Goal: Task Accomplishment & Management: Manage account settings

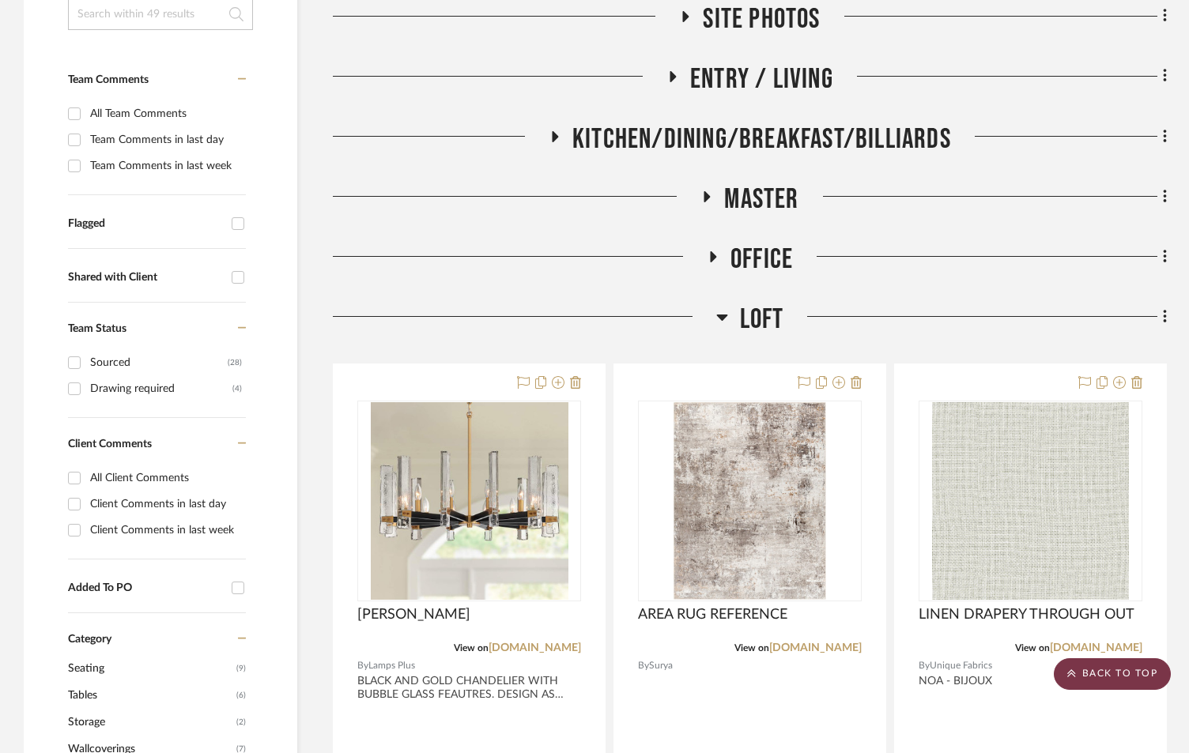
click at [1118, 677] on scroll-to-top-button "BACK TO TOP" at bounding box center [1112, 674] width 117 height 32
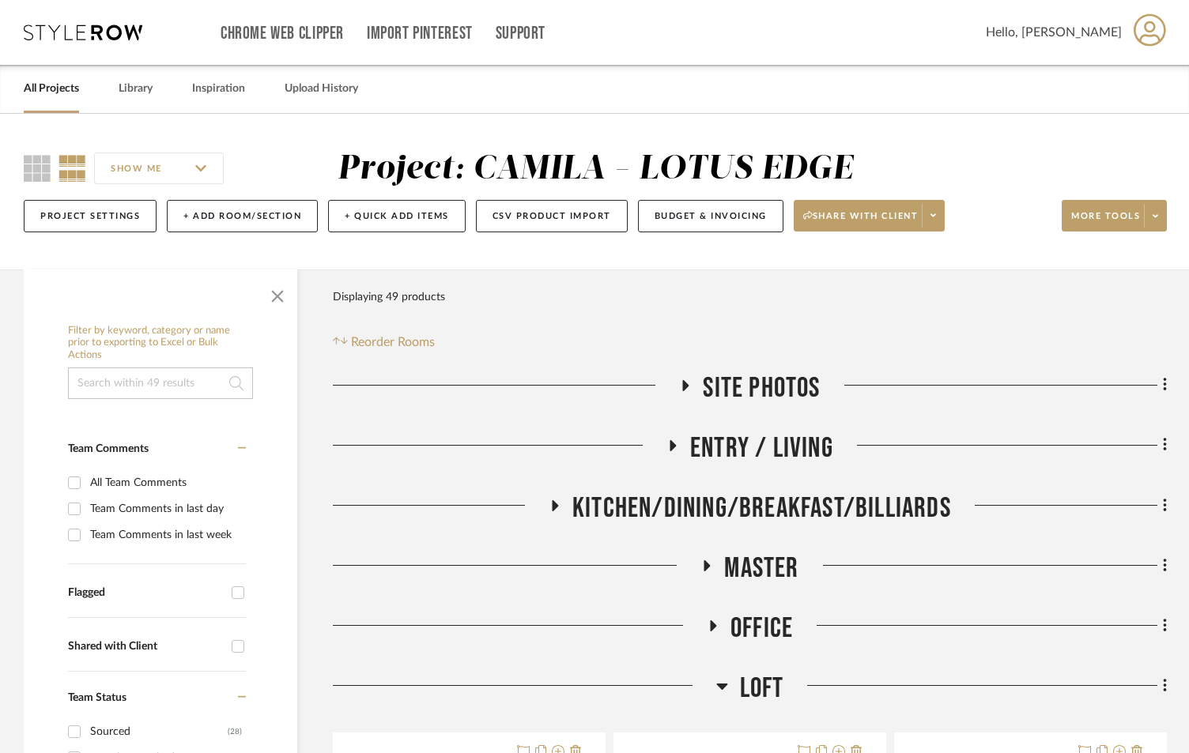
click at [51, 92] on link "All Projects" at bounding box center [51, 88] width 55 height 21
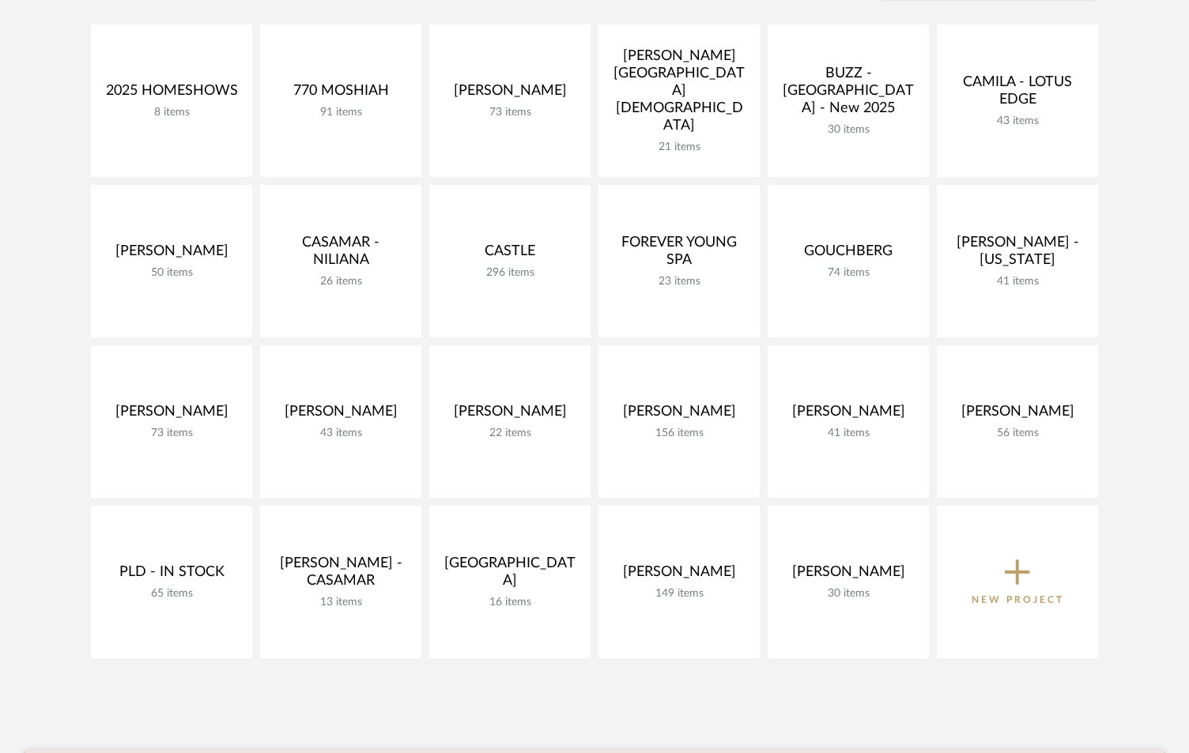
scroll to position [369, 0]
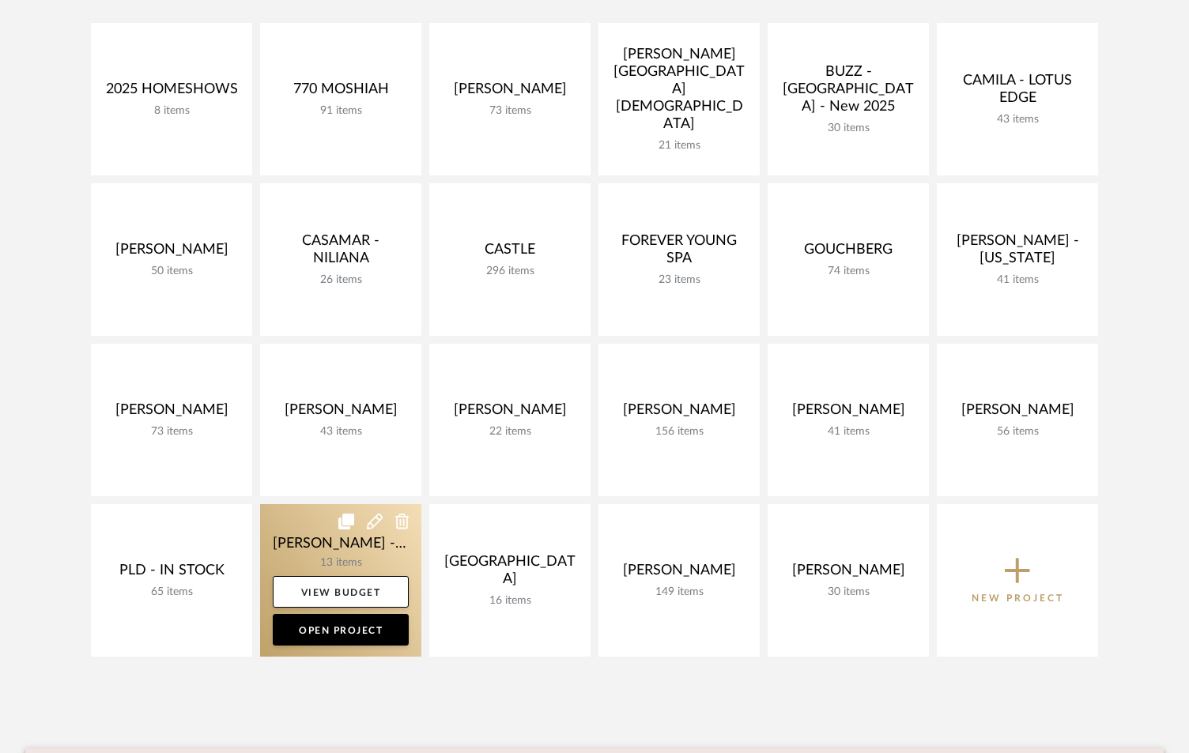
click at [323, 533] on link at bounding box center [340, 580] width 161 height 153
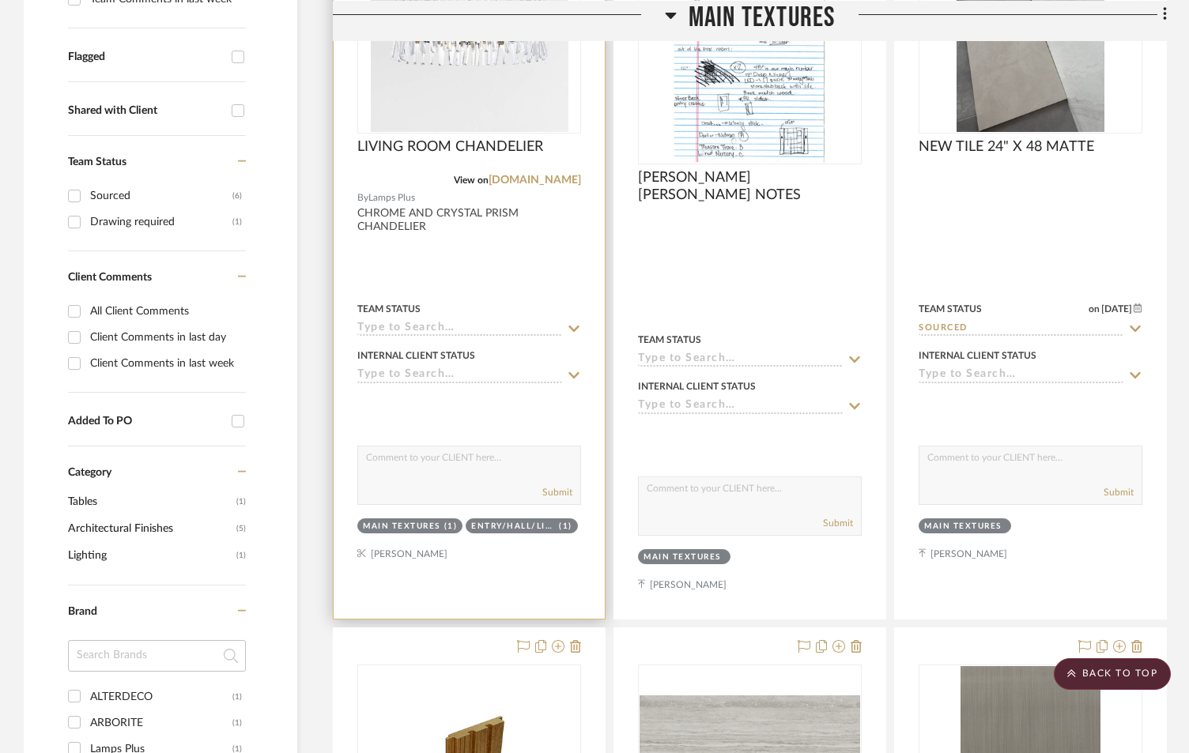
scroll to position [316, 0]
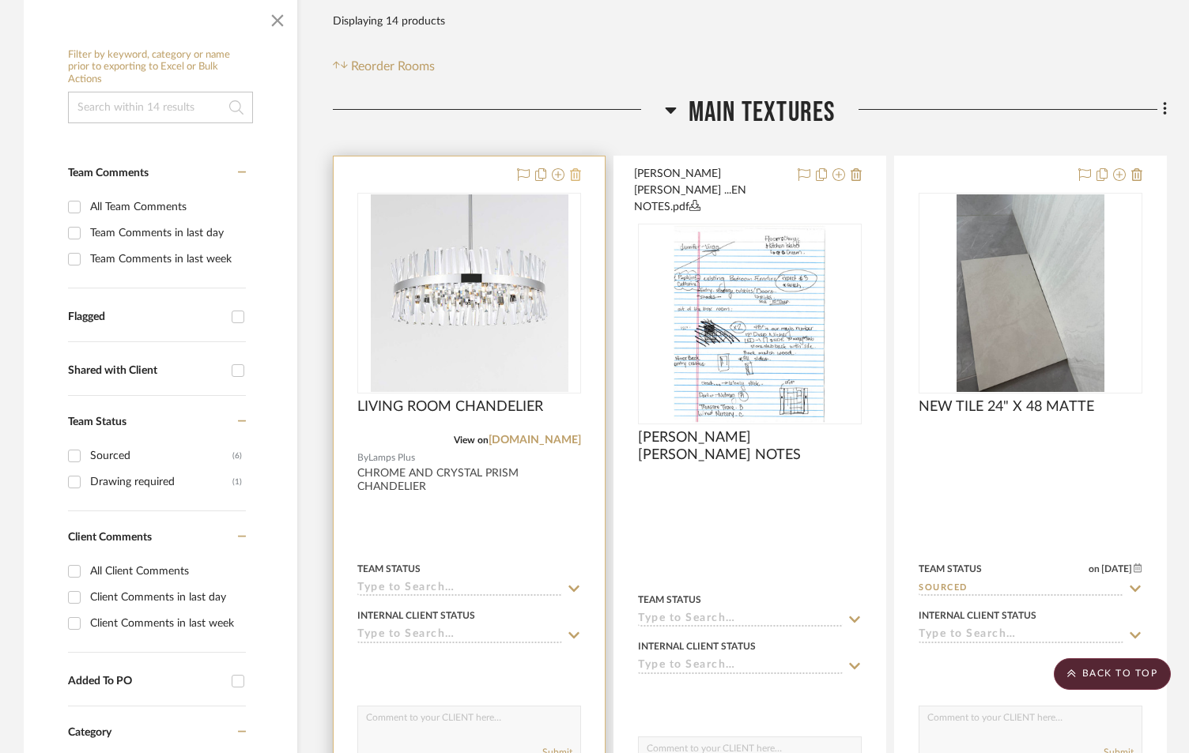
click at [576, 168] on icon at bounding box center [575, 174] width 11 height 13
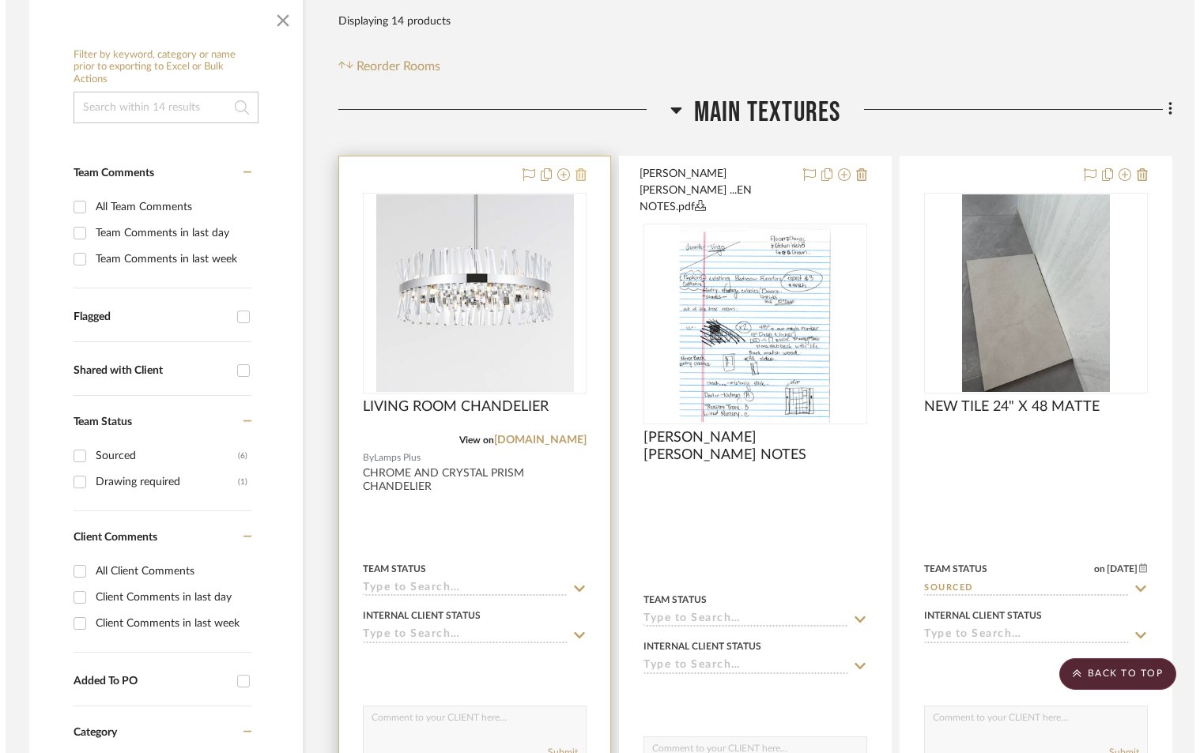
scroll to position [0, 0]
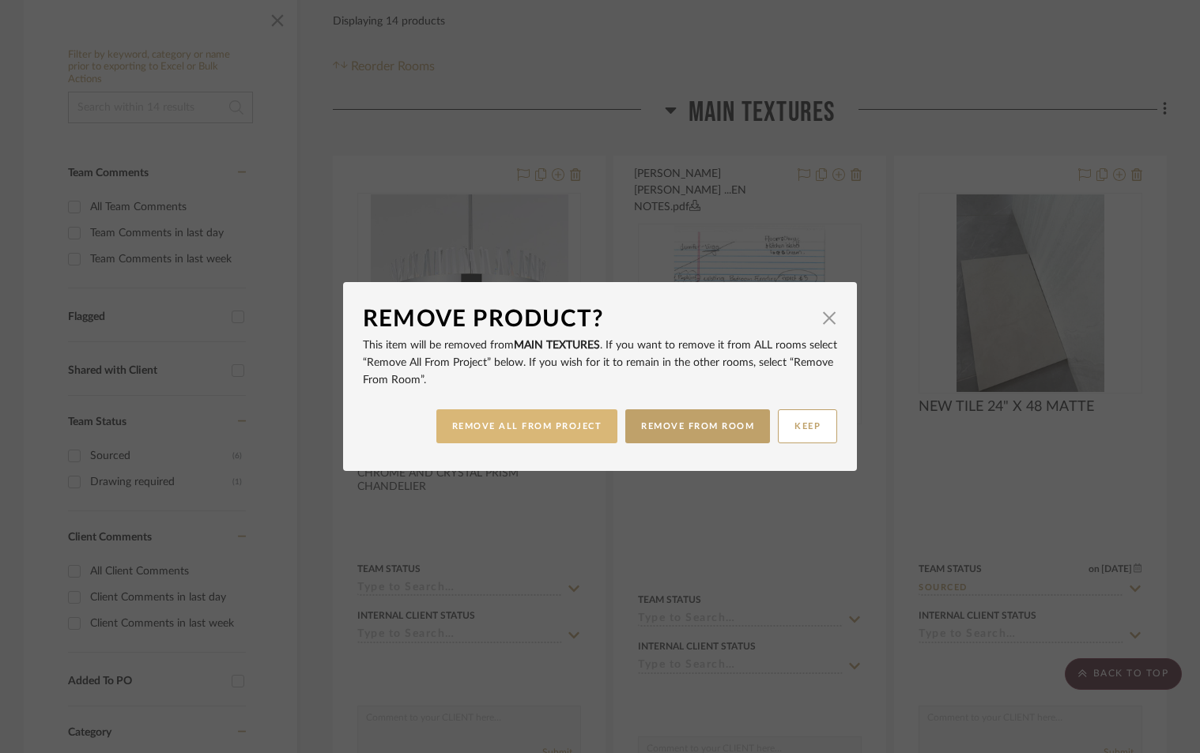
click at [543, 424] on button "REMOVE ALL FROM PROJECT" at bounding box center [527, 426] width 182 height 34
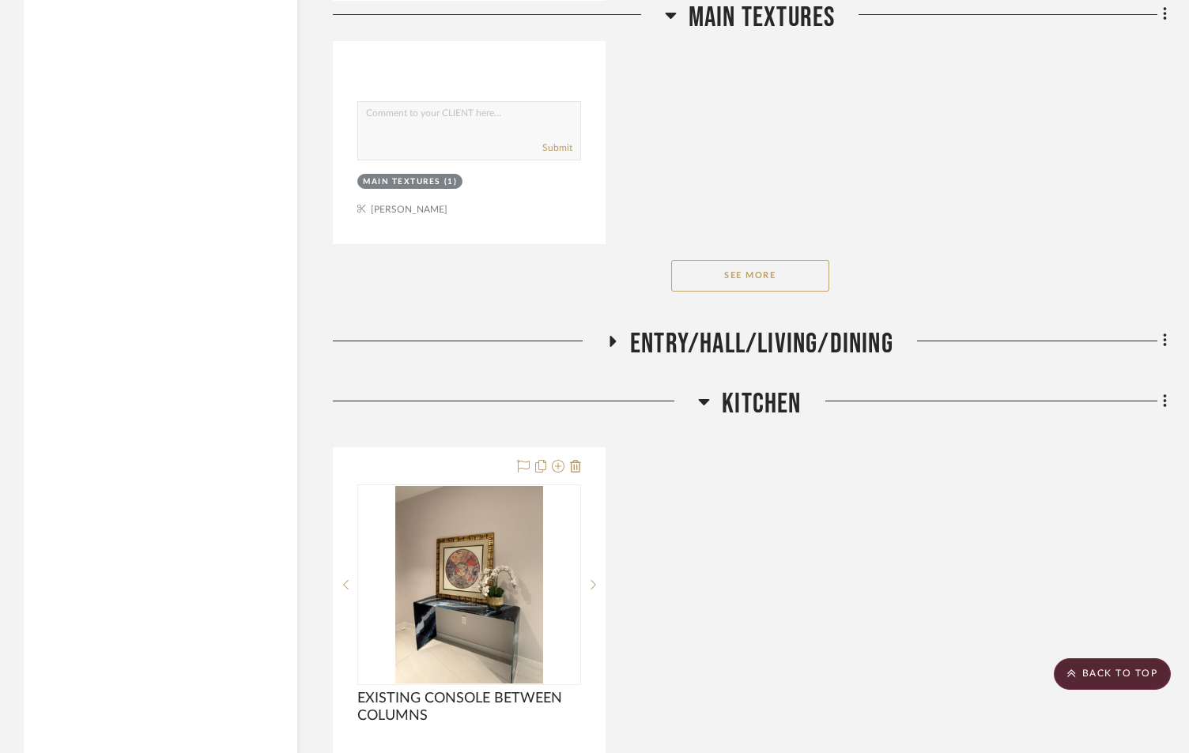
scroll to position [2424, 0]
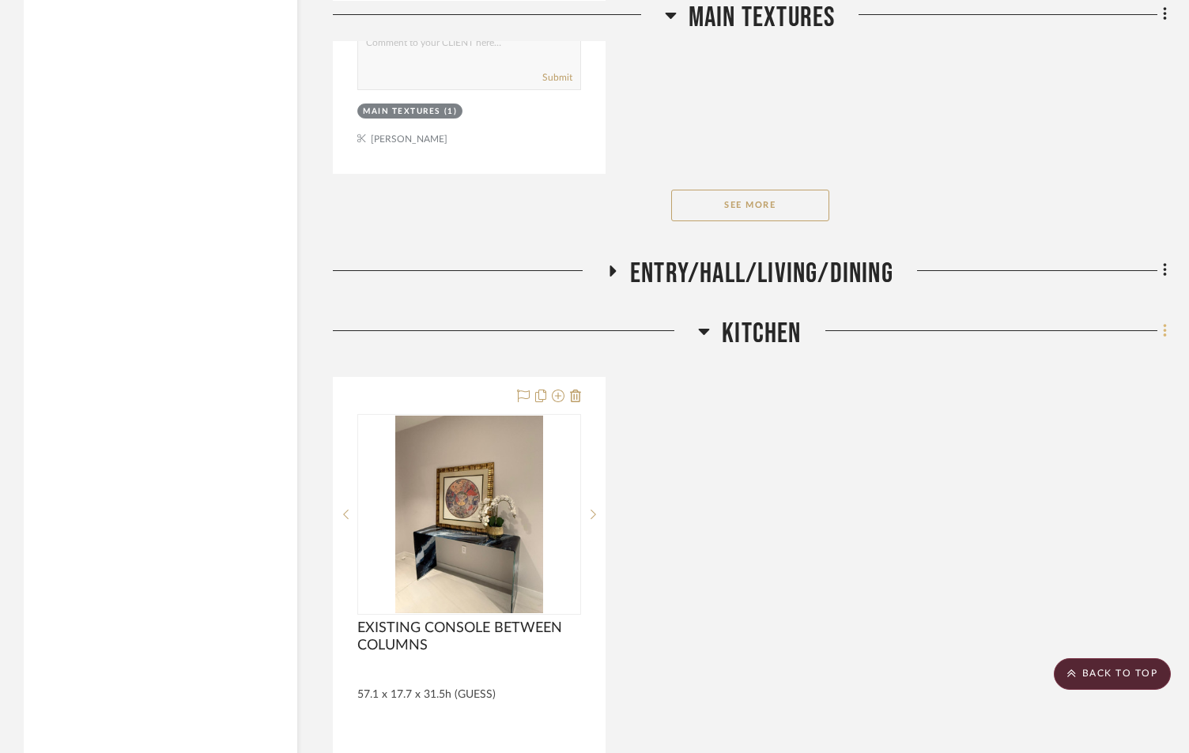
click at [1163, 319] on fa-icon at bounding box center [1162, 332] width 10 height 26
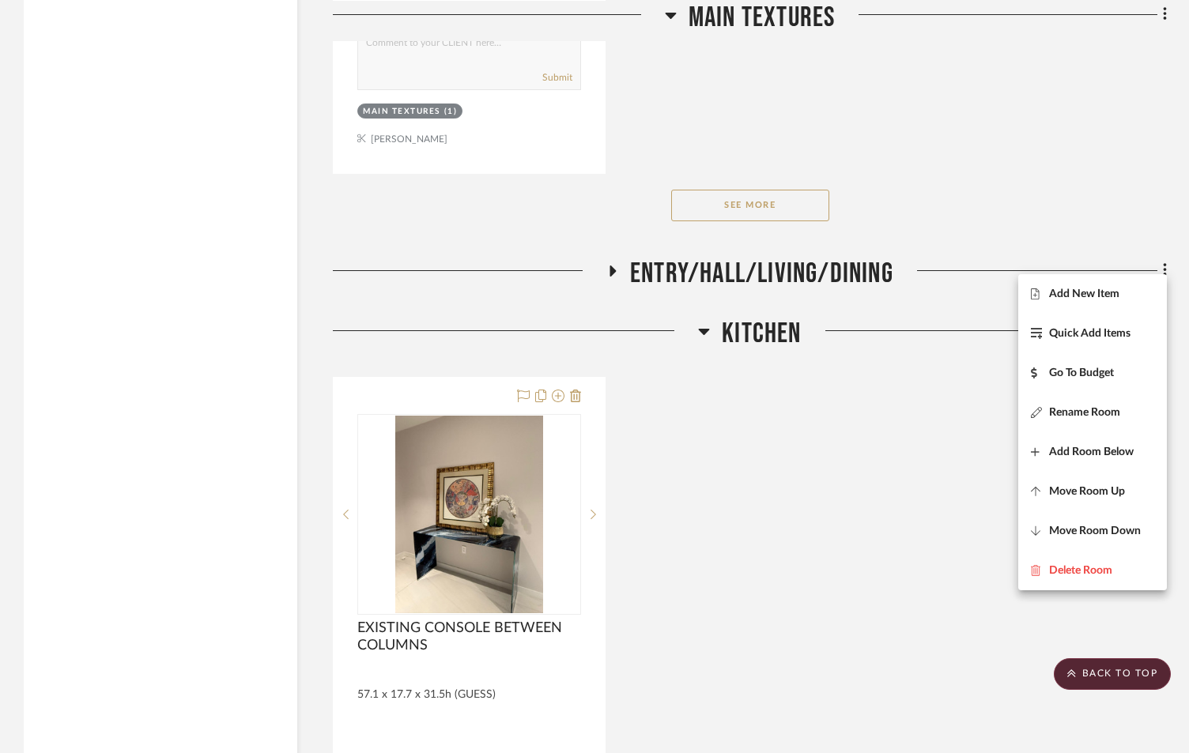
drag, startPoint x: 1106, startPoint y: 304, endPoint x: 1081, endPoint y: 306, distance: 25.4
click at [1106, 304] on button "Add New Item" at bounding box center [1092, 294] width 149 height 40
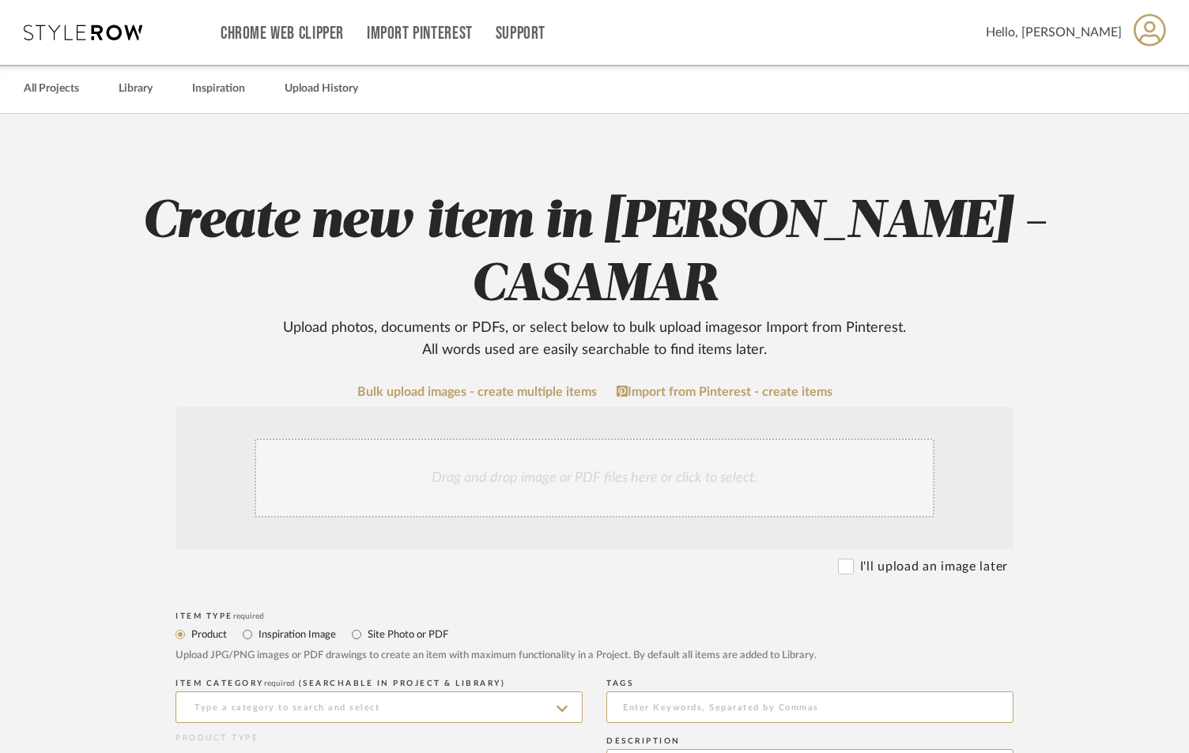
click at [670, 439] on div "Drag and drop image or PDF files here or click to select." at bounding box center [595, 478] width 680 height 79
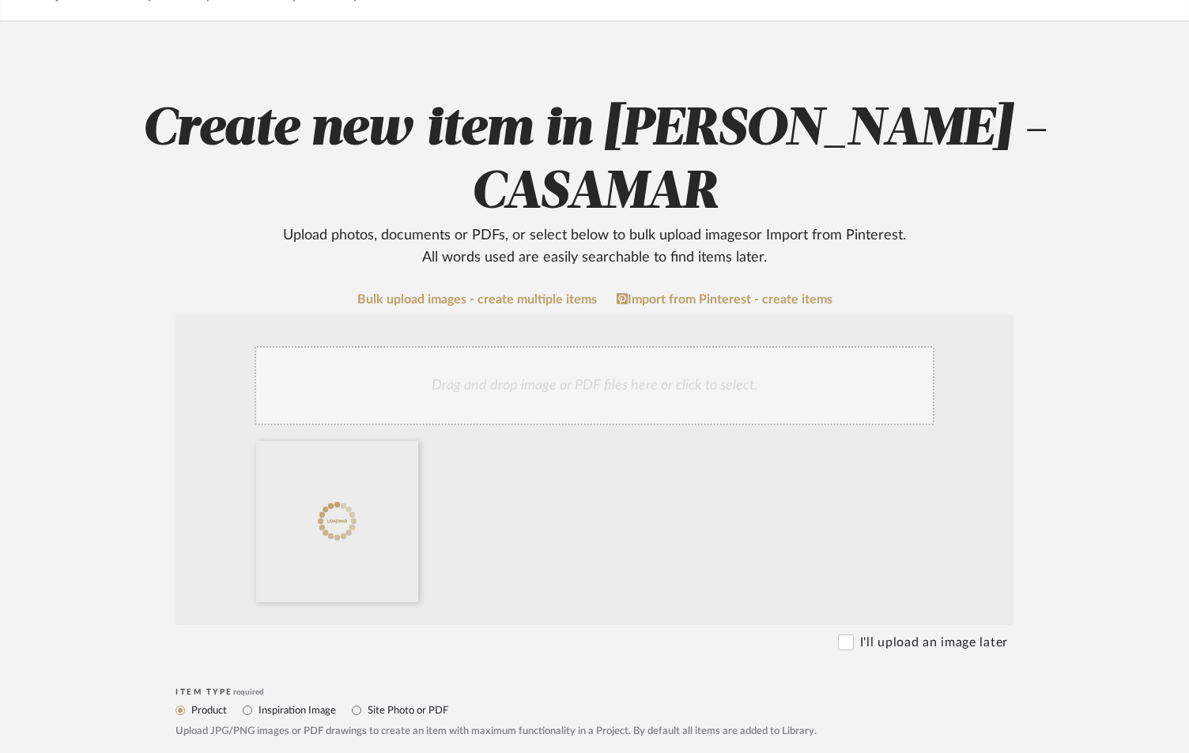
scroll to position [369, 0]
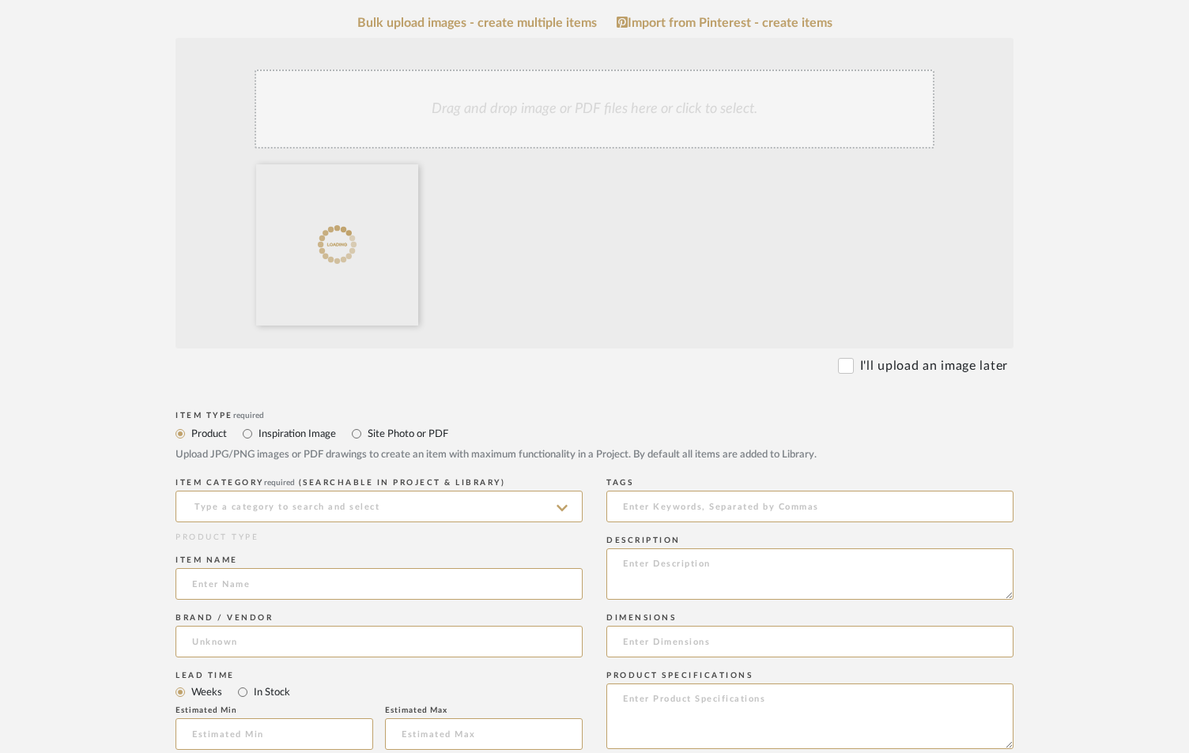
click at [398, 425] on label "Site Photo or PDF" at bounding box center [407, 433] width 82 height 17
click at [366, 424] on input "Site Photo or PDF" at bounding box center [356, 433] width 19 height 19
radio input "true"
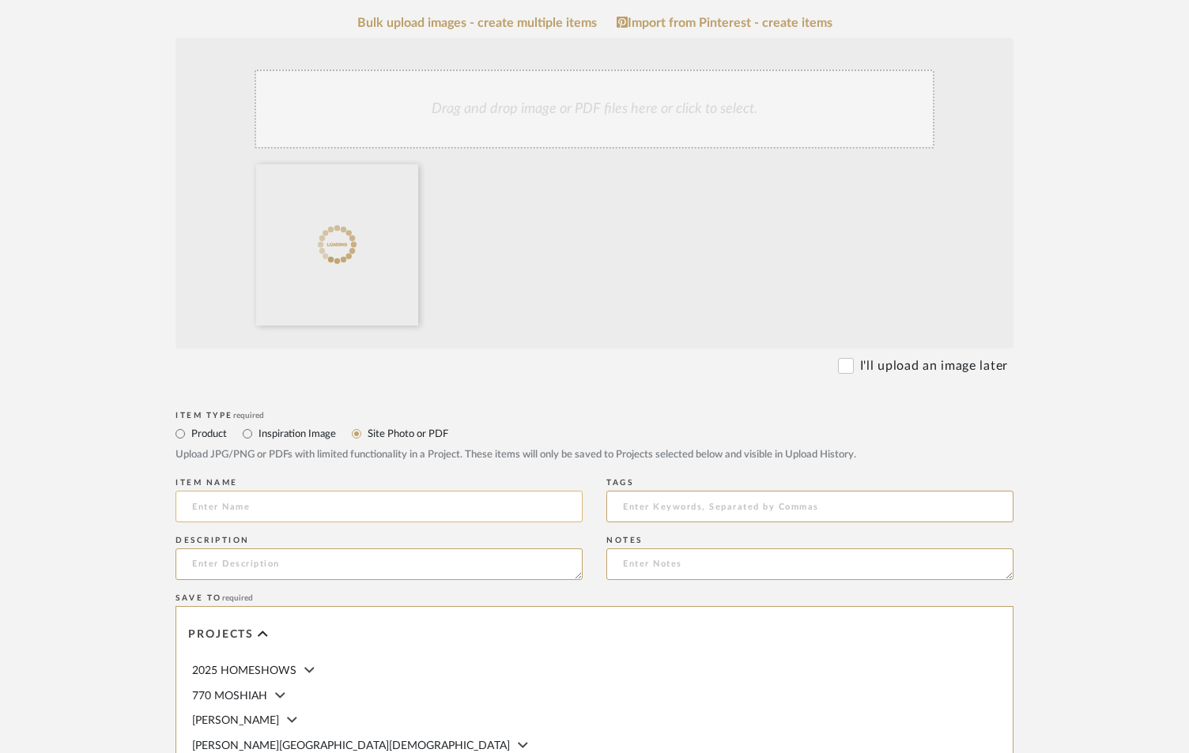
click at [313, 491] on input at bounding box center [378, 507] width 407 height 32
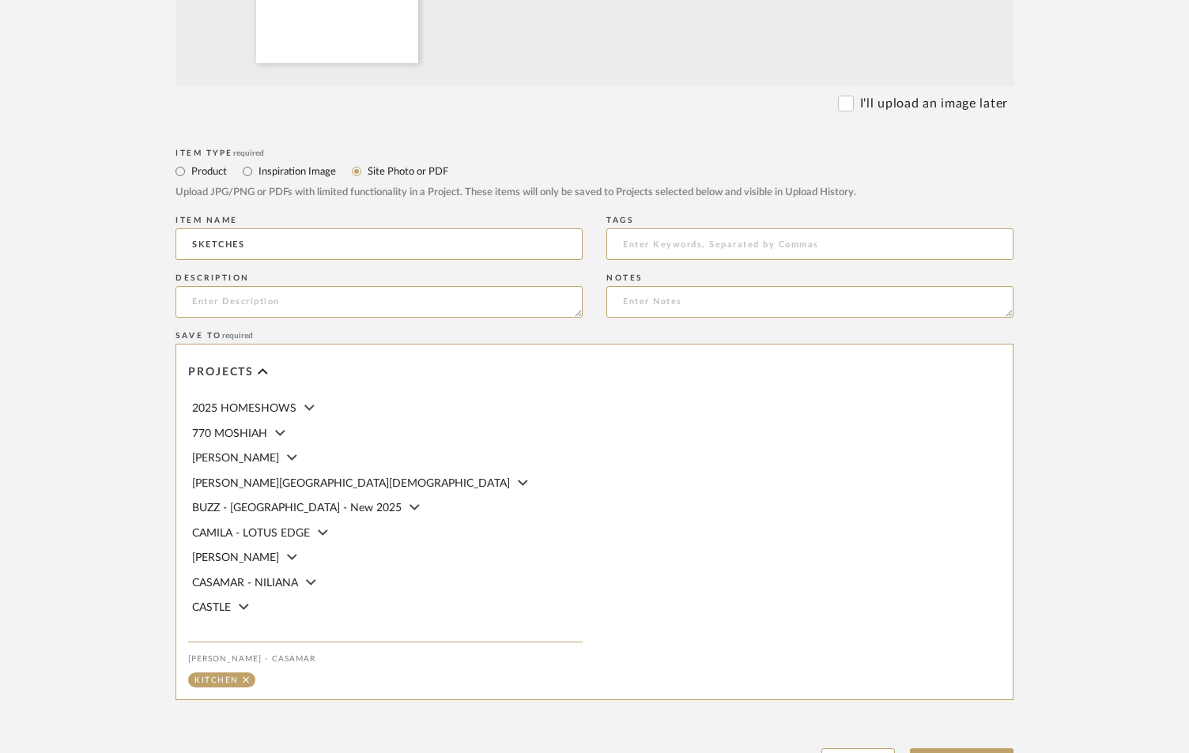
scroll to position [632, 0]
type input "SKETCHES"
click at [990, 748] on button "Upload Item" at bounding box center [962, 764] width 104 height 32
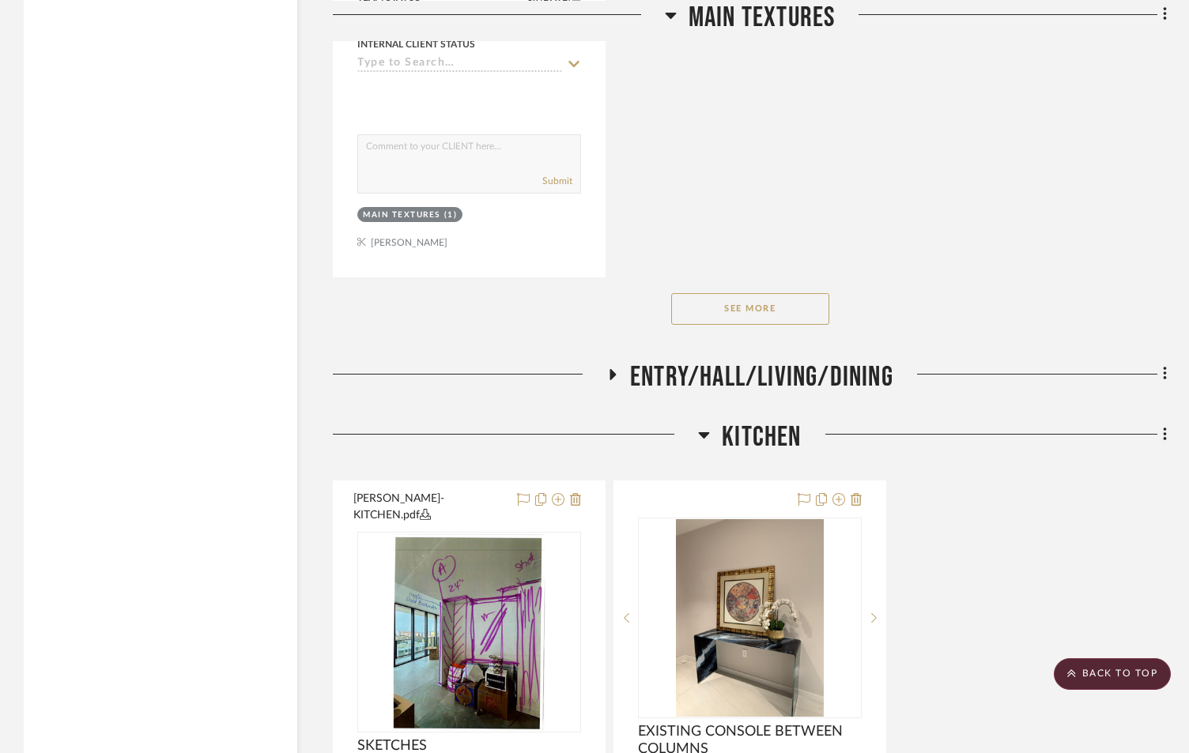
scroll to position [2299, 0]
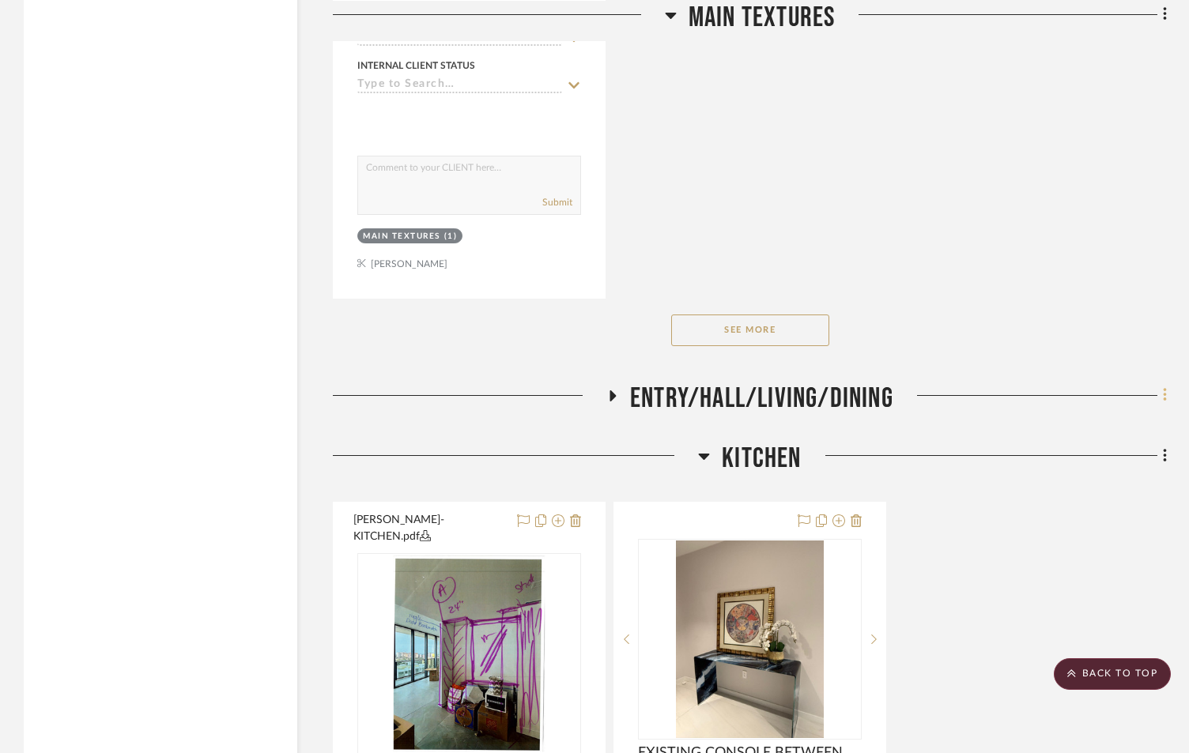
click at [1164, 389] on icon at bounding box center [1164, 395] width 3 height 13
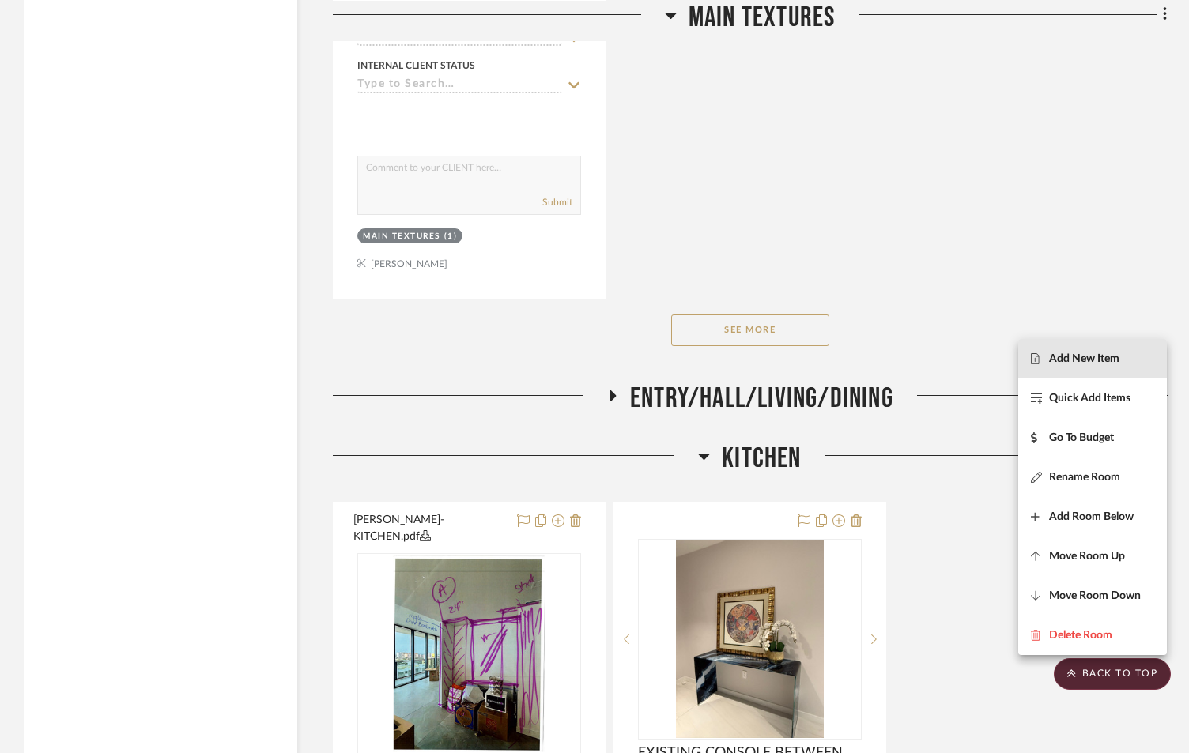
click at [1118, 358] on span "Add New Item" at bounding box center [1092, 358] width 123 height 13
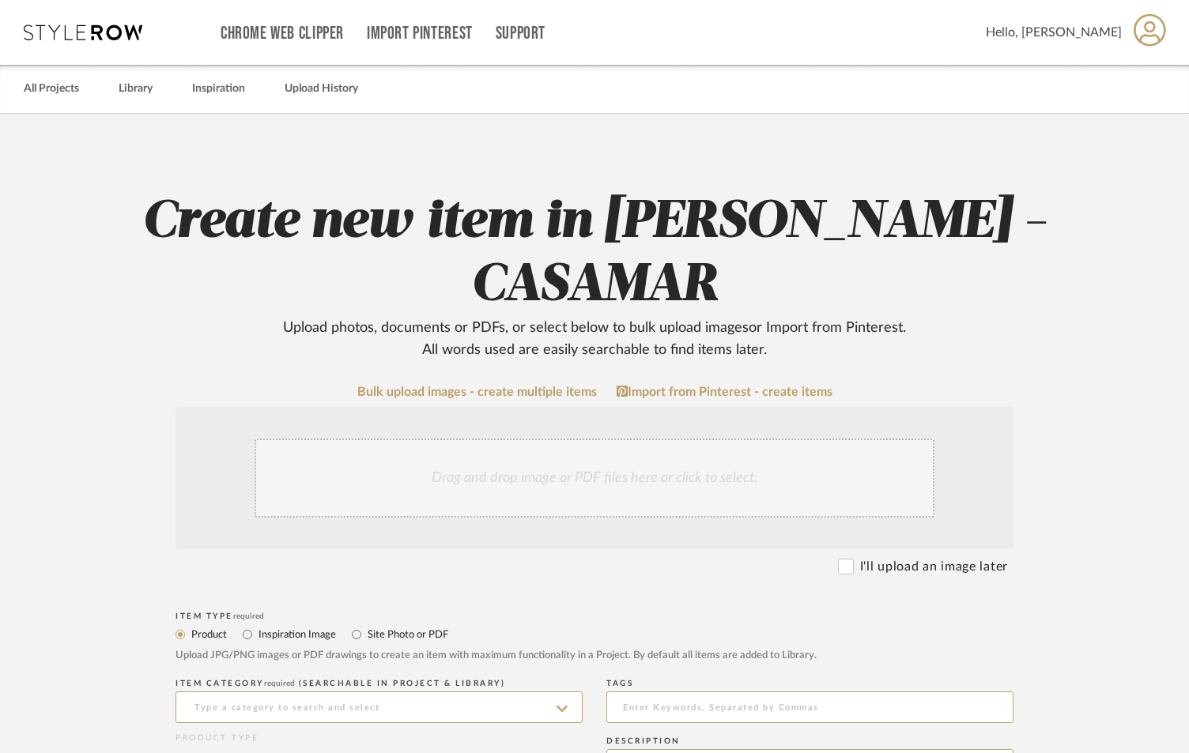
click at [578, 439] on div "Drag and drop image or PDF files here or click to select." at bounding box center [595, 478] width 680 height 79
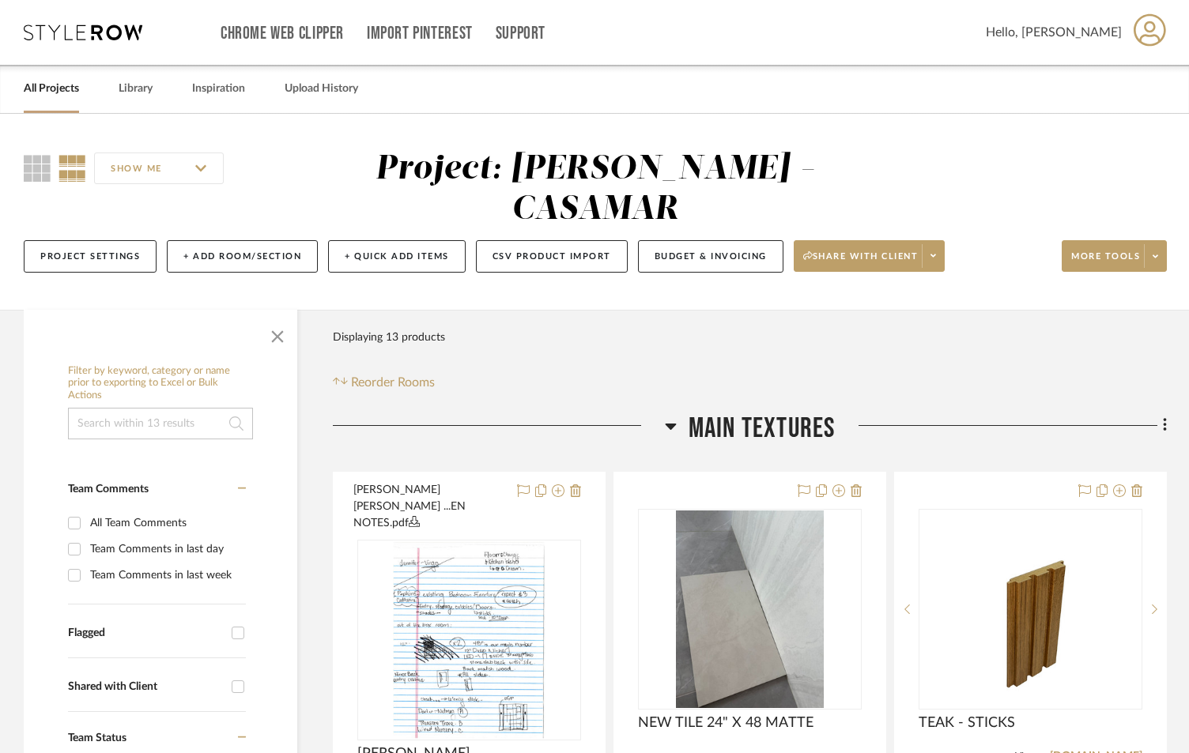
click at [669, 424] on icon at bounding box center [670, 427] width 11 height 6
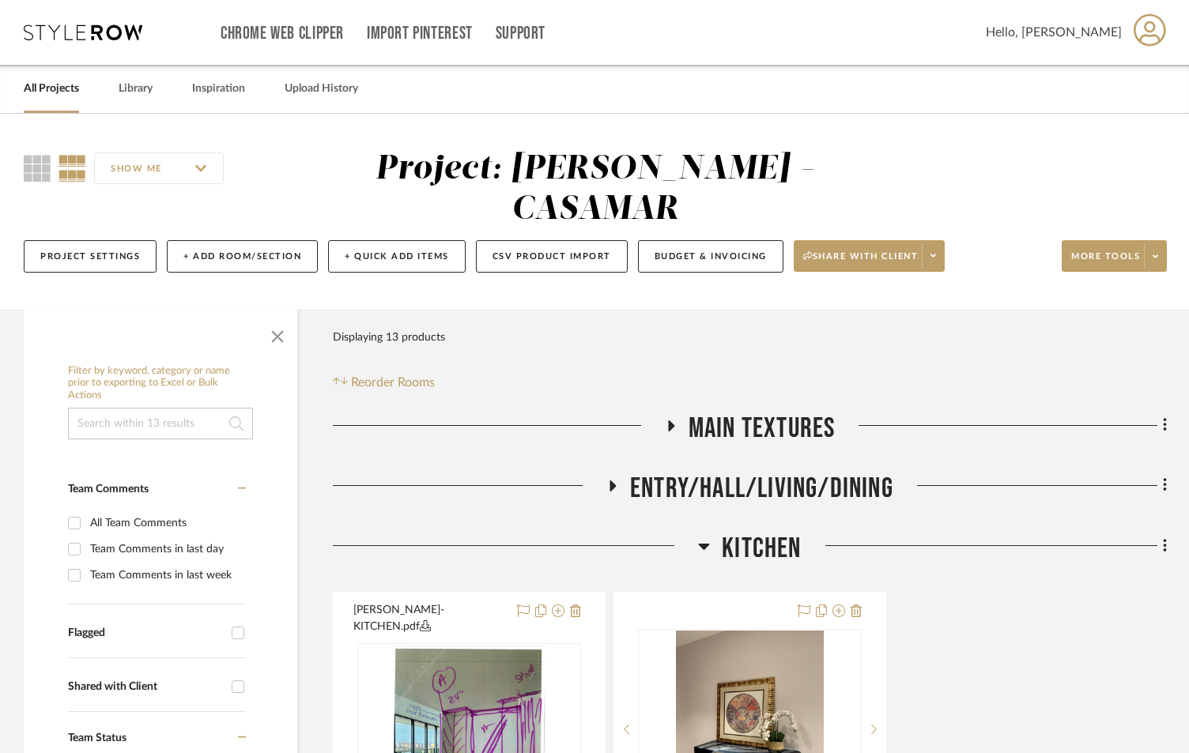
click at [611, 481] on icon at bounding box center [613, 486] width 6 height 11
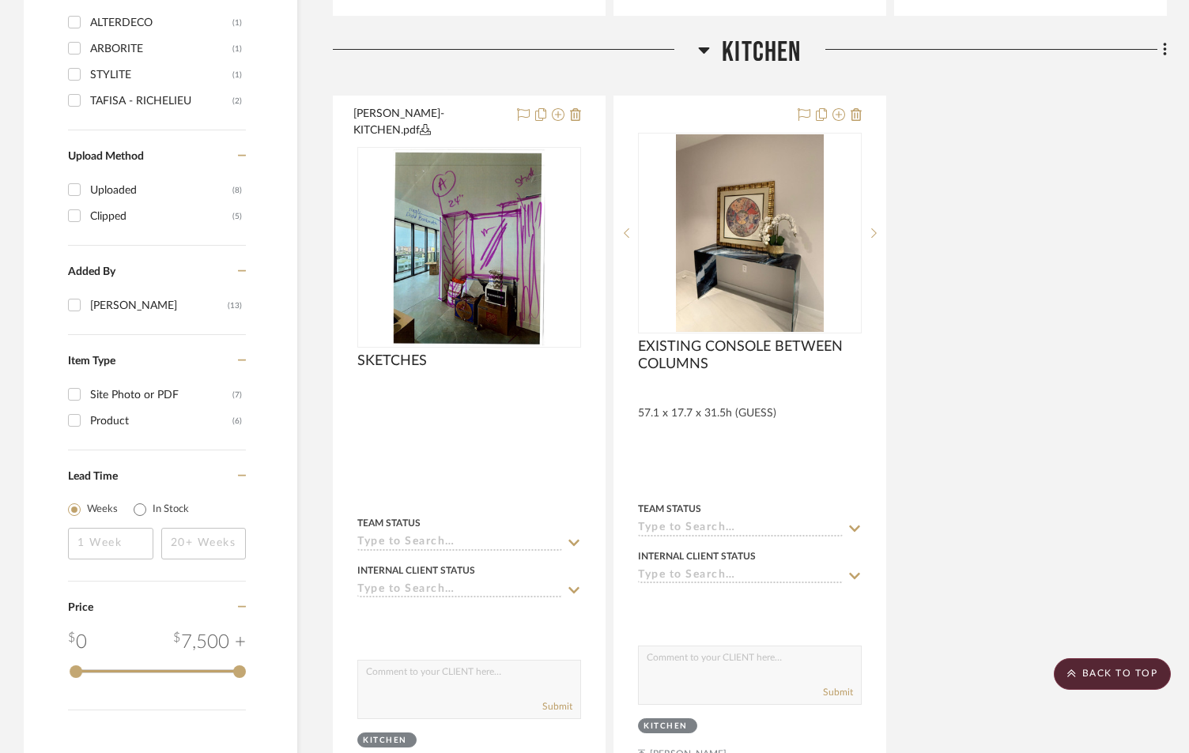
scroll to position [1389, 0]
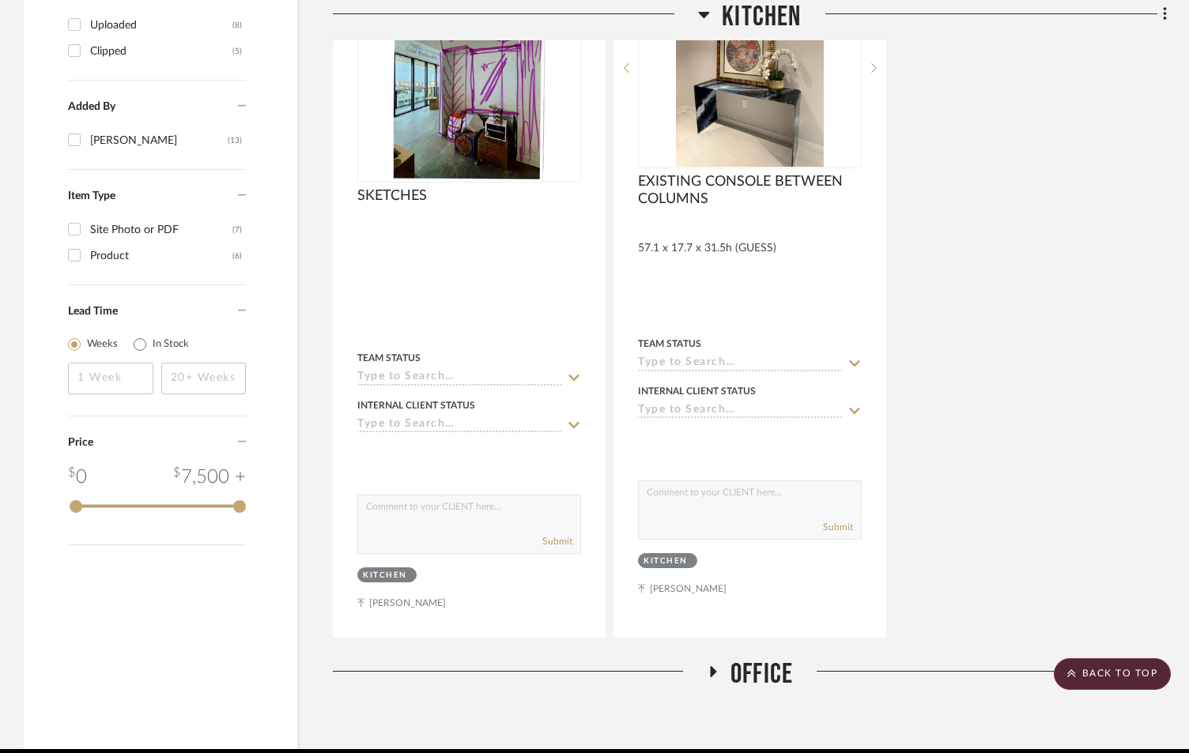
click at [713, 666] on icon at bounding box center [713, 671] width 6 height 11
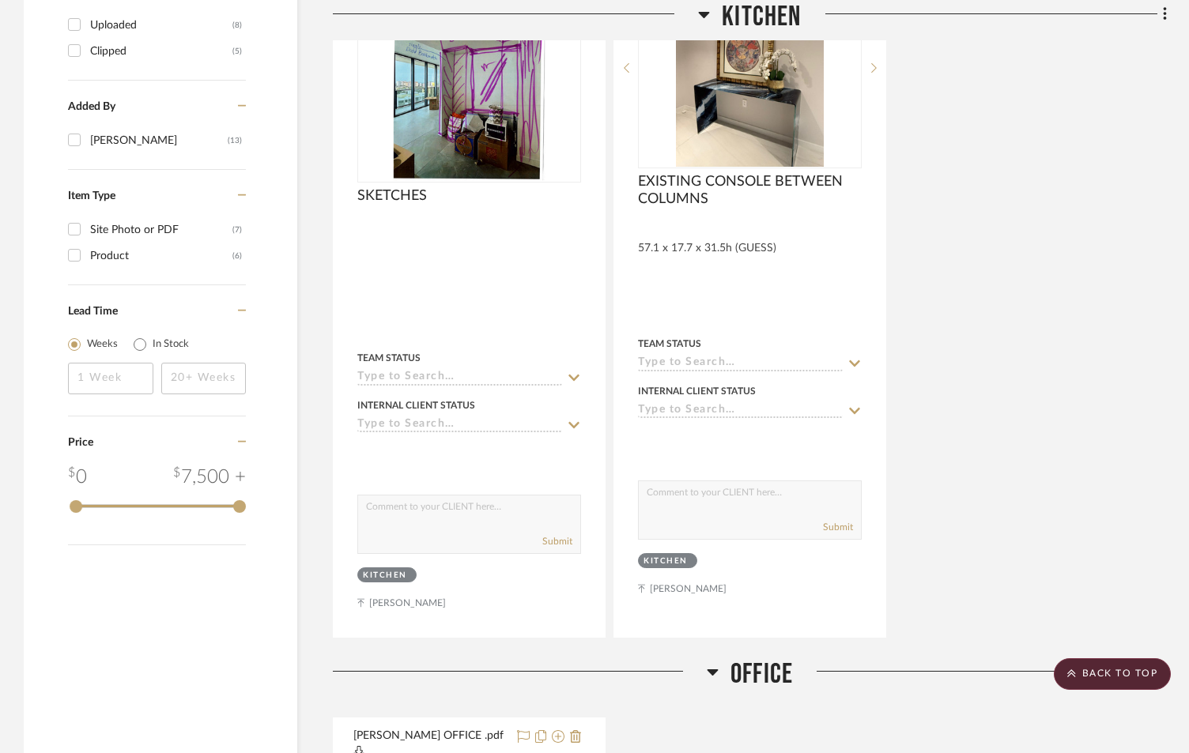
scroll to position [1863, 0]
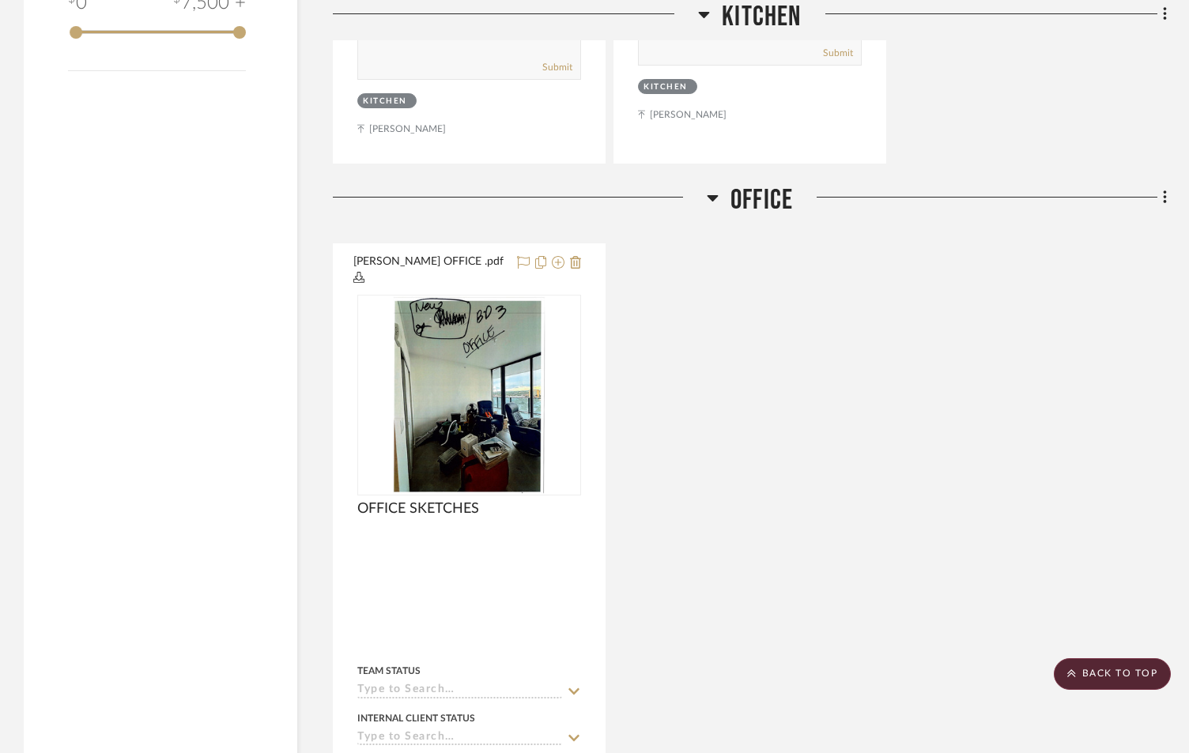
click at [1165, 363] on div "[PERSON_NAME] OFFICE .pdf OFFICE SKETCHES By Unknown Team Status Internal Clien…" at bounding box center [750, 596] width 834 height 707
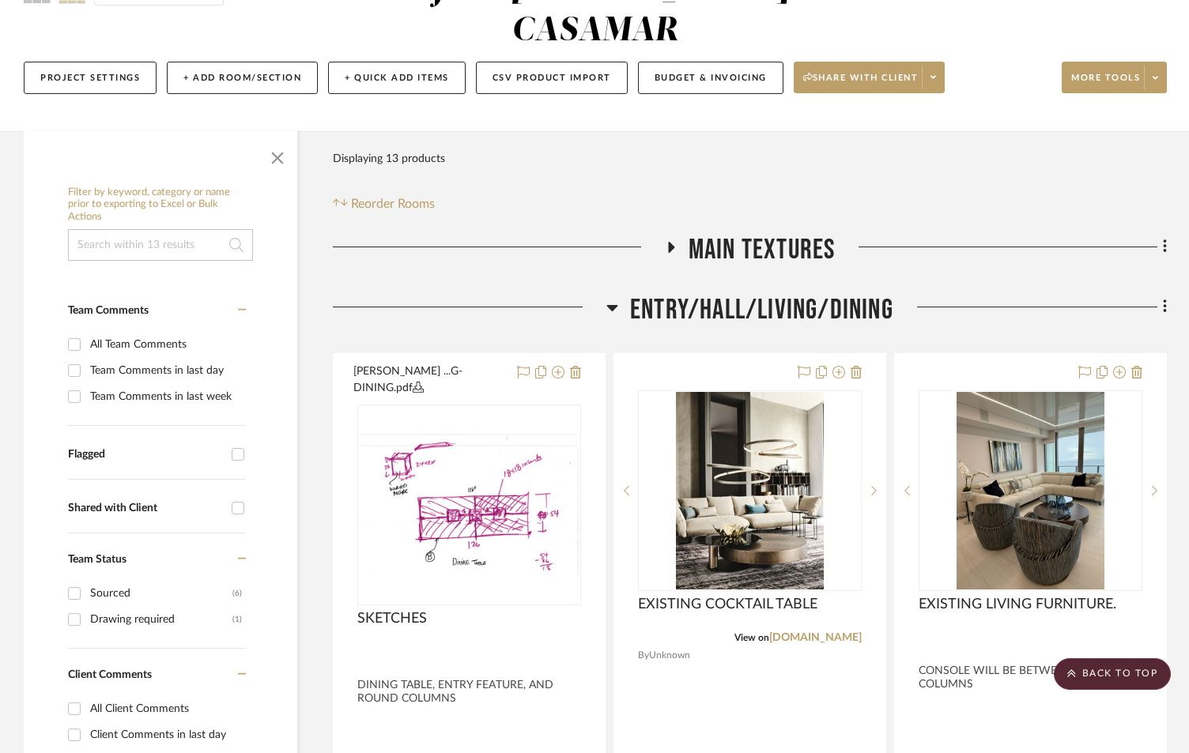
scroll to position [19, 0]
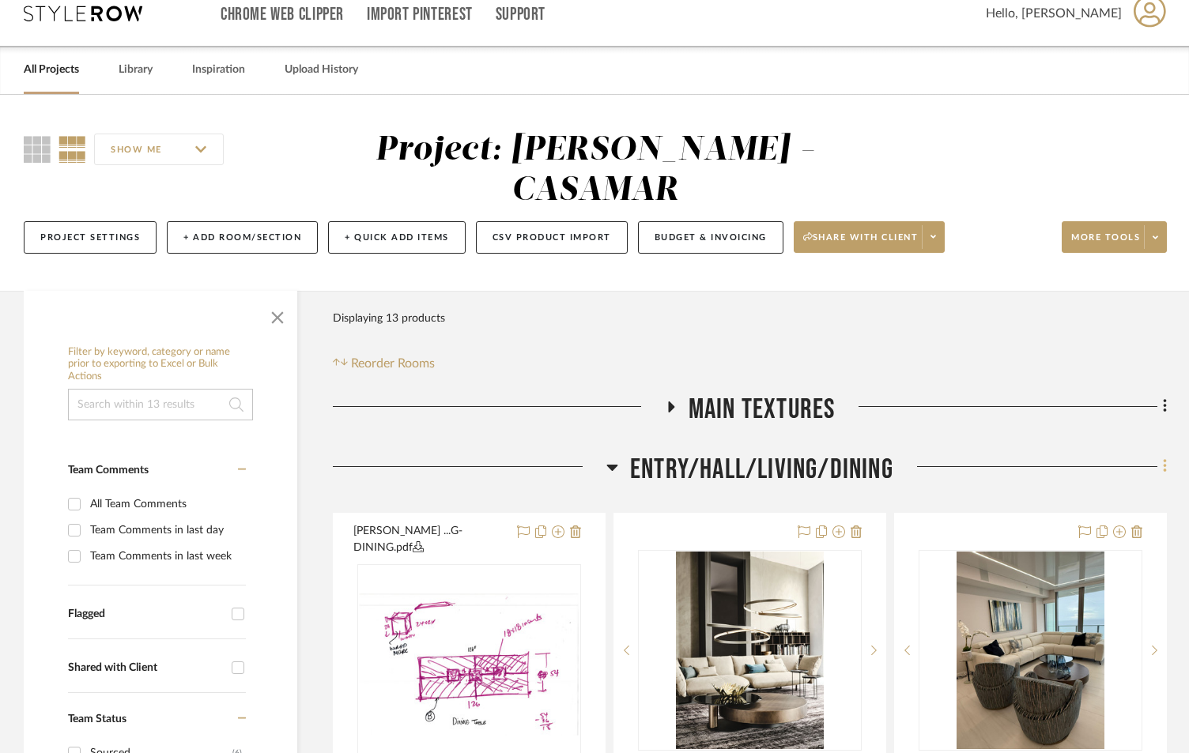
click at [1163, 458] on icon at bounding box center [1165, 466] width 5 height 17
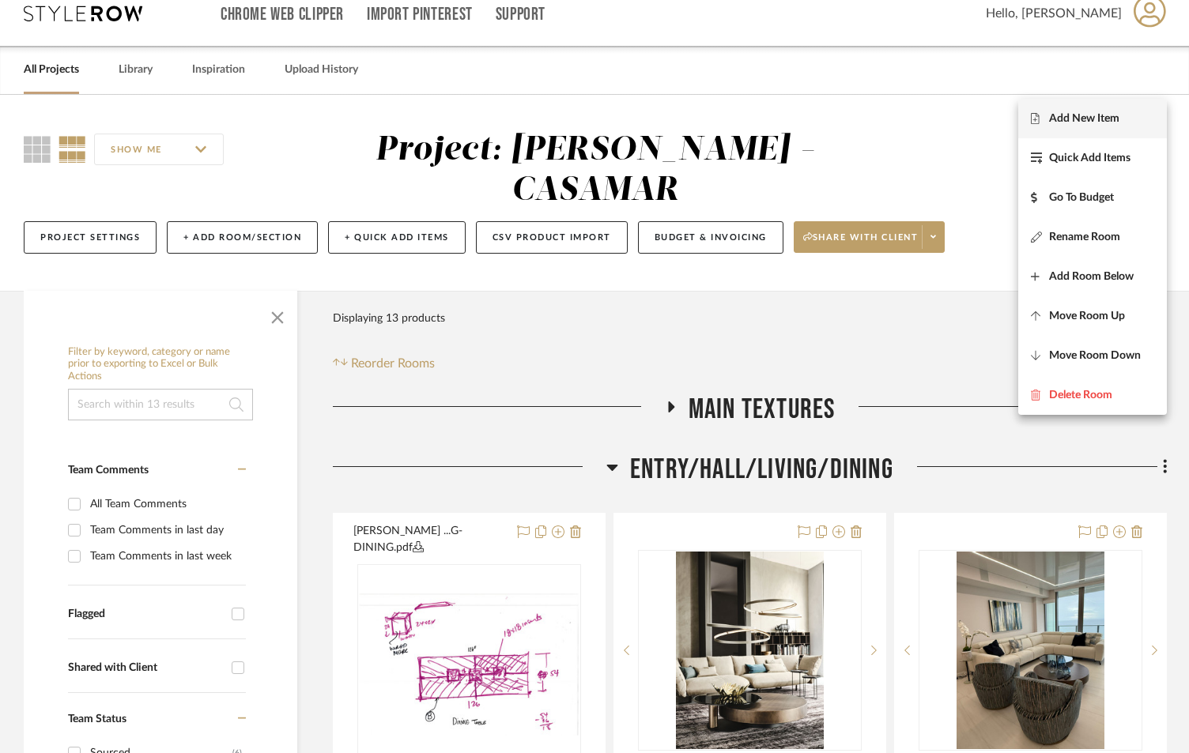
click at [1080, 116] on span "Add New Item" at bounding box center [1084, 117] width 70 height 13
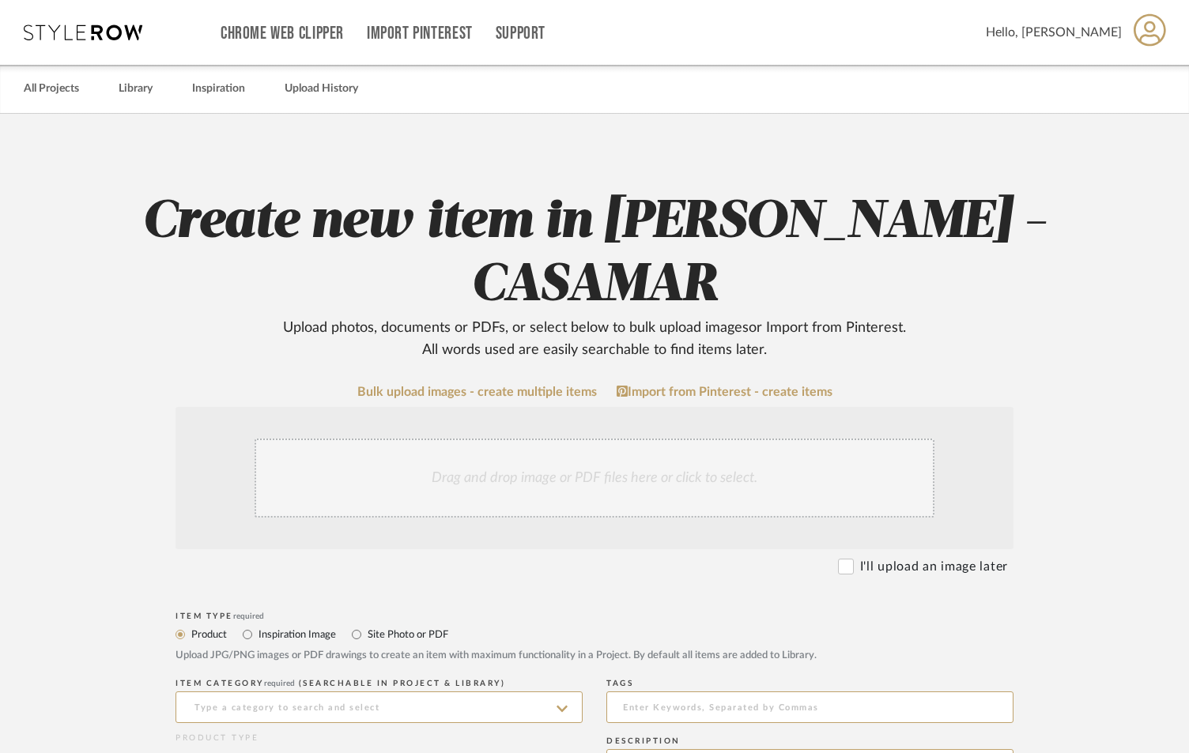
click at [446, 439] on div "Drag and drop image or PDF files here or click to select." at bounding box center [595, 478] width 680 height 79
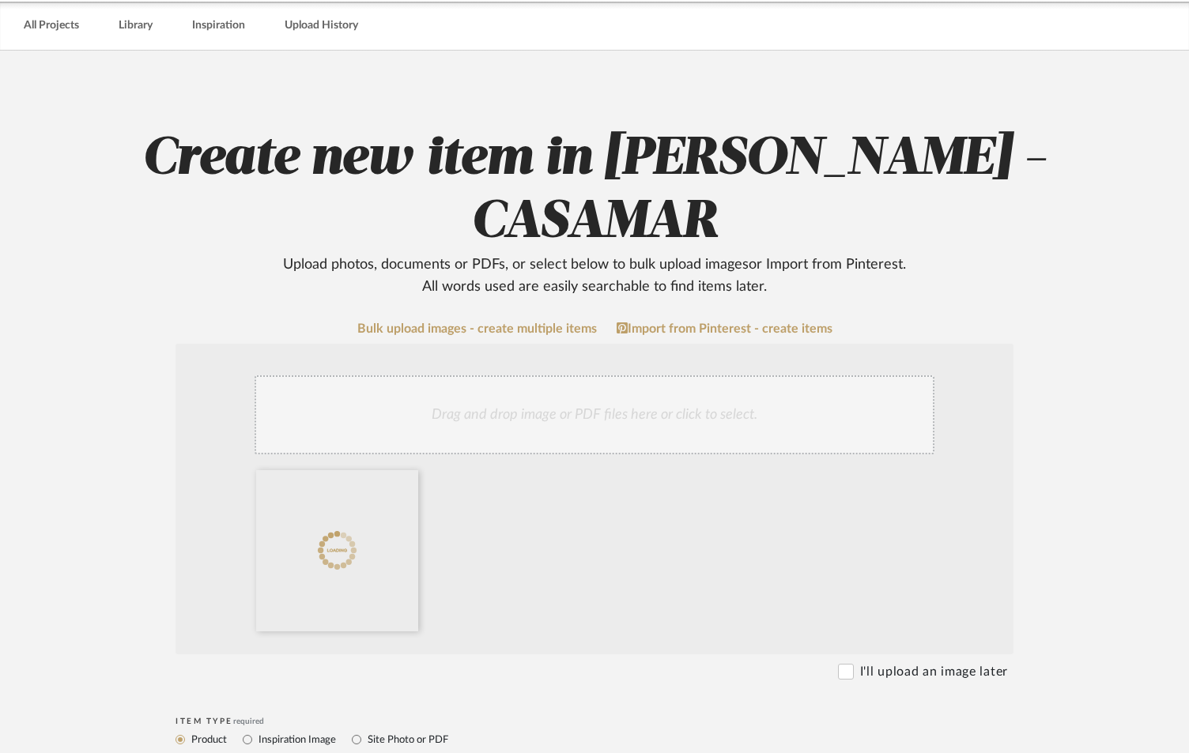
scroll to position [158, 0]
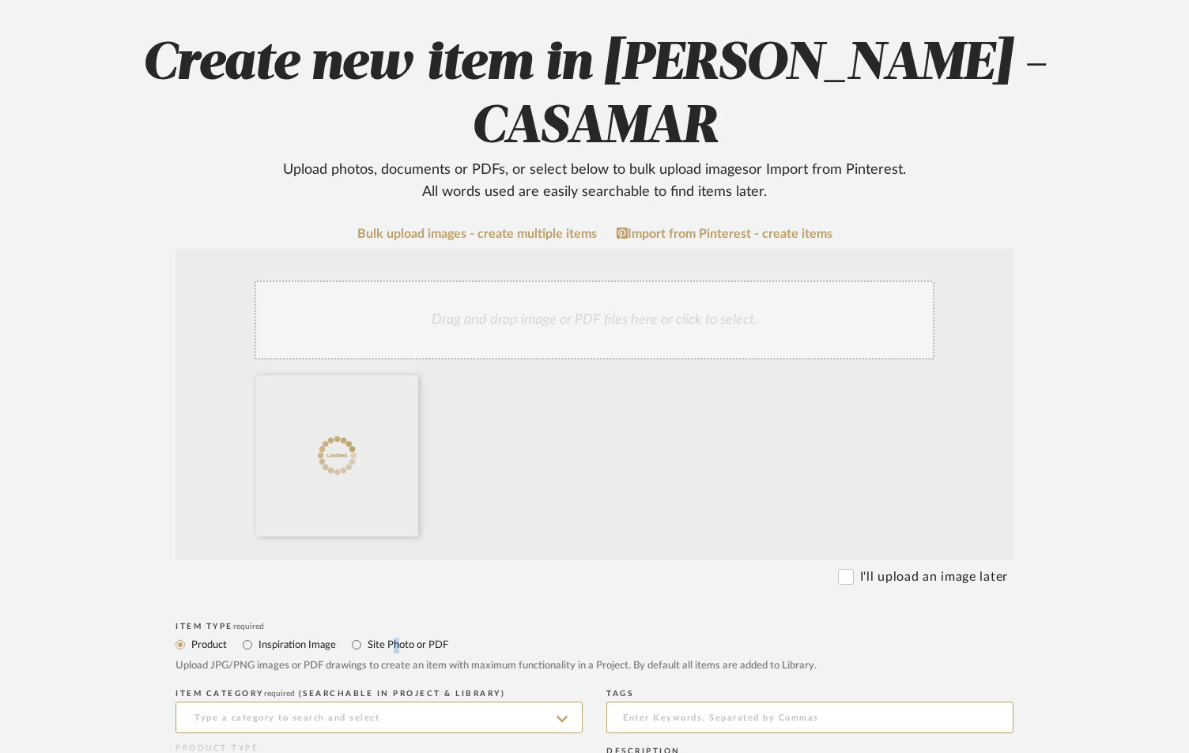
click at [395, 636] on label "Site Photo or PDF" at bounding box center [407, 644] width 82 height 17
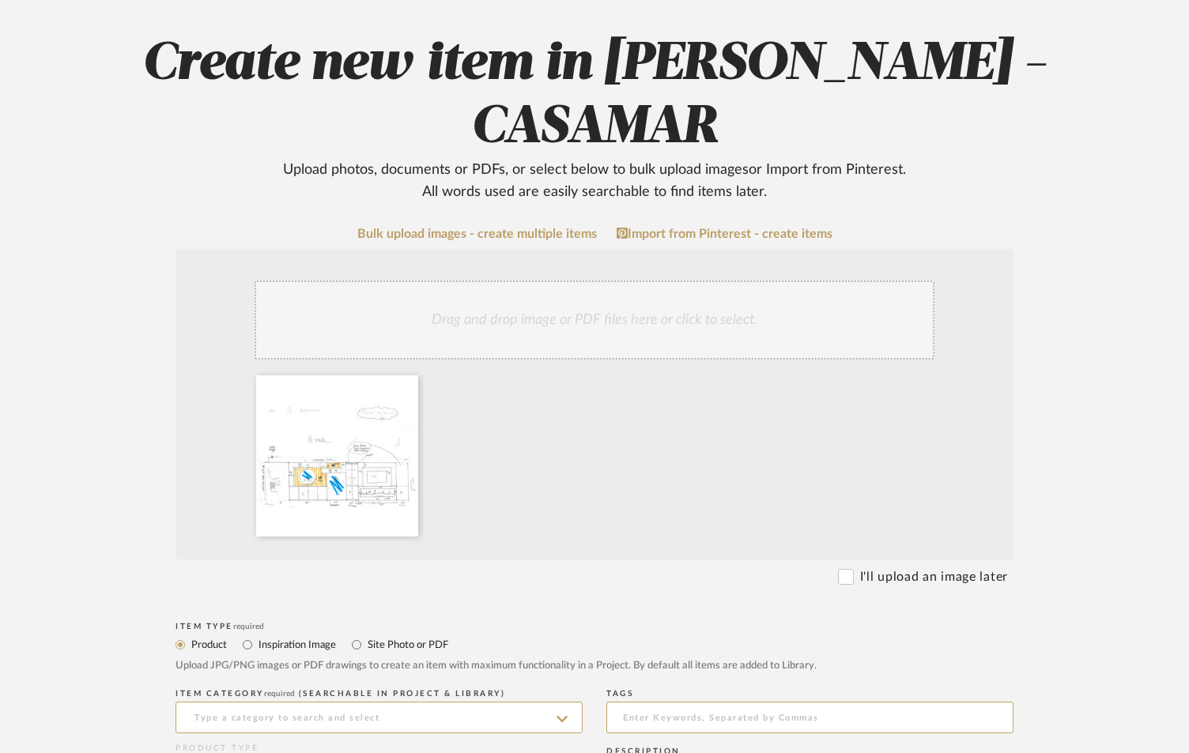
drag, startPoint x: 370, startPoint y: 577, endPoint x: 336, endPoint y: 584, distance: 34.7
click at [368, 636] on label "Site Photo or PDF" at bounding box center [407, 644] width 82 height 17
click at [366, 635] on input "Site Photo or PDF" at bounding box center [356, 644] width 19 height 19
radio input "true"
click at [421, 702] on input at bounding box center [378, 718] width 407 height 32
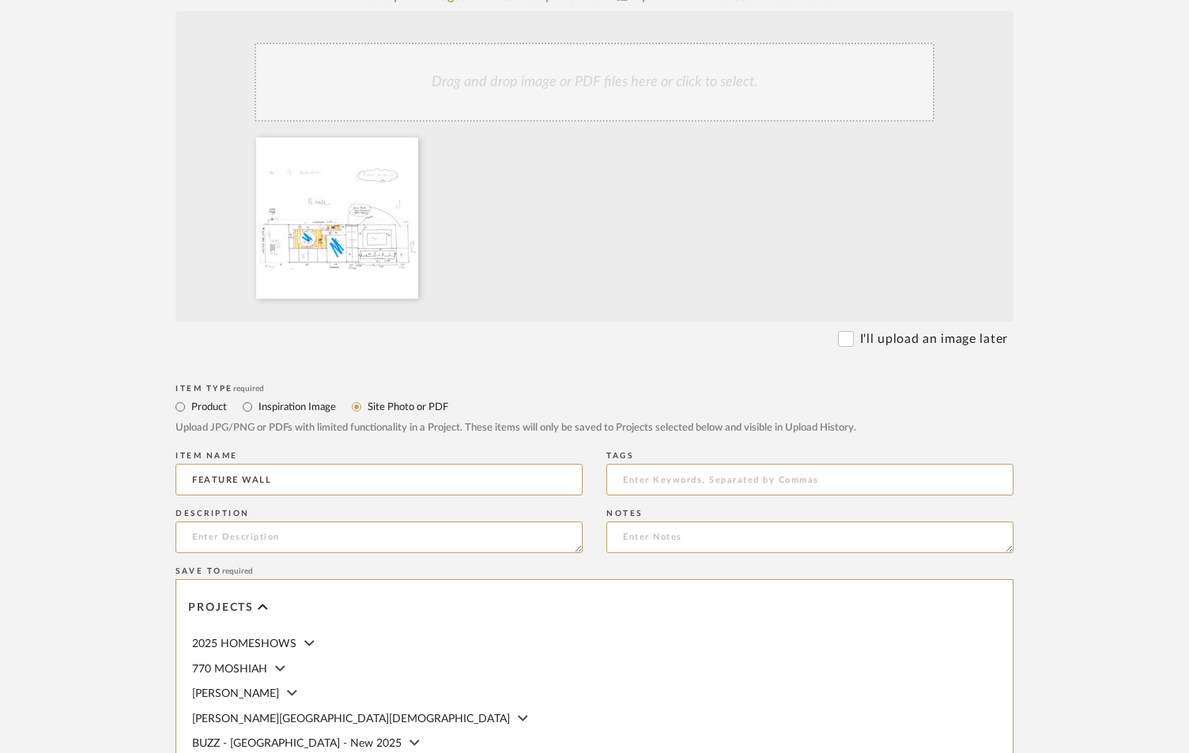
scroll to position [579, 0]
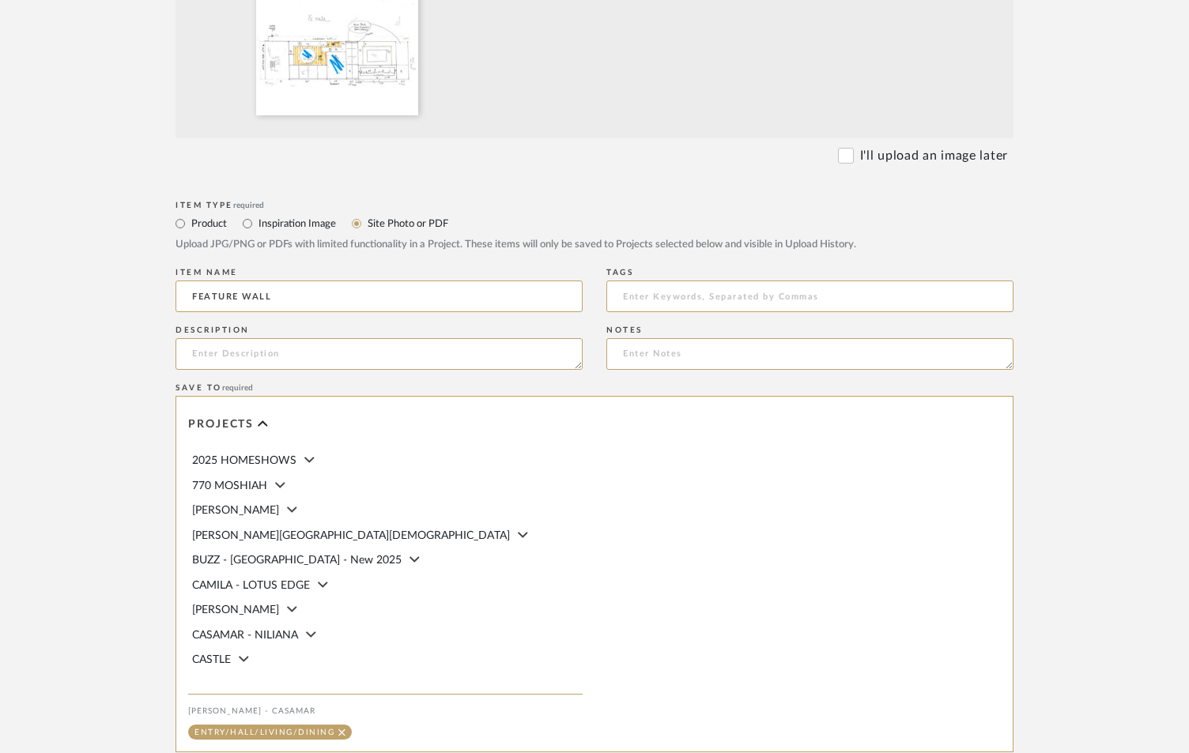
type input "FEATURE WALL"
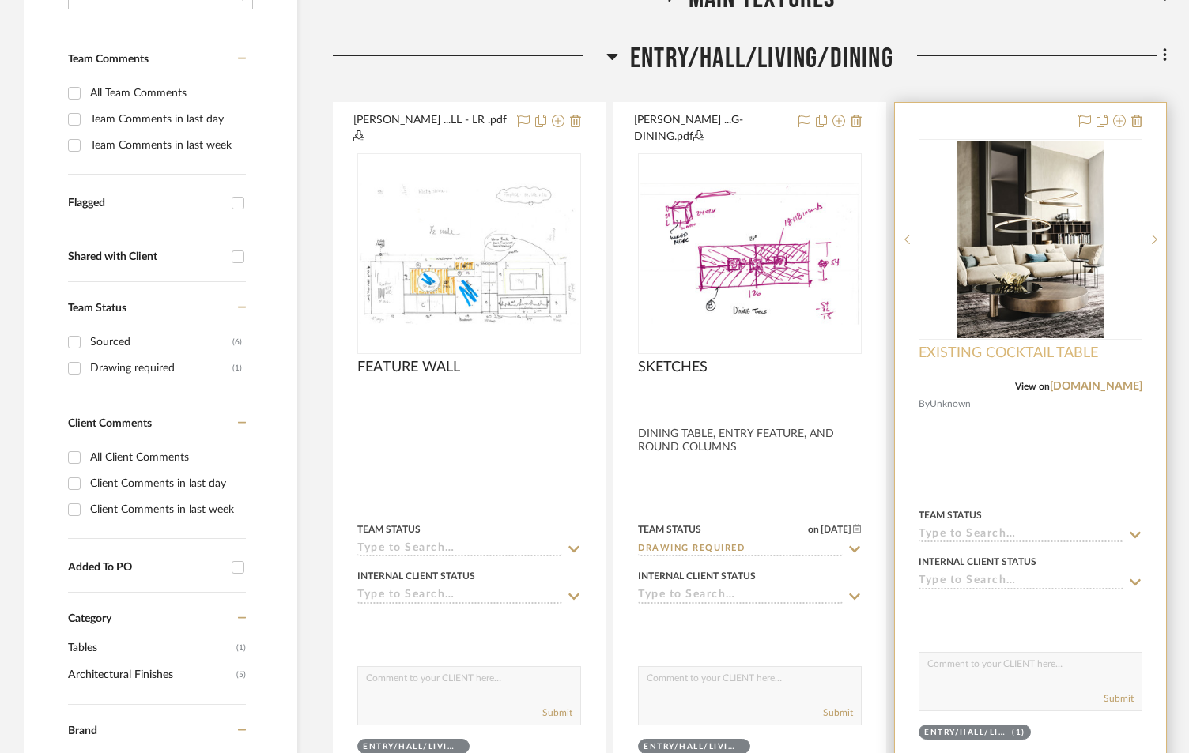
scroll to position [432, 0]
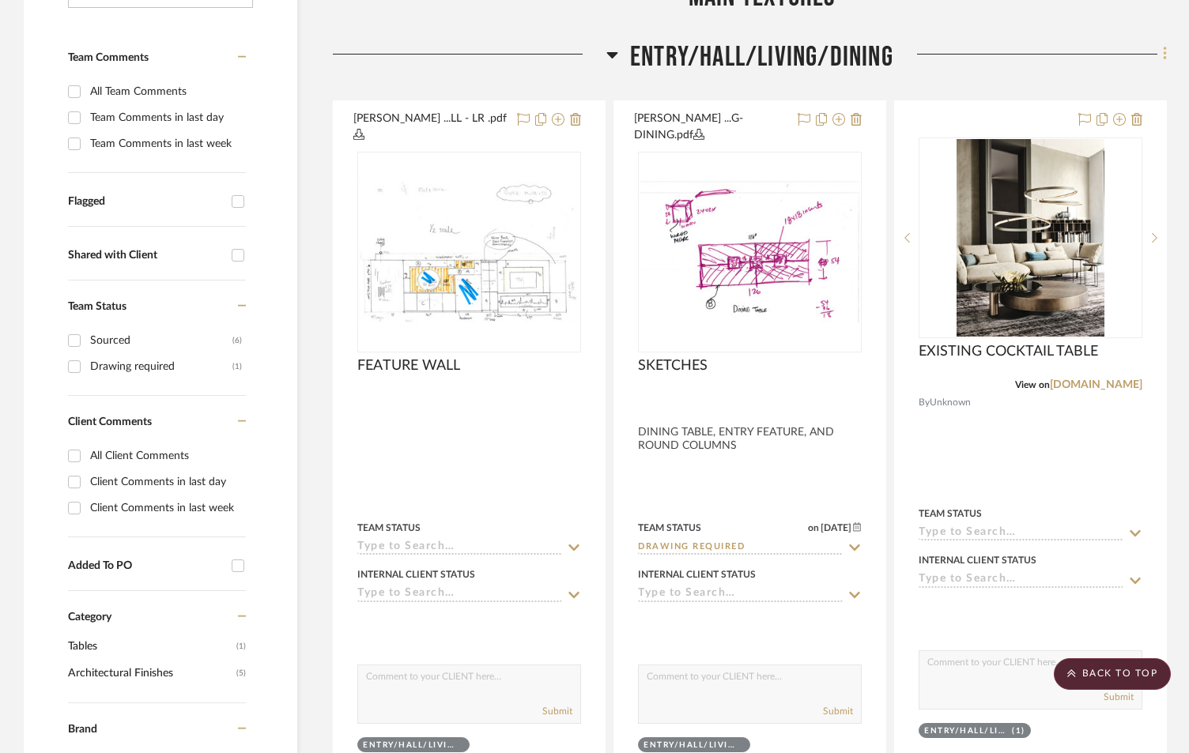
click at [1163, 45] on icon at bounding box center [1165, 53] width 5 height 17
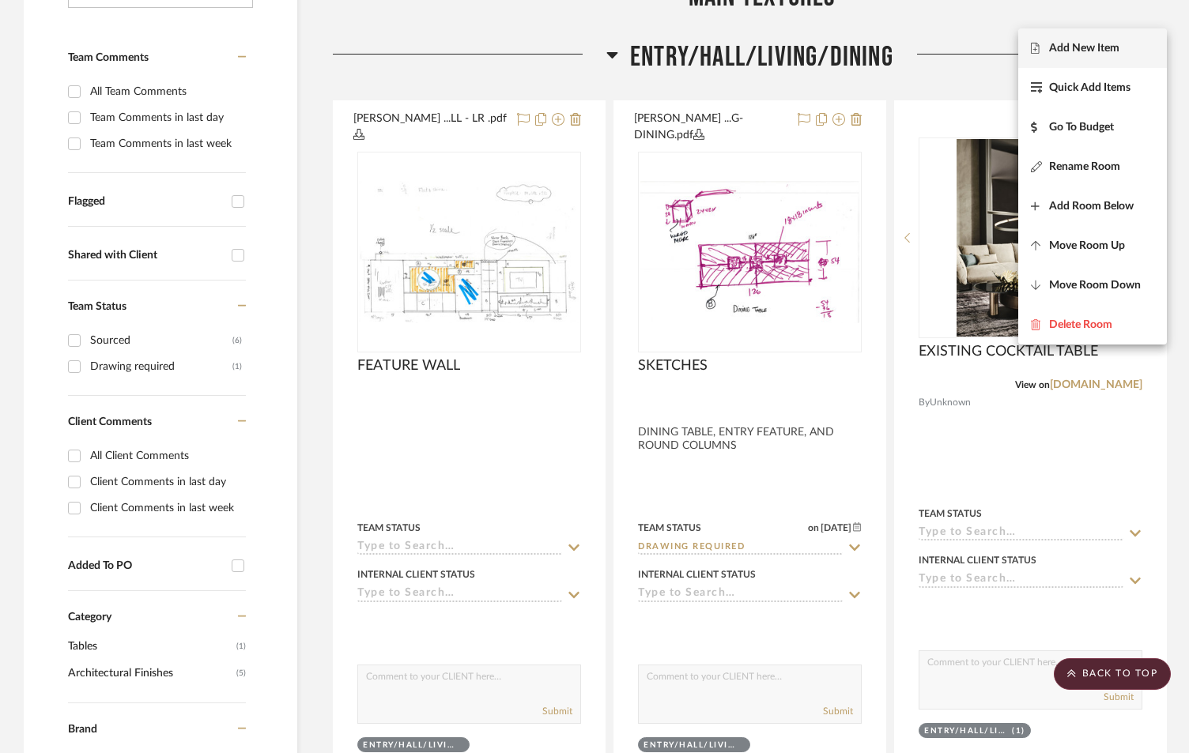
click at [1118, 49] on span "Add New Item" at bounding box center [1084, 48] width 70 height 13
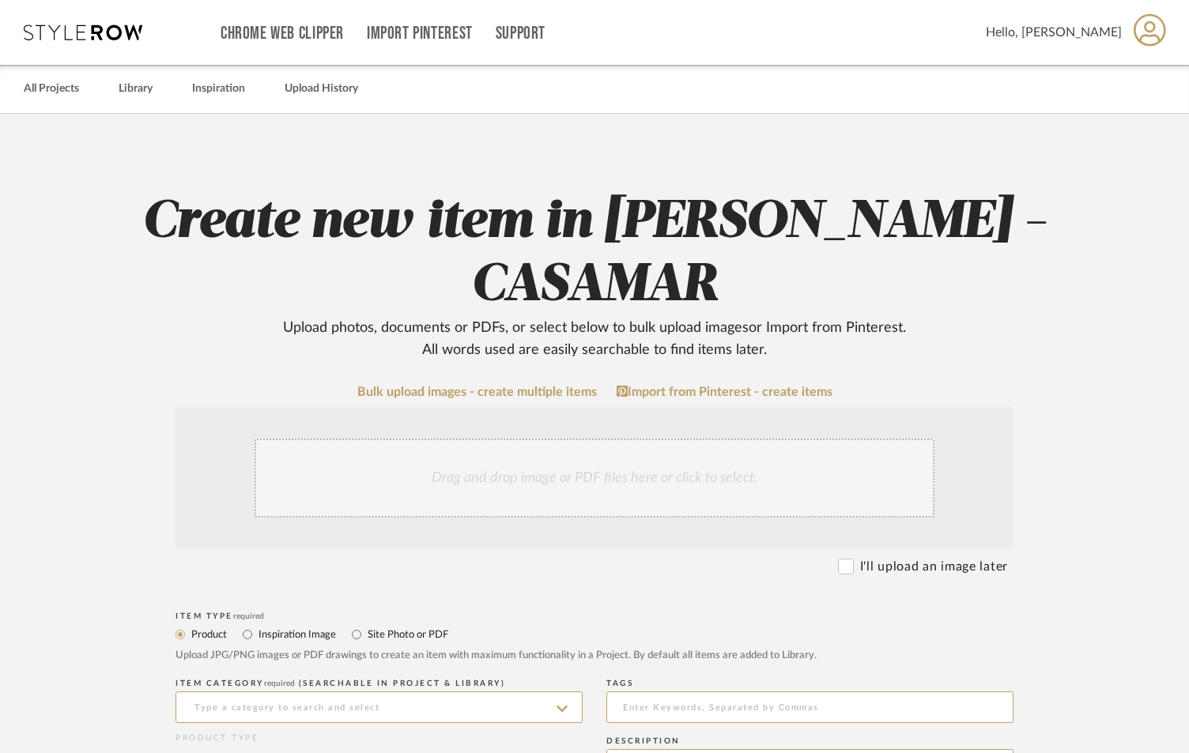
click at [612, 439] on div "Drag and drop image or PDF files here or click to select." at bounding box center [595, 478] width 680 height 79
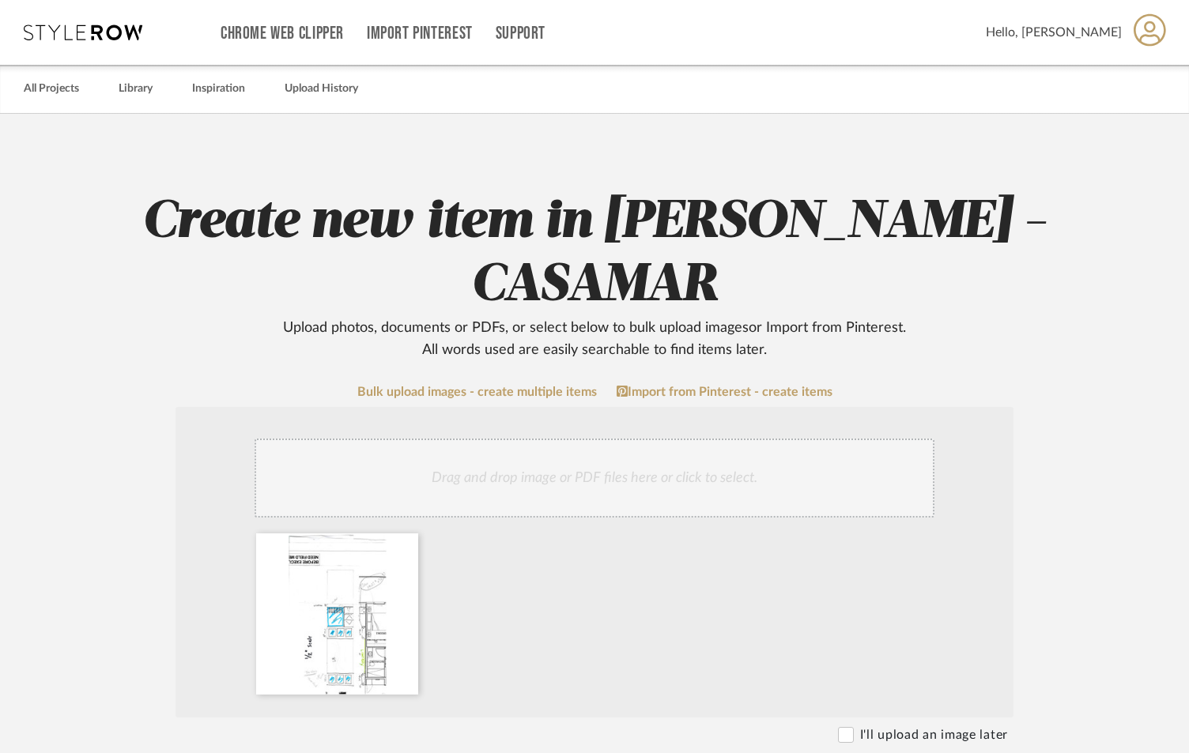
radio input "true"
click at [403, 537] on icon at bounding box center [406, 543] width 11 height 13
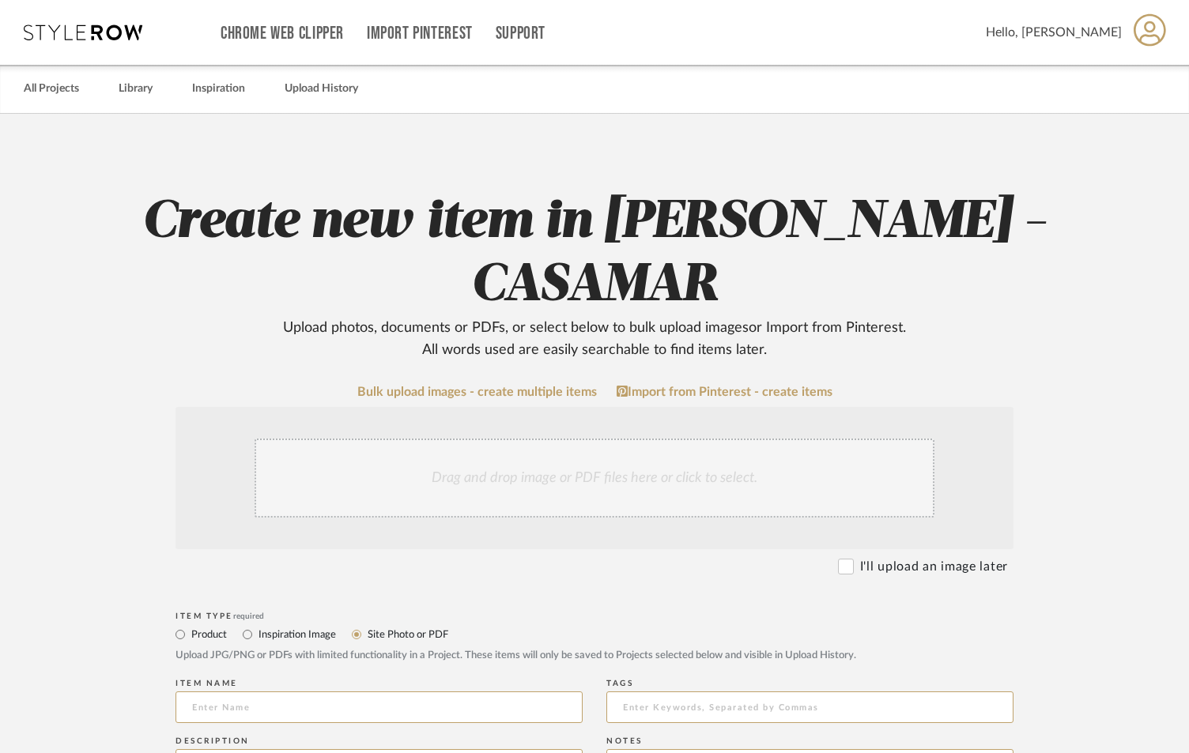
click at [668, 439] on div "Drag and drop image or PDF files here or click to select." at bounding box center [595, 478] width 680 height 79
click at [1145, 262] on upload-items "Create new item in [PERSON_NAME] - CASAMAR Upload photos, documents or PDFs, or…" at bounding box center [594, 699] width 1189 height 1171
click at [615, 439] on div "Drag and drop image or PDF files here or click to select." at bounding box center [595, 478] width 680 height 79
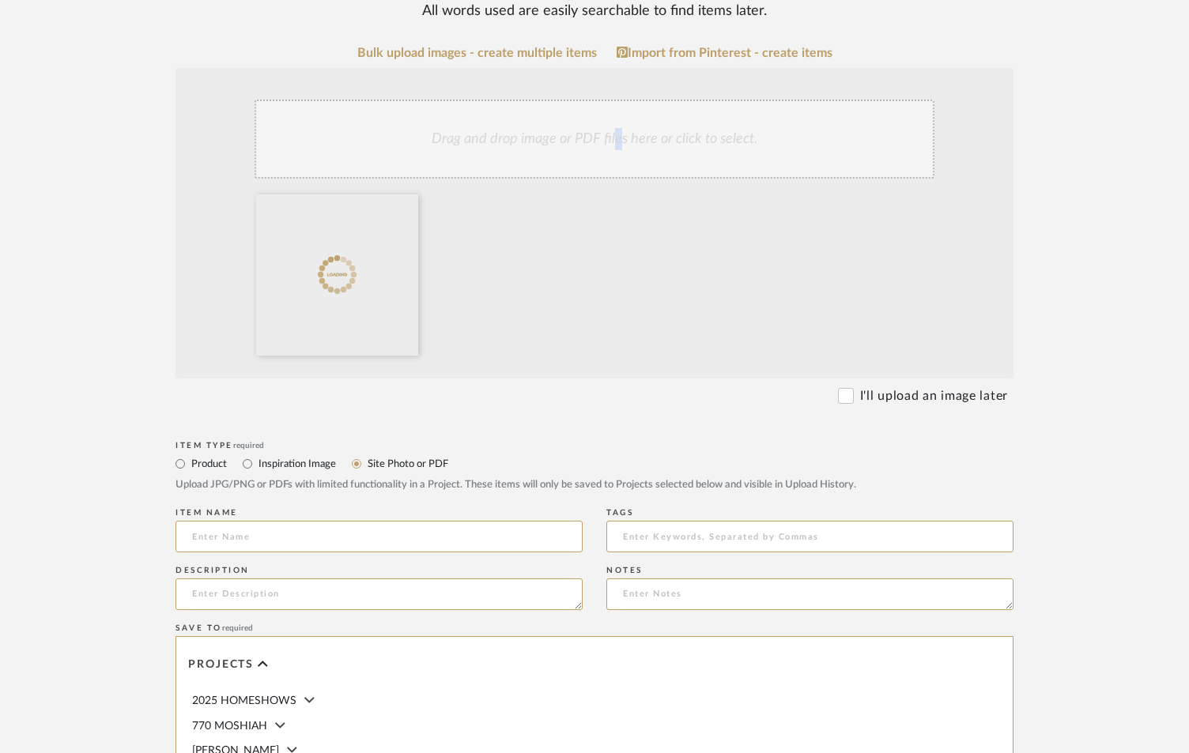
scroll to position [369, 0]
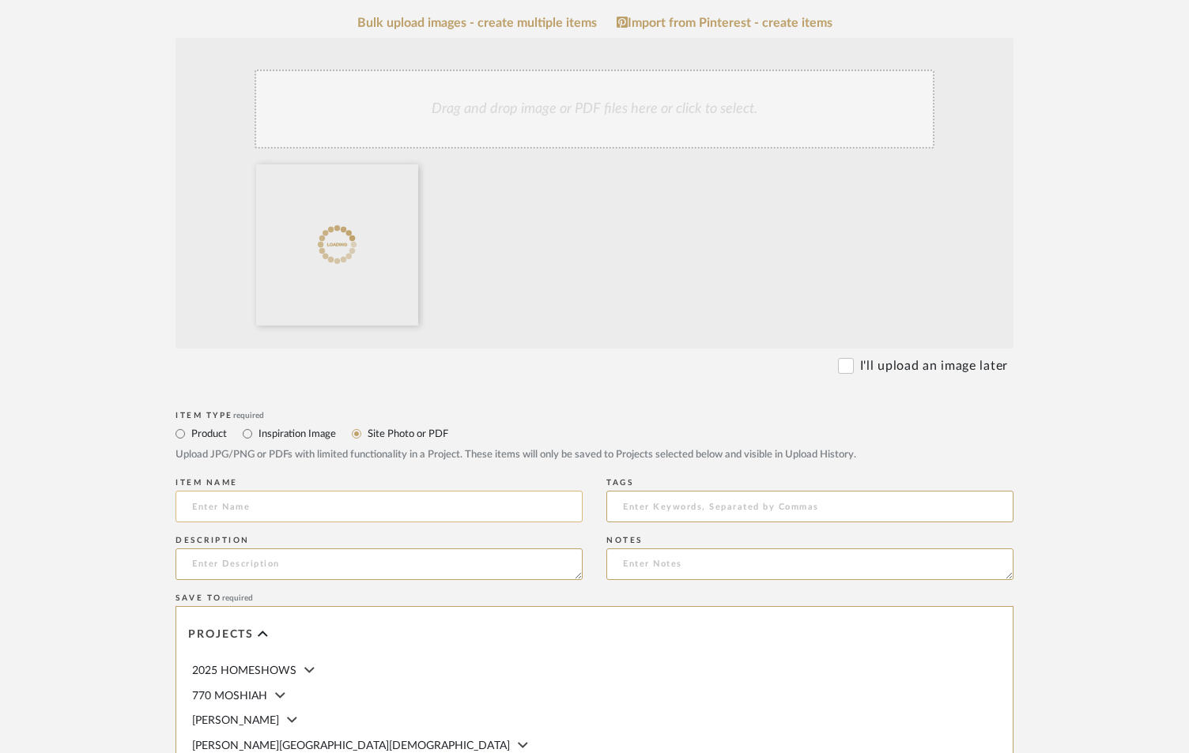
click at [376, 491] on input at bounding box center [378, 507] width 407 height 32
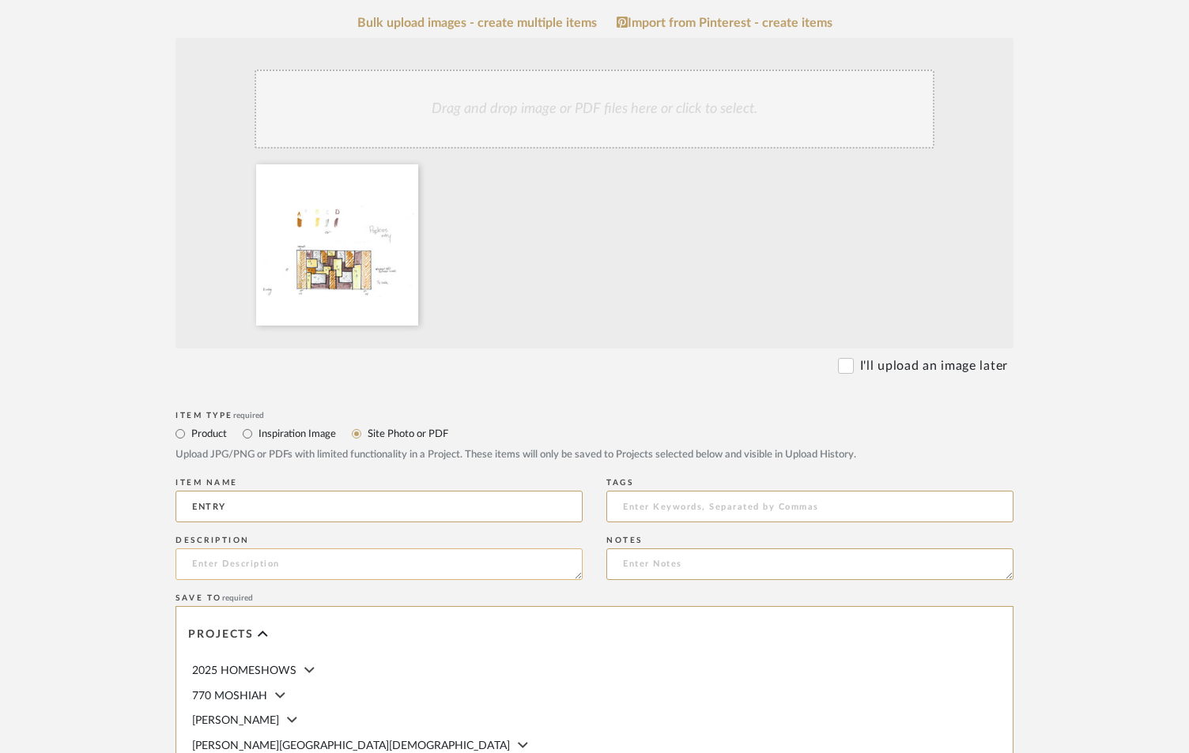
type input "ENTRY"
click at [257, 549] on textarea at bounding box center [378, 565] width 407 height 32
type textarea "WITH SCONCES ON EACH COLUMN- LOVES JEWELERY"
click at [1052, 527] on form "Bulk upload images - create multiple items Import from Pinterest - create items…" at bounding box center [594, 530] width 1007 height 1029
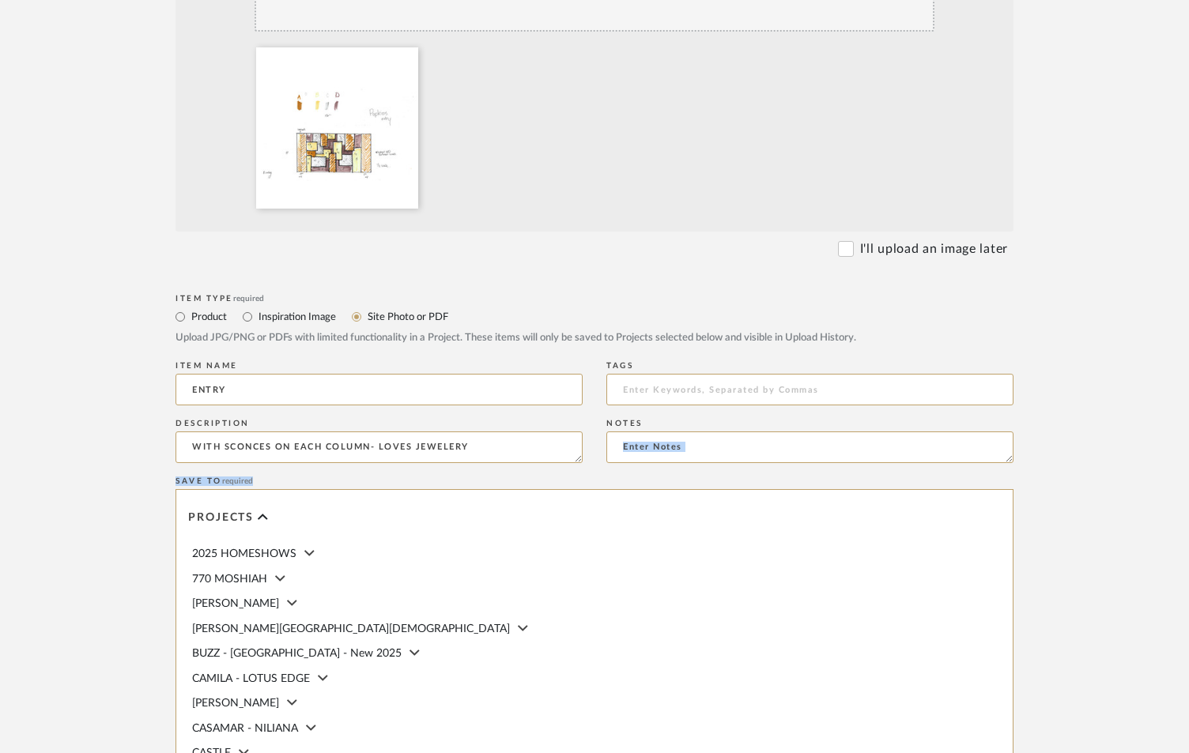
scroll to position [710, 0]
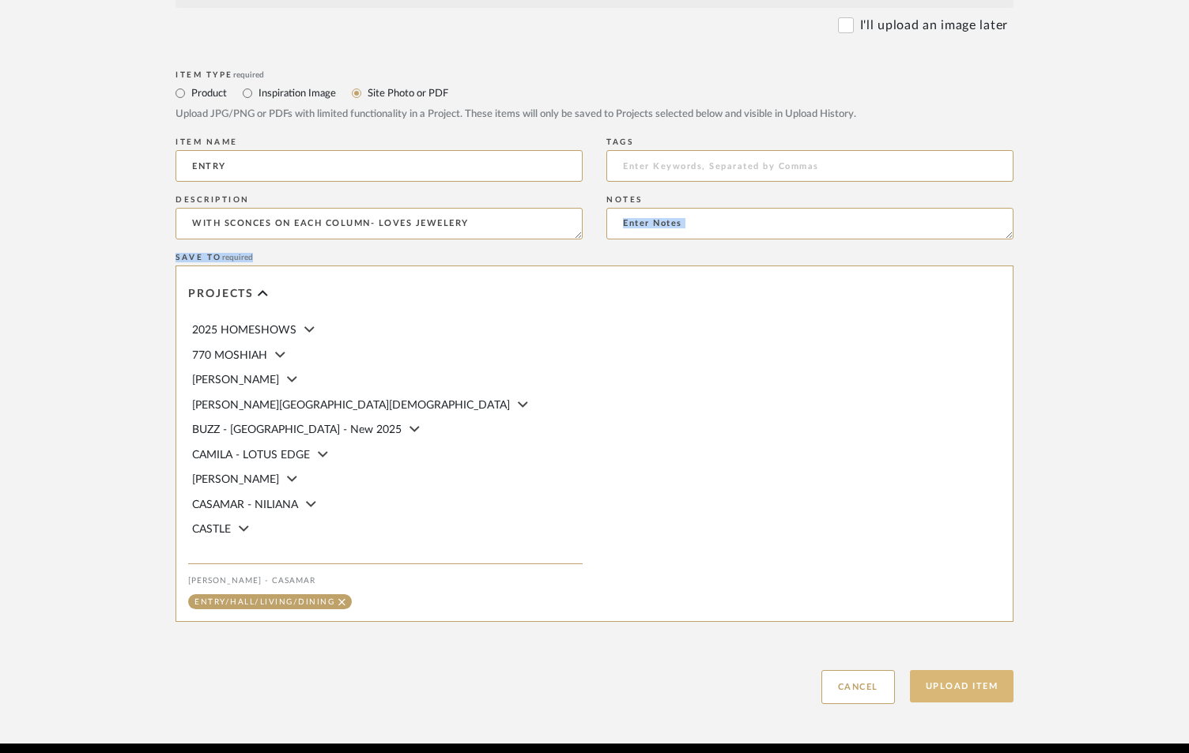
click at [942, 670] on button "Upload Item" at bounding box center [962, 686] width 104 height 32
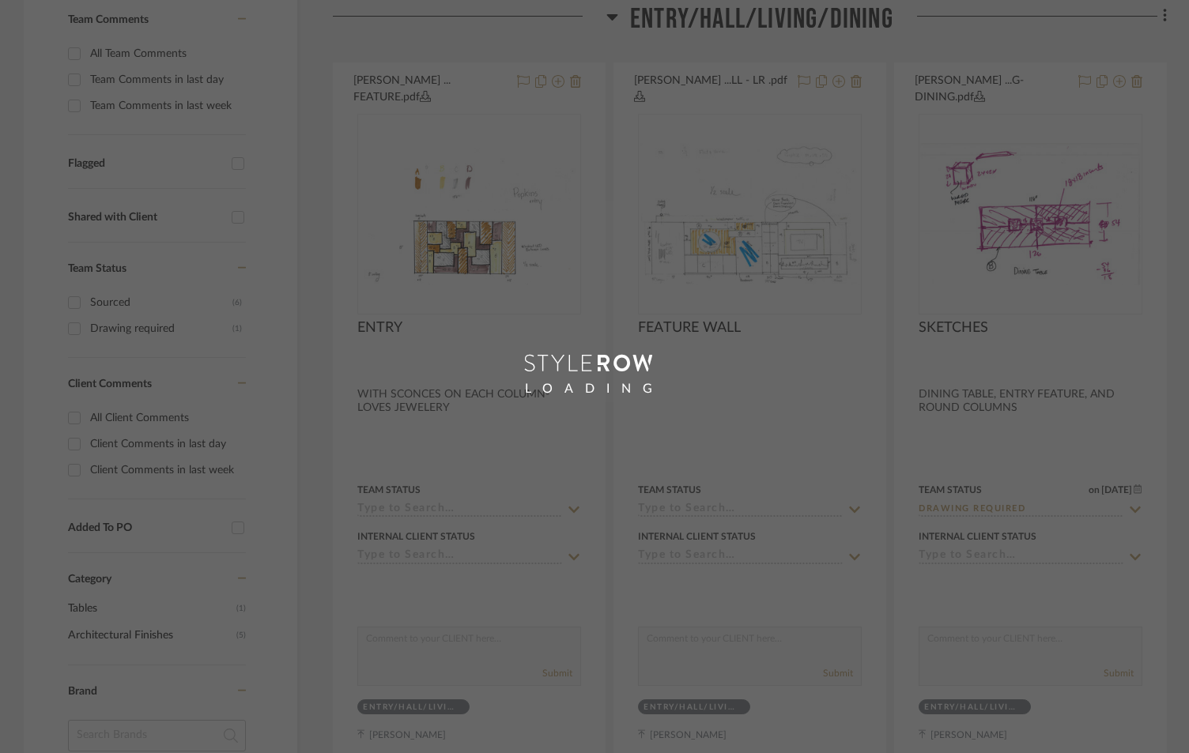
scroll to position [141, 0]
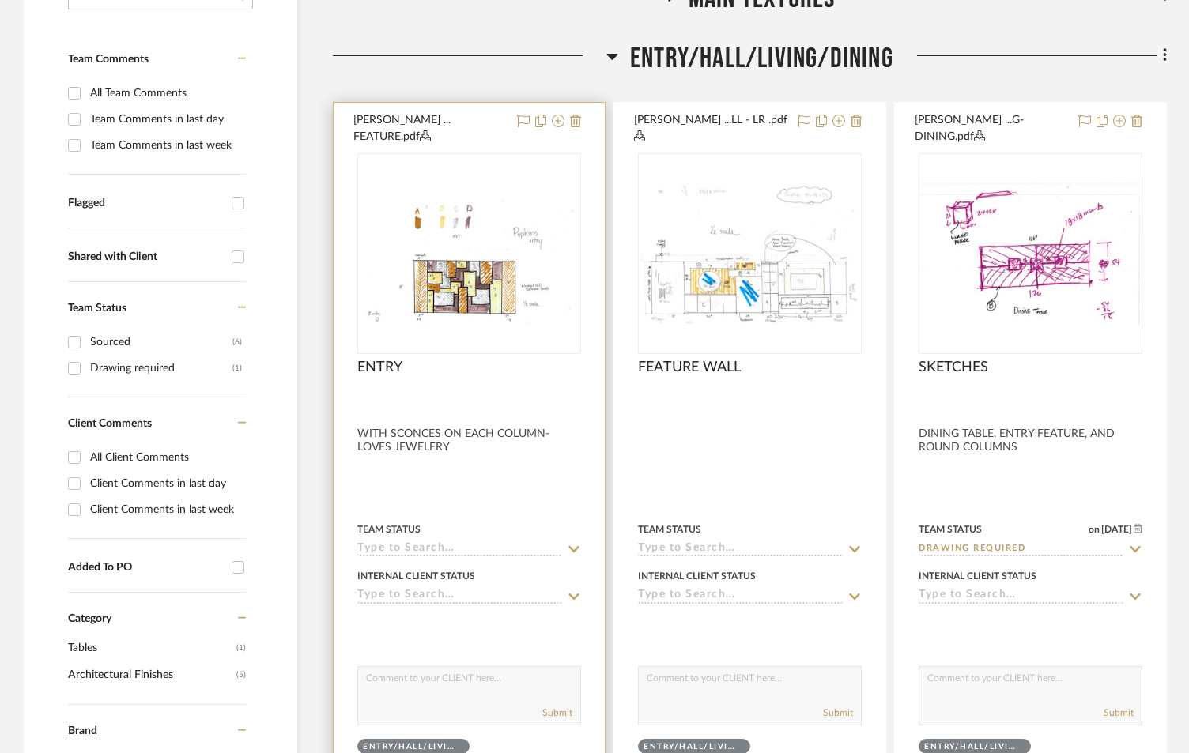
scroll to position [432, 0]
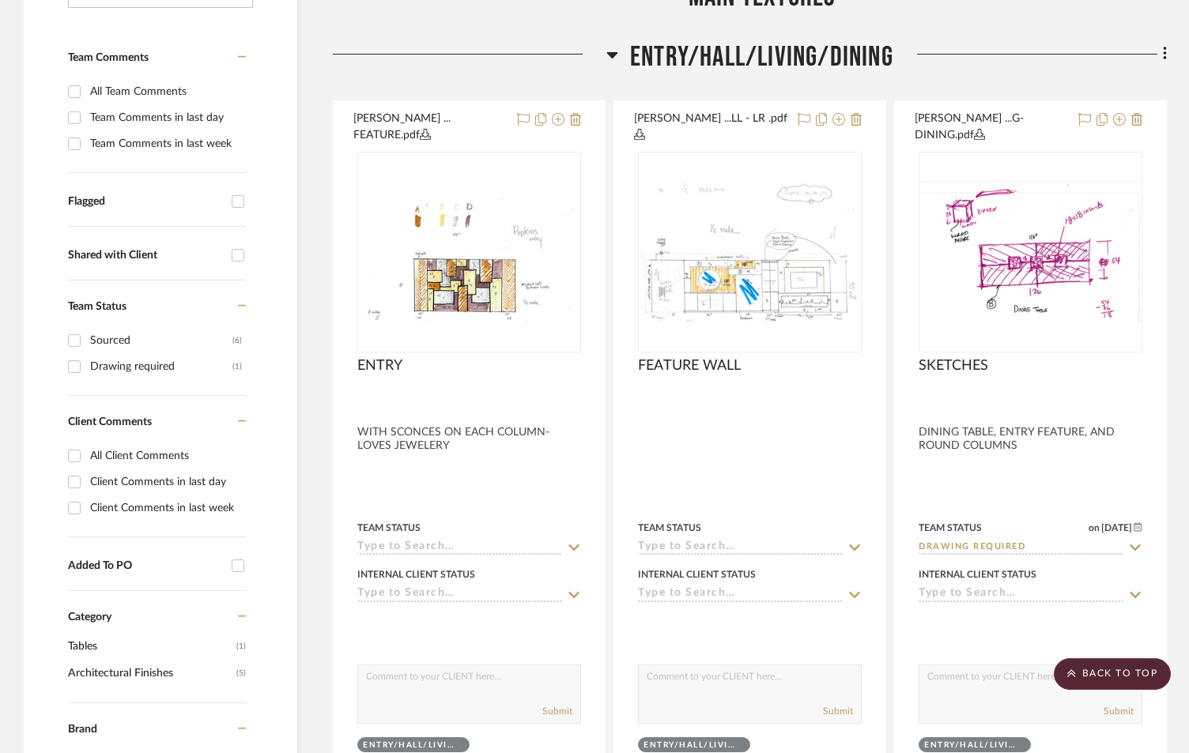
click at [618, 40] on h3 "ENTRY/HALL/LIVING/DINING" at bounding box center [749, 57] width 287 height 34
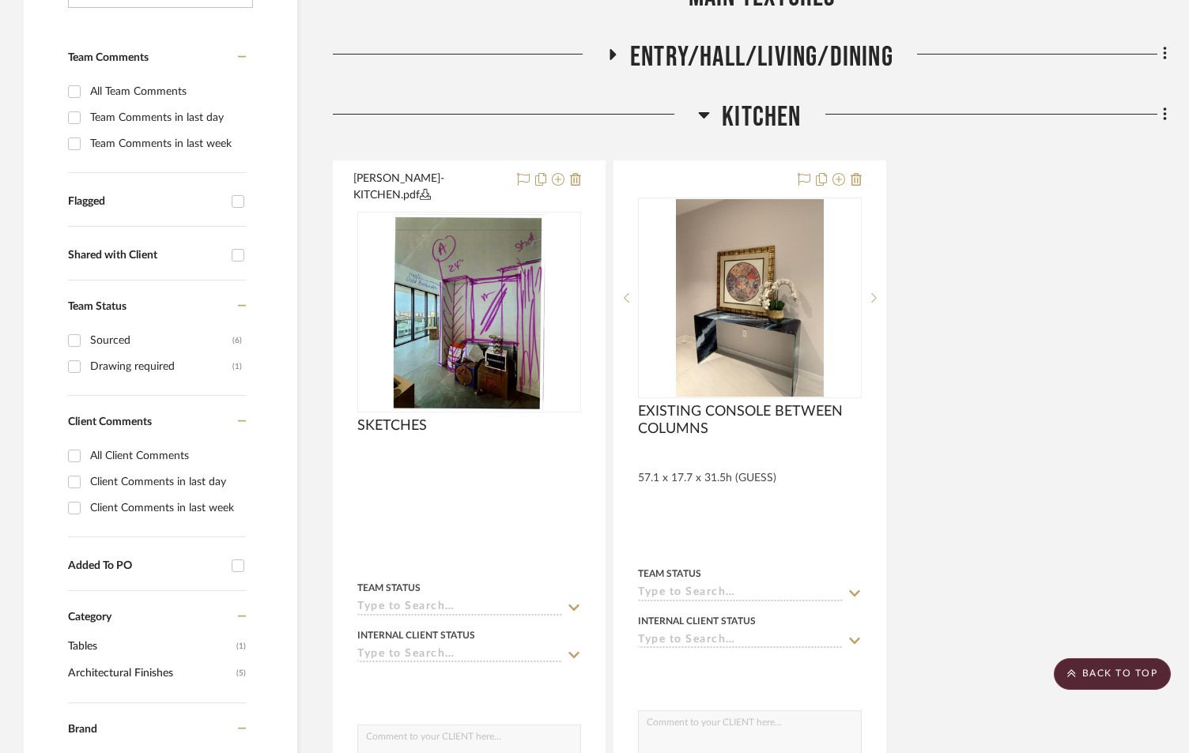
click at [707, 105] on icon at bounding box center [704, 114] width 12 height 19
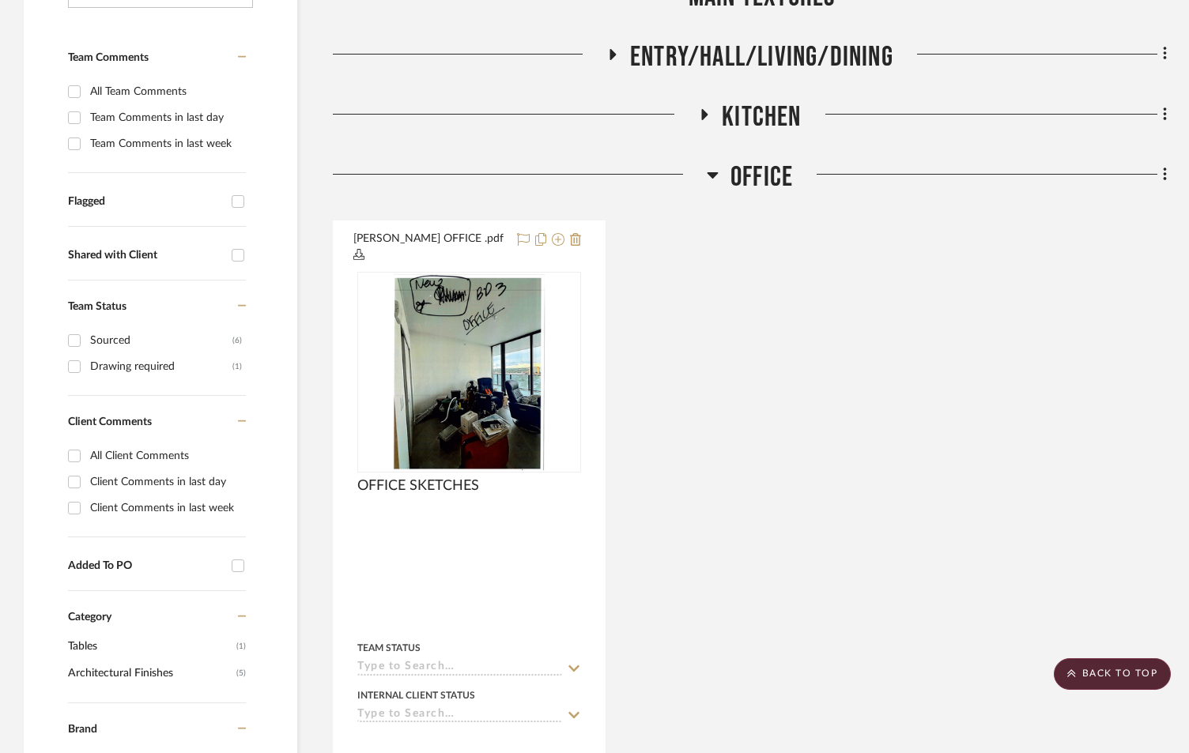
click at [716, 165] on icon at bounding box center [713, 174] width 12 height 19
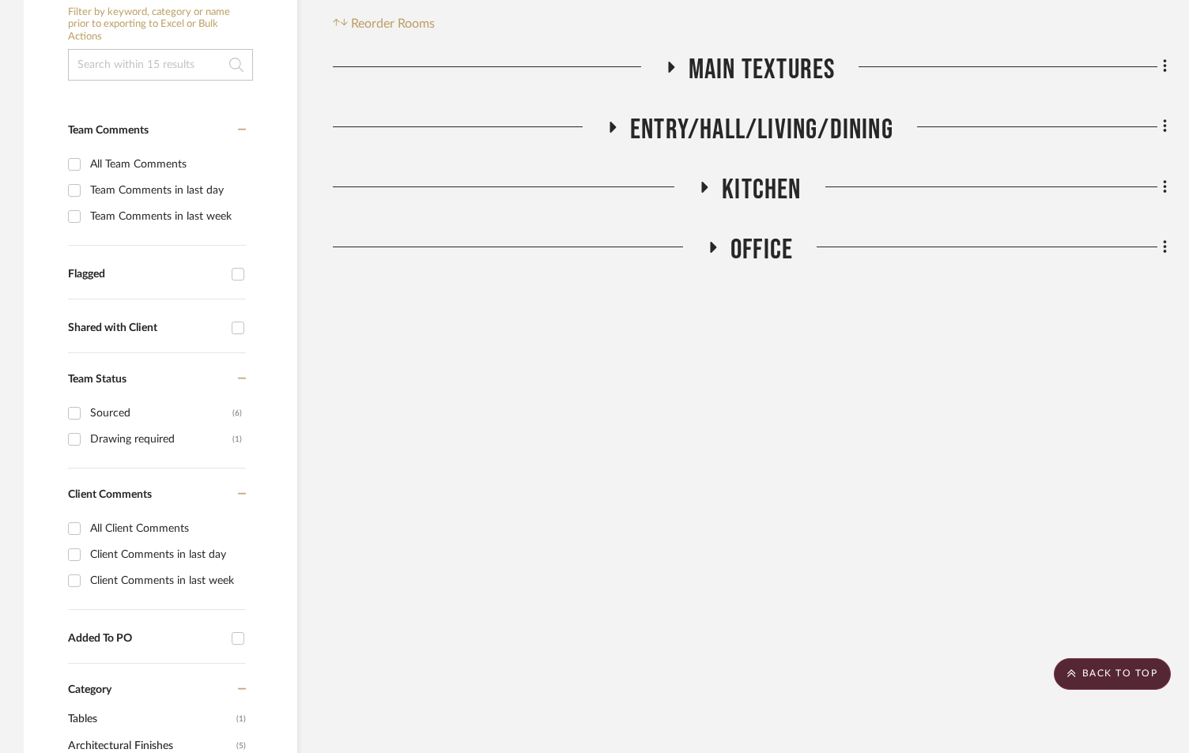
scroll to position [0, 0]
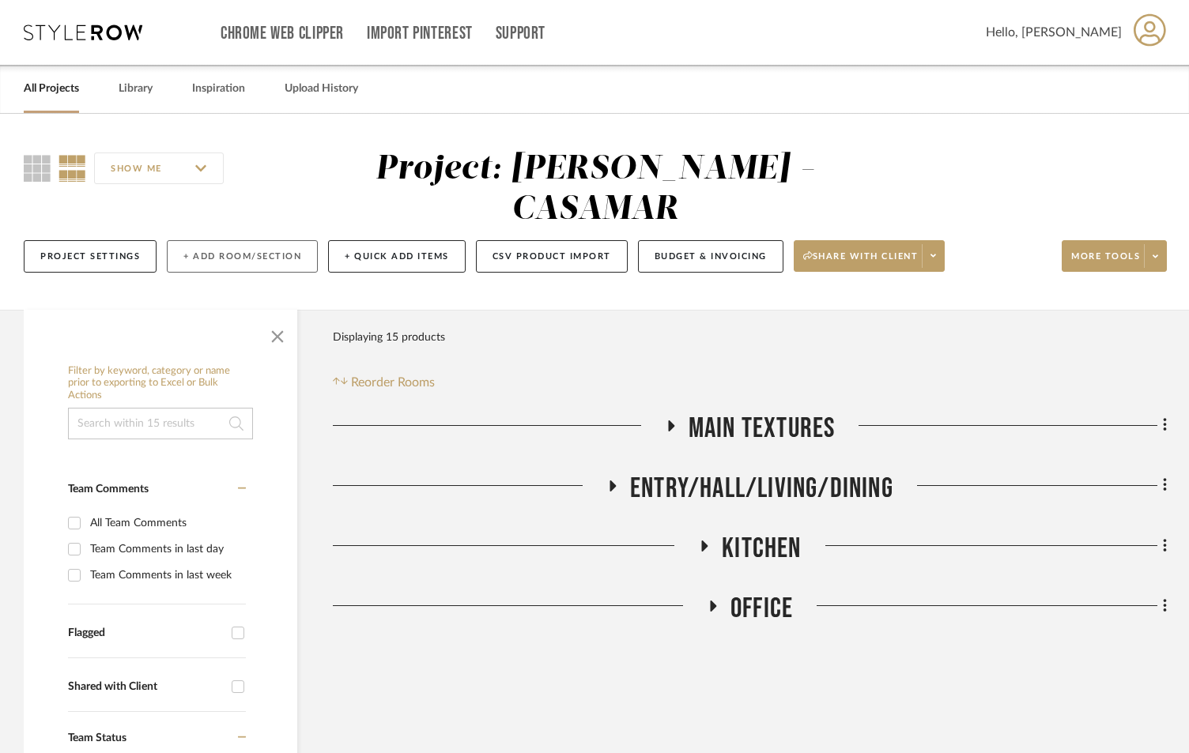
click at [202, 240] on button "+ Add Room/Section" at bounding box center [242, 256] width 151 height 32
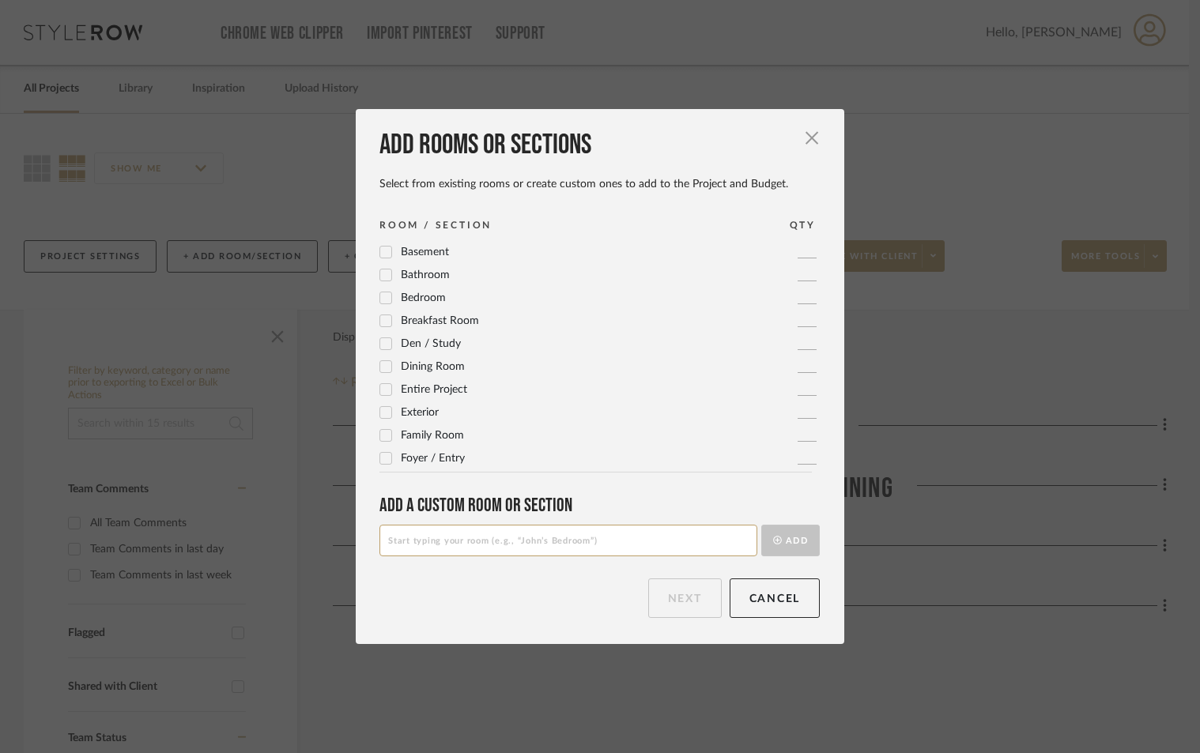
click at [470, 535] on input at bounding box center [568, 541] width 378 height 32
type input "DEN"
click at [793, 542] on button "Add" at bounding box center [790, 541] width 58 height 32
click at [681, 594] on button "Next" at bounding box center [685, 599] width 74 height 40
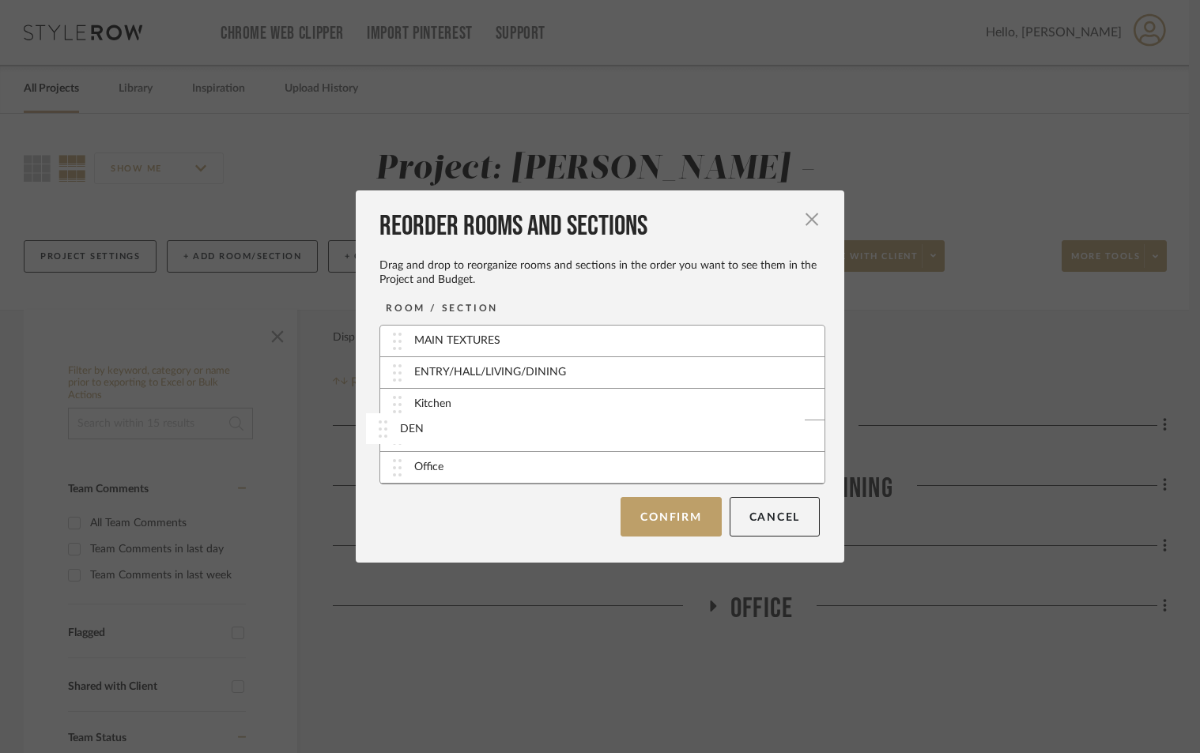
drag, startPoint x: 600, startPoint y: 478, endPoint x: 591, endPoint y: 439, distance: 39.7
click at [667, 503] on button "Confirm" at bounding box center [670, 516] width 100 height 40
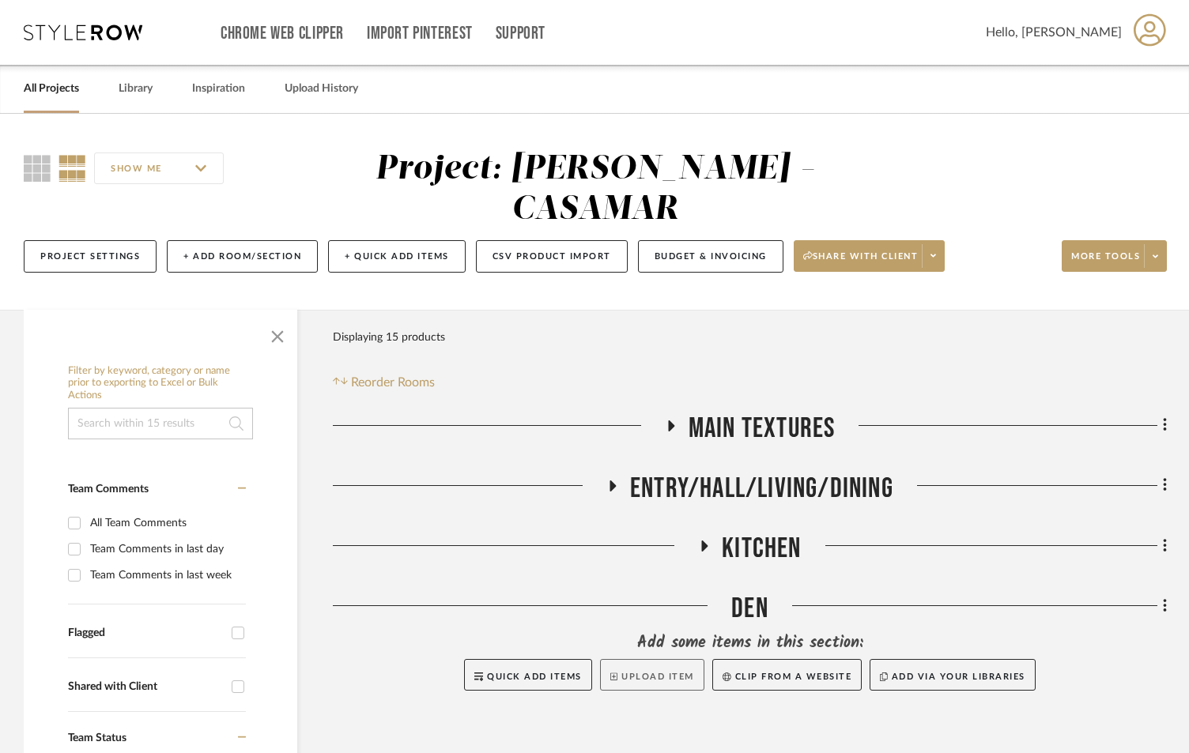
click at [635, 659] on button "Upload Item" at bounding box center [652, 675] width 104 height 32
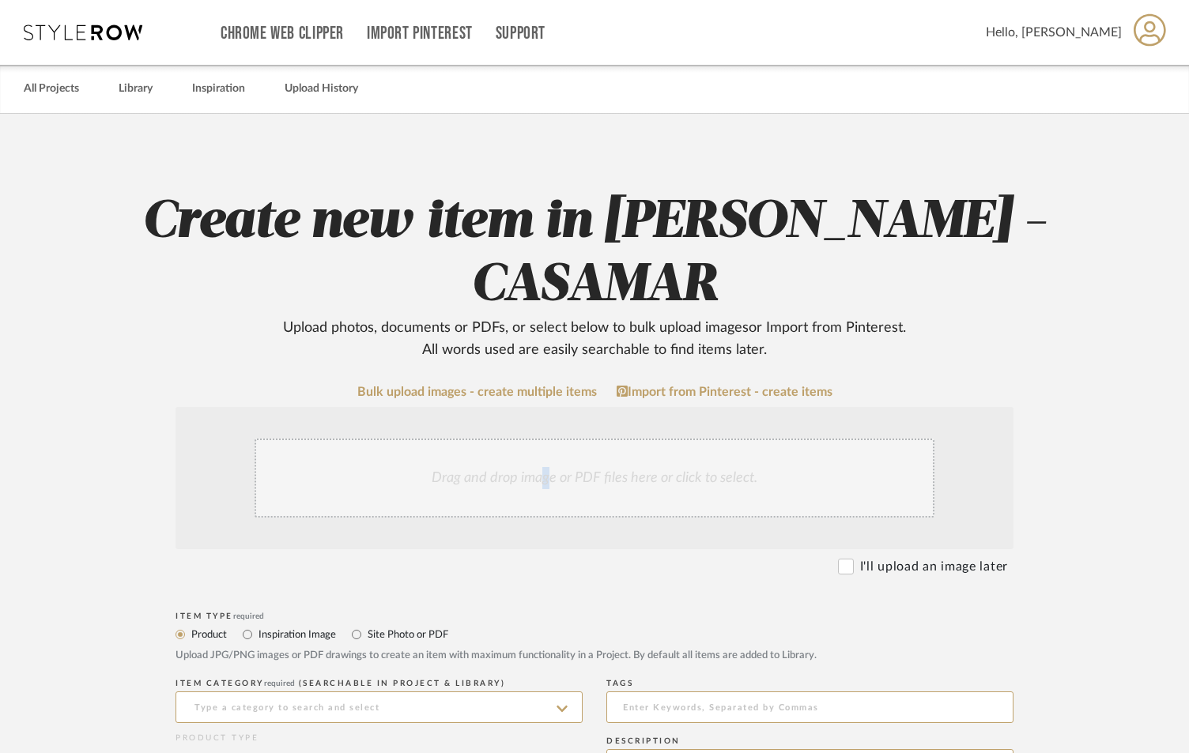
drag, startPoint x: 546, startPoint y: 366, endPoint x: 549, endPoint y: 383, distance: 17.6
click at [546, 407] on div "Drag and drop image or PDF files here or click to select." at bounding box center [594, 478] width 838 height 142
click at [555, 439] on div "Drag and drop image or PDF files here or click to select." at bounding box center [595, 478] width 680 height 79
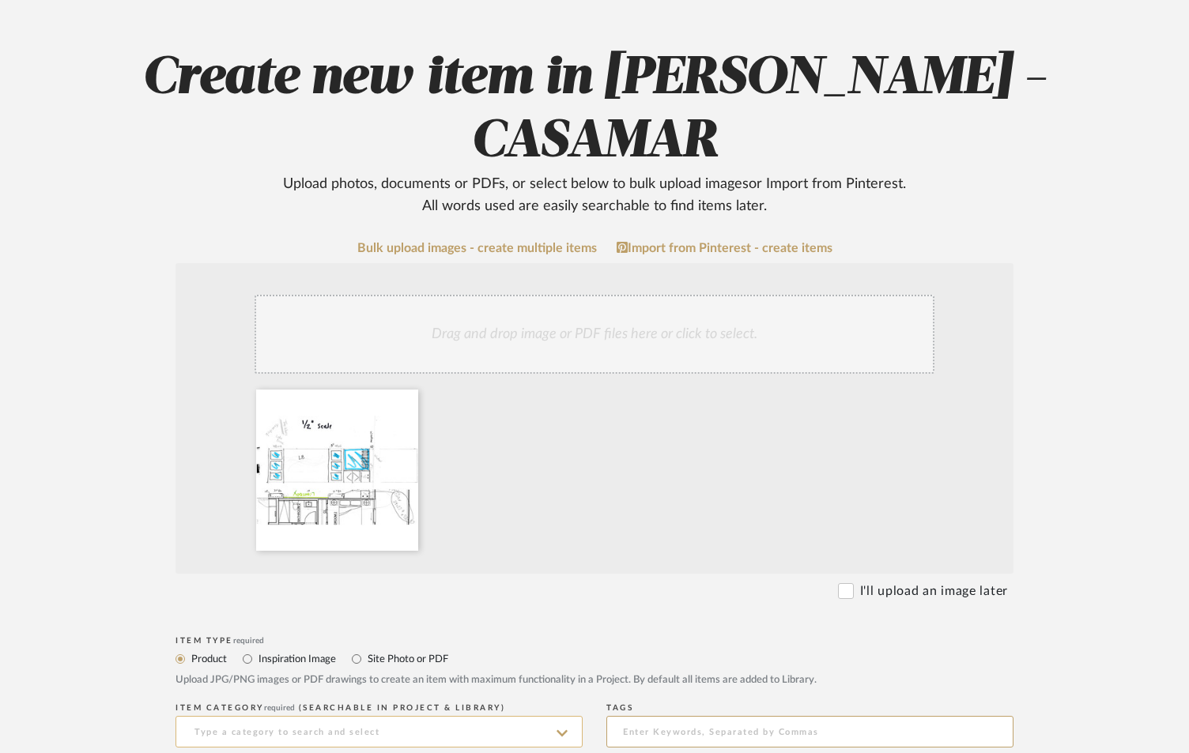
scroll to position [421, 0]
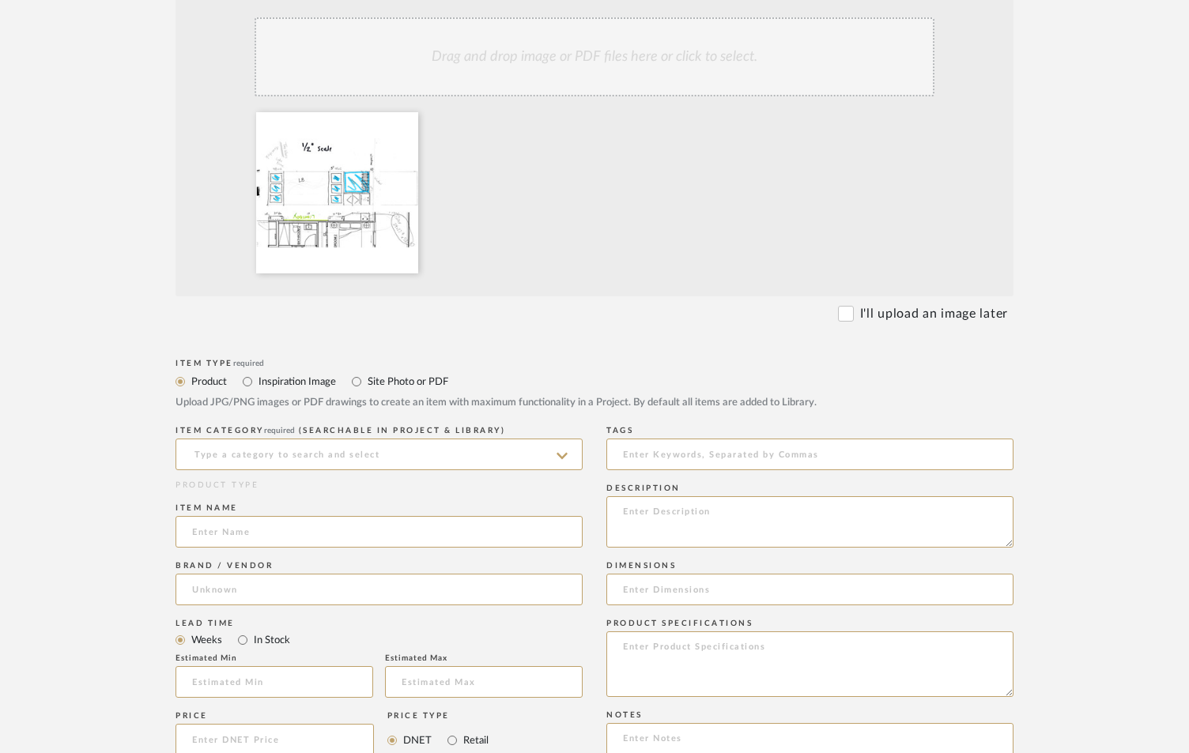
click at [301, 373] on label "Inspiration Image" at bounding box center [296, 381] width 79 height 17
click at [257, 372] on input "Inspiration Image" at bounding box center [247, 381] width 19 height 19
radio input "true"
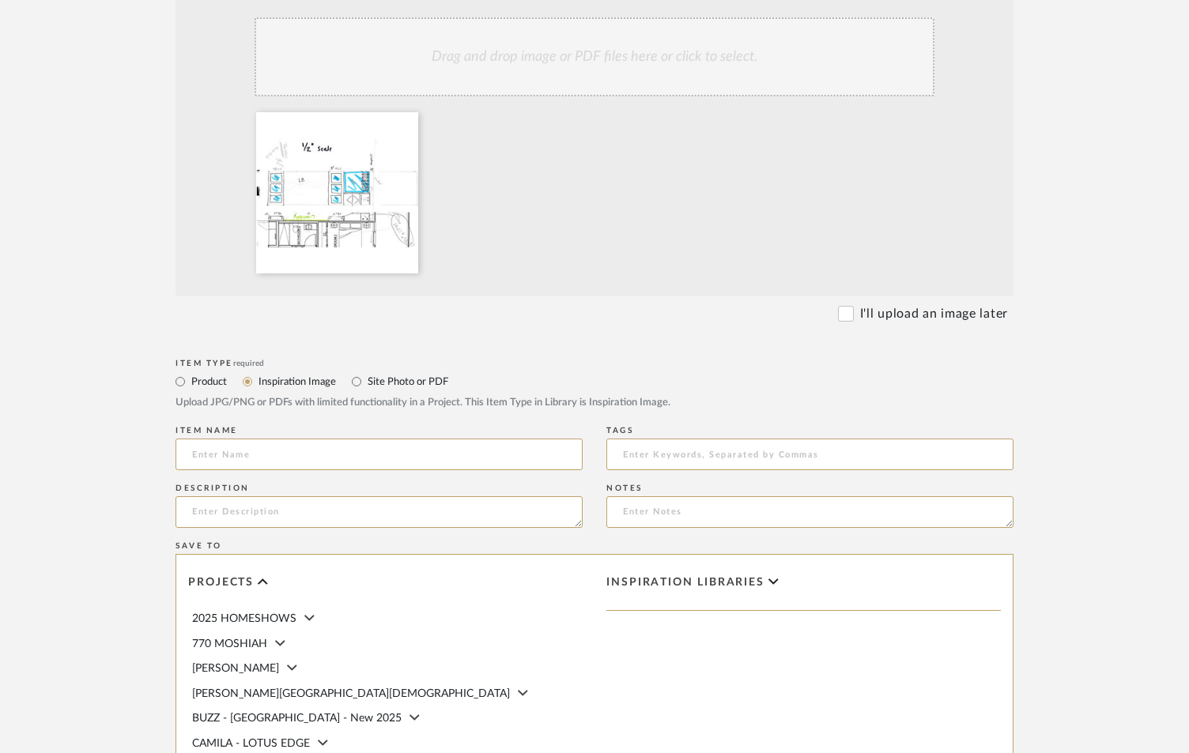
click at [384, 373] on label "Site Photo or PDF" at bounding box center [407, 381] width 82 height 17
click at [366, 372] on input "Site Photo or PDF" at bounding box center [356, 381] width 19 height 19
radio input "true"
click at [379, 373] on label "Site Photo or PDF" at bounding box center [407, 381] width 82 height 17
click at [366, 372] on input "Site Photo or PDF" at bounding box center [356, 381] width 19 height 19
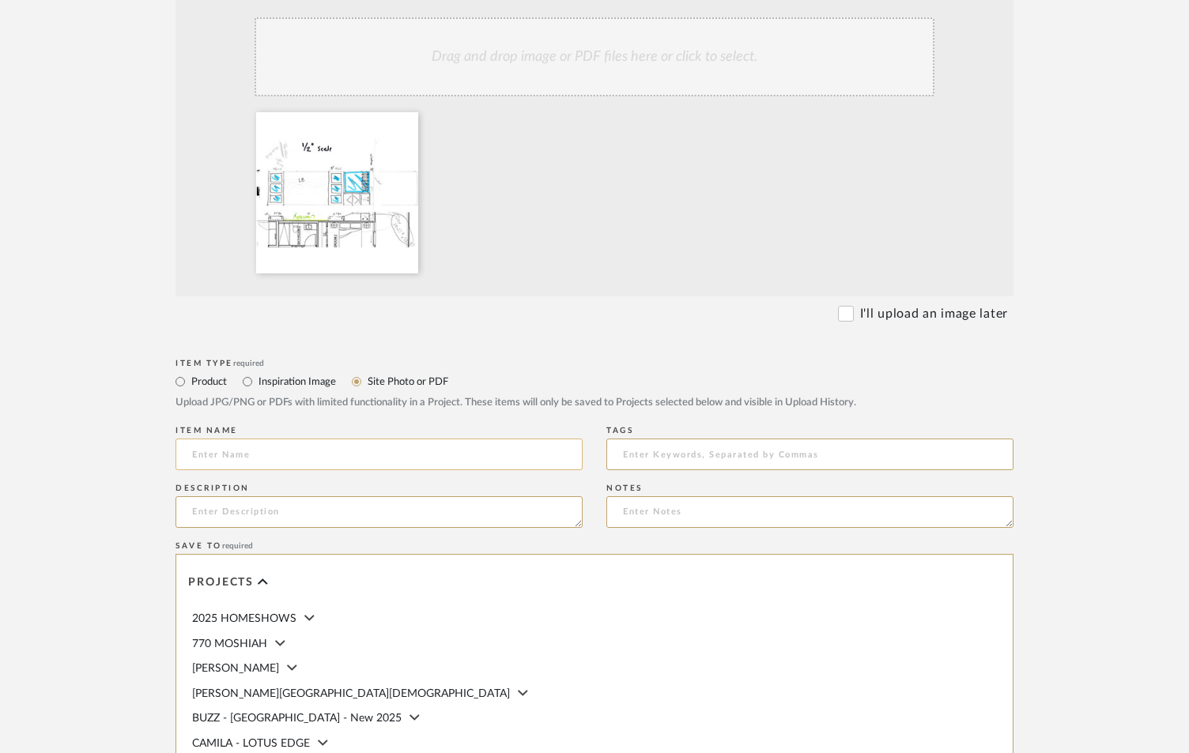
click at [360, 439] on input at bounding box center [378, 455] width 407 height 32
type input "DEN FEATURE"
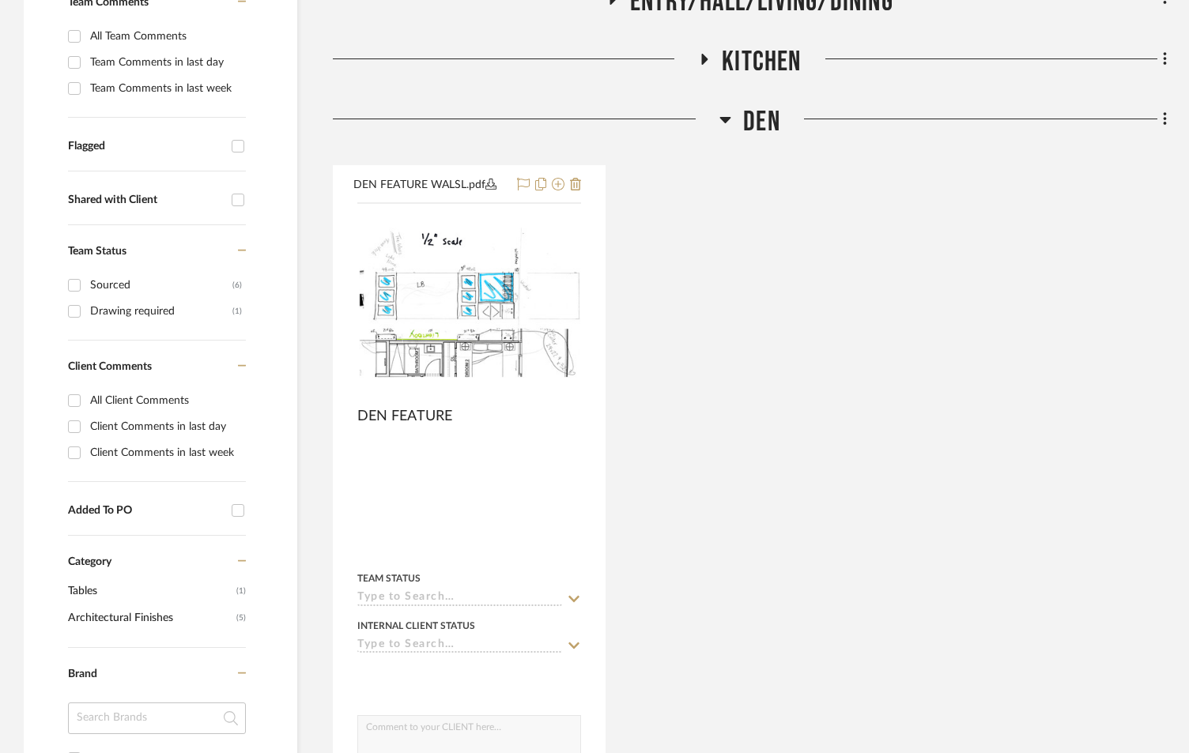
scroll to position [552, 0]
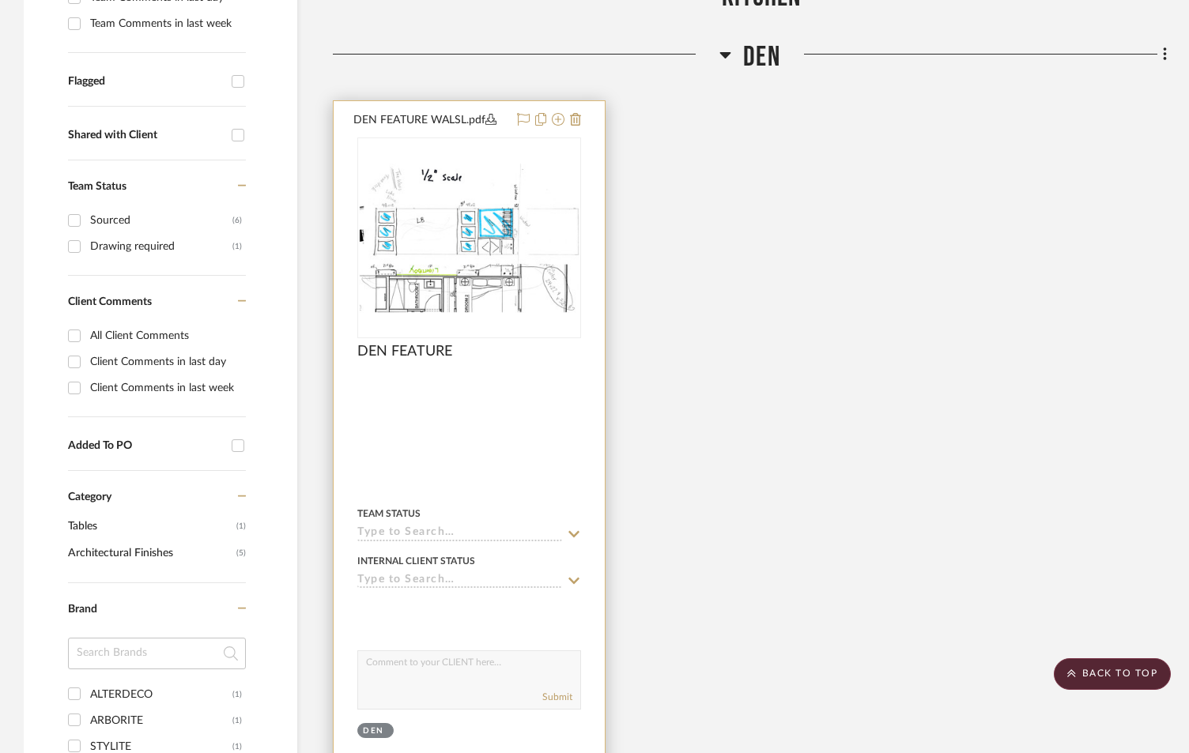
click at [540, 503] on div "Team Status" at bounding box center [469, 522] width 224 height 38
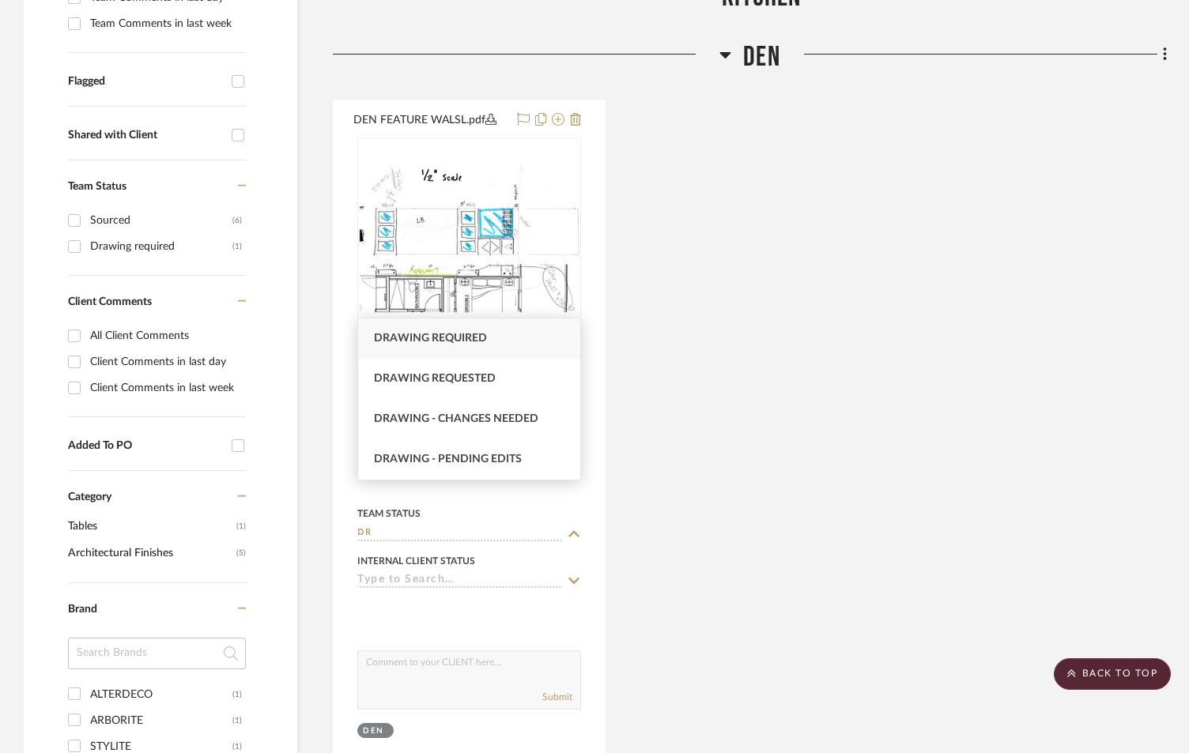
type input "DR"
click at [466, 337] on span "Drawing required" at bounding box center [430, 338] width 113 height 11
type input "[DATE]"
type input "Drawing required"
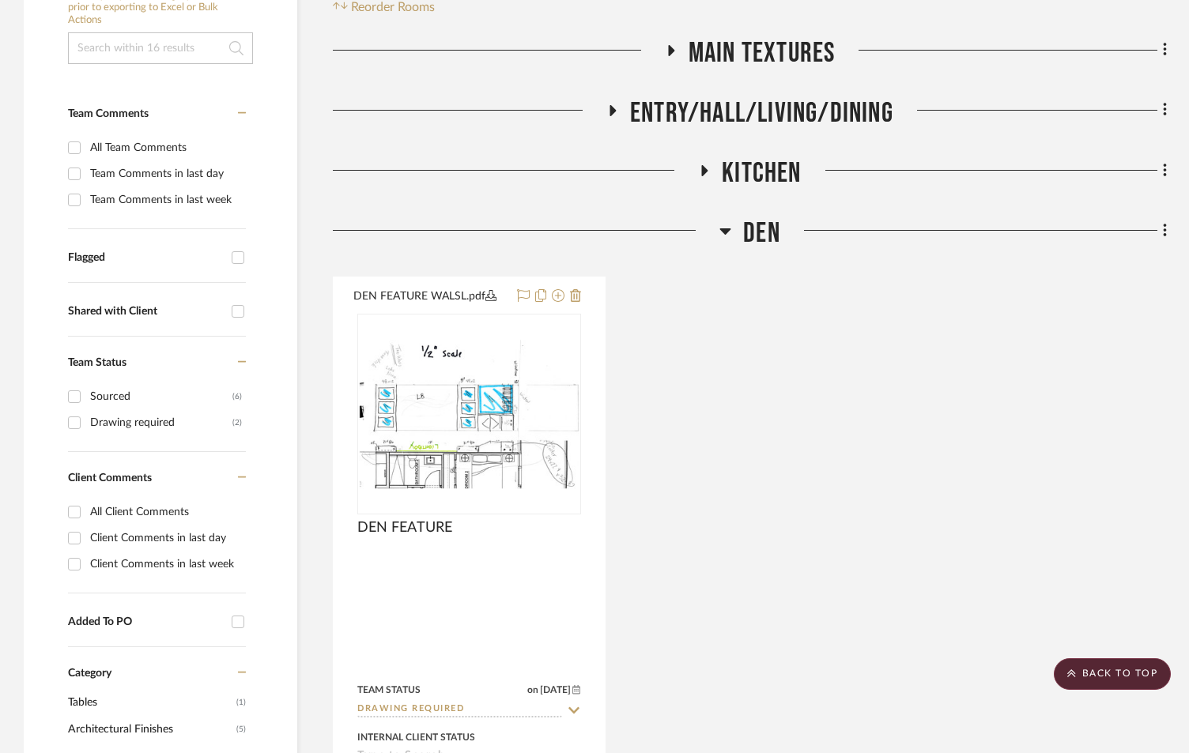
scroll to position [130, 0]
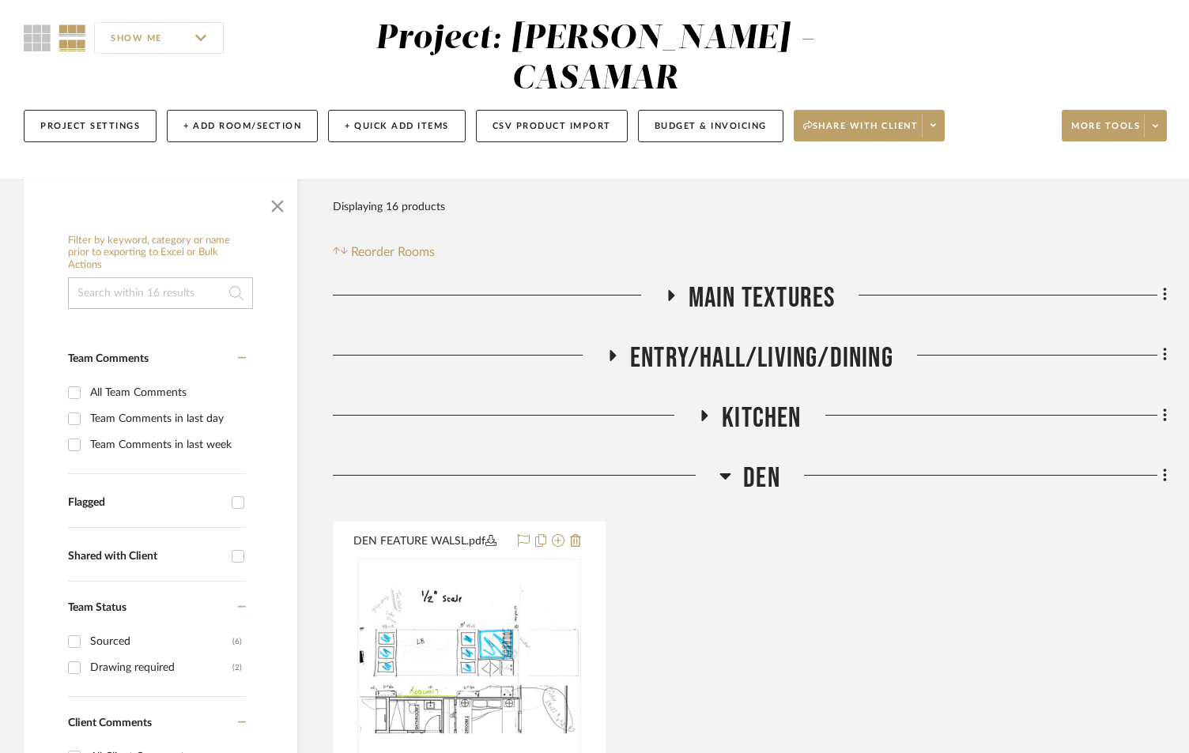
click at [707, 409] on icon at bounding box center [704, 415] width 19 height 12
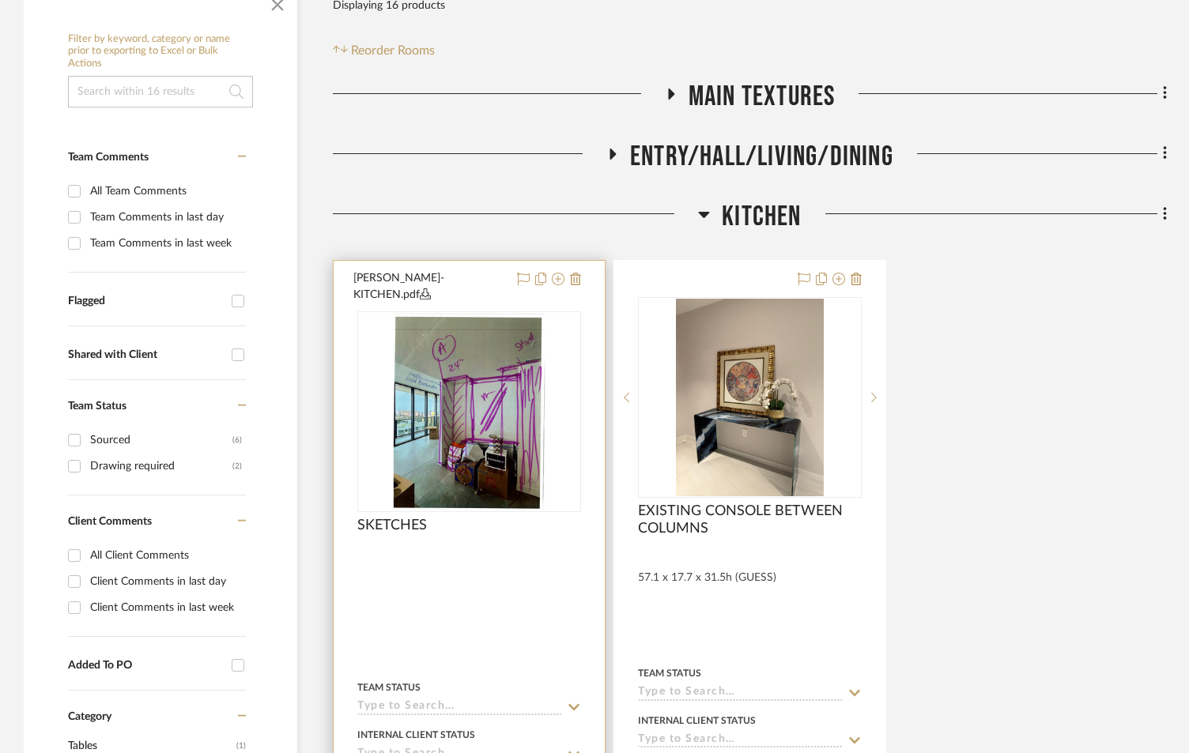
scroll to position [341, 0]
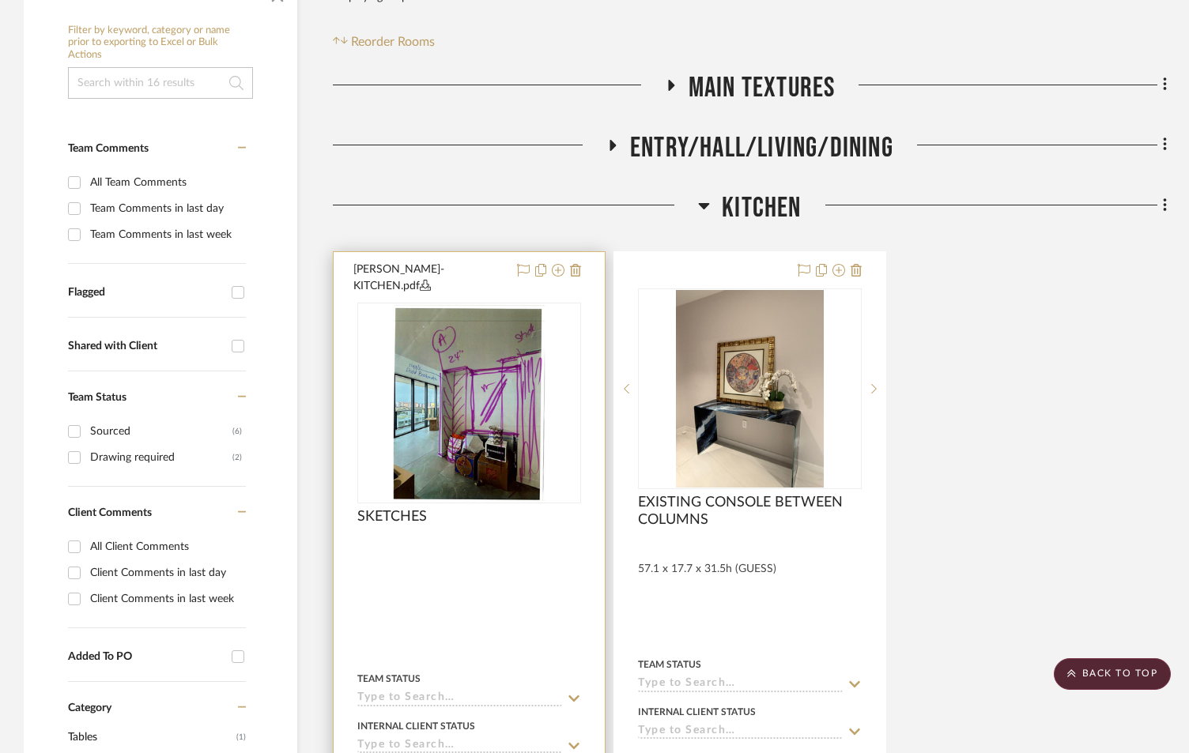
click at [414, 692] on input at bounding box center [459, 699] width 205 height 15
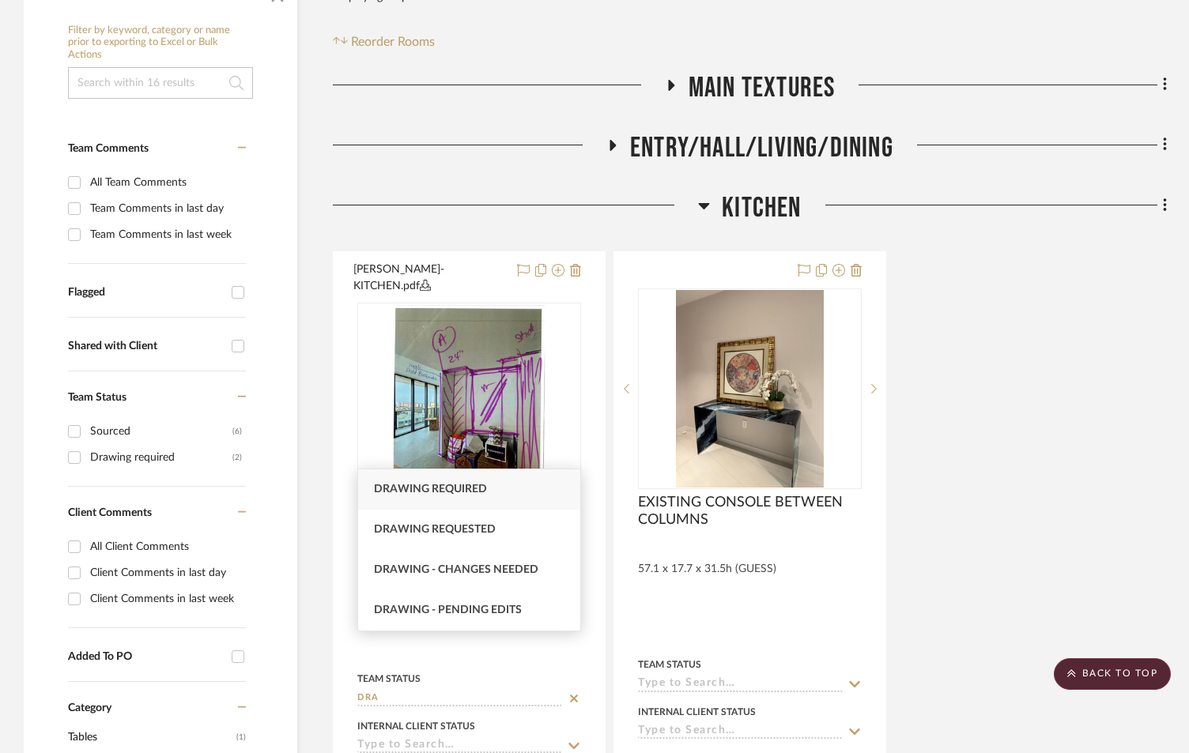
type input "DRA"
click at [426, 488] on span "Drawing required" at bounding box center [430, 489] width 113 height 11
type input "[DATE]"
type input "Drawing required"
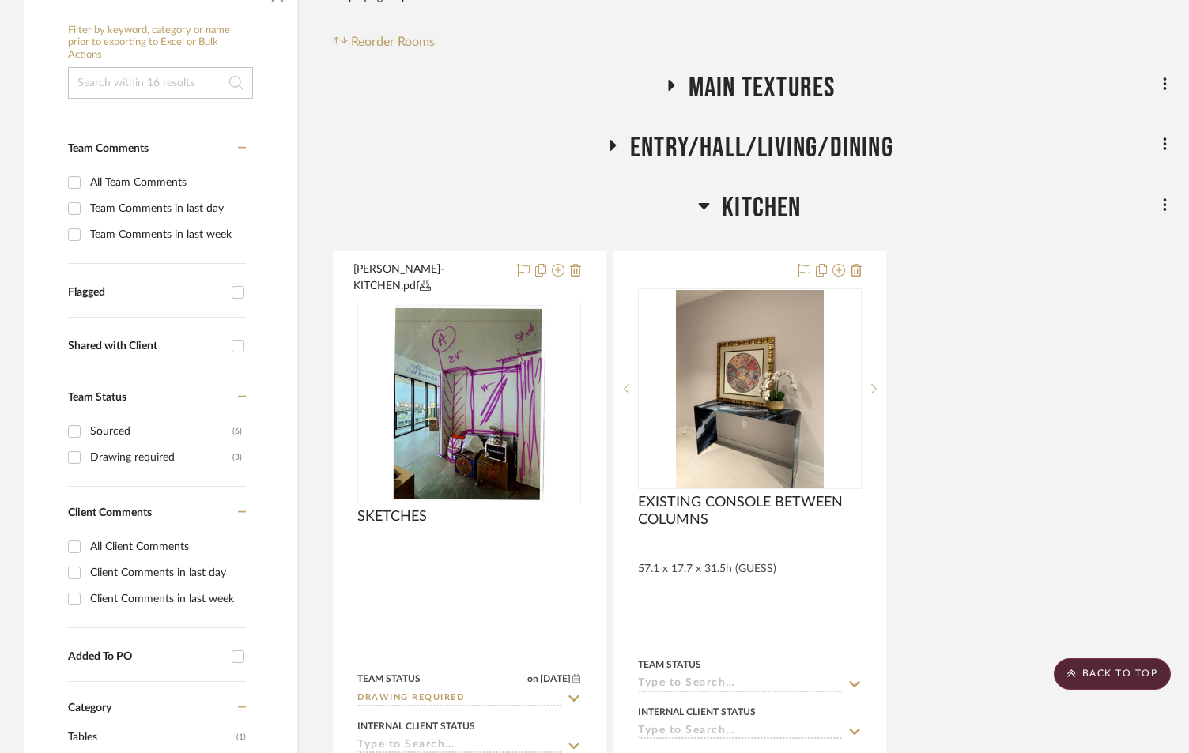
click at [610, 140] on icon at bounding box center [613, 145] width 6 height 11
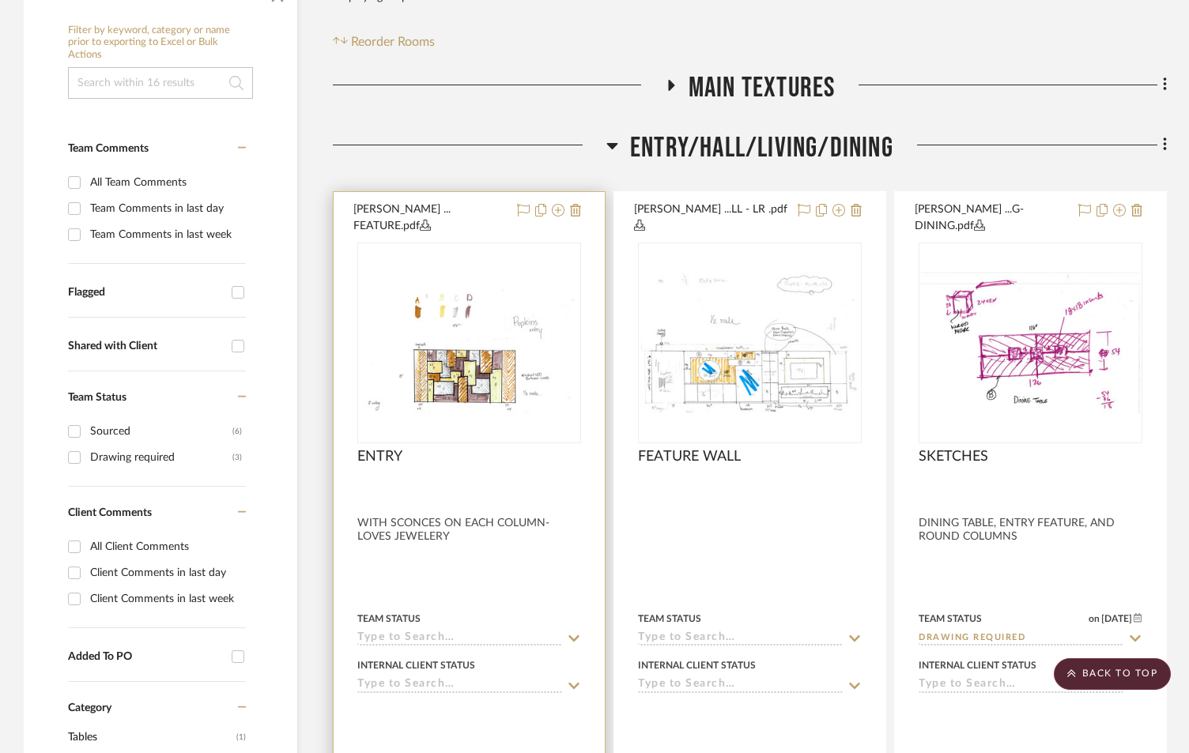
click at [436, 632] on input at bounding box center [459, 639] width 205 height 15
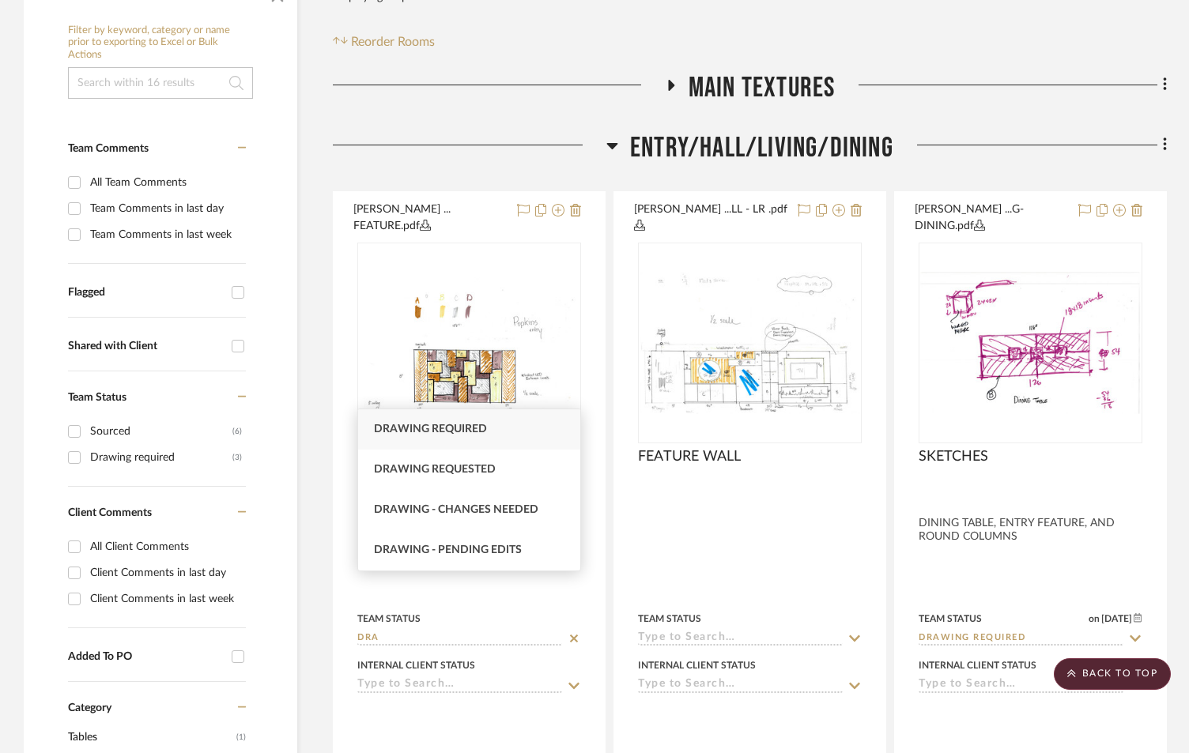
type input "DRA"
click at [448, 431] on span "Drawing required" at bounding box center [430, 429] width 113 height 11
type input "[DATE]"
type input "Drawing required"
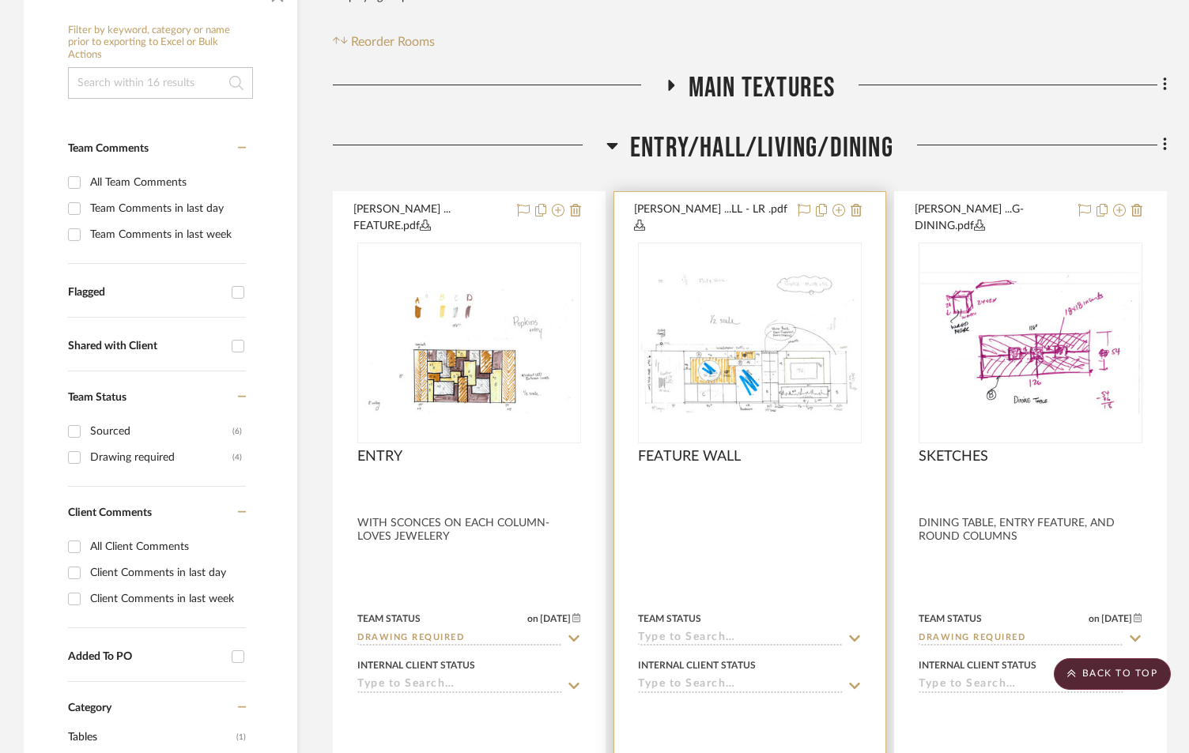
click at [681, 632] on input at bounding box center [740, 639] width 205 height 15
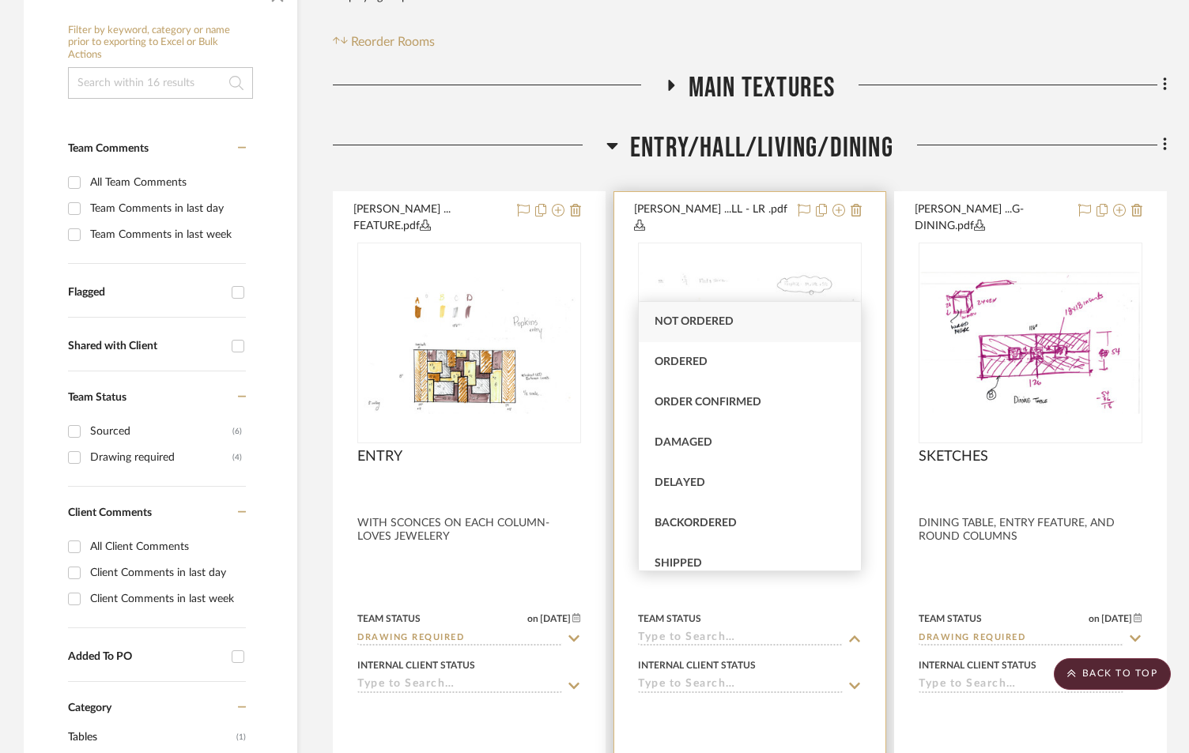
type input "R"
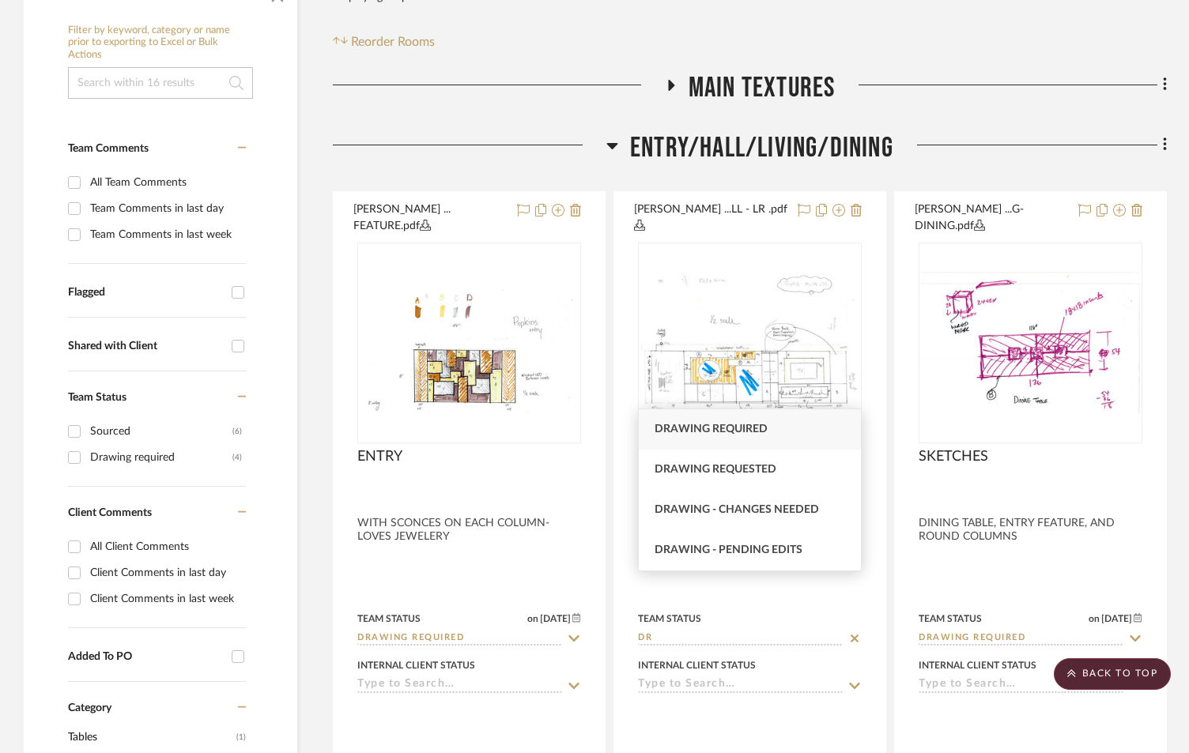
type input "DR"
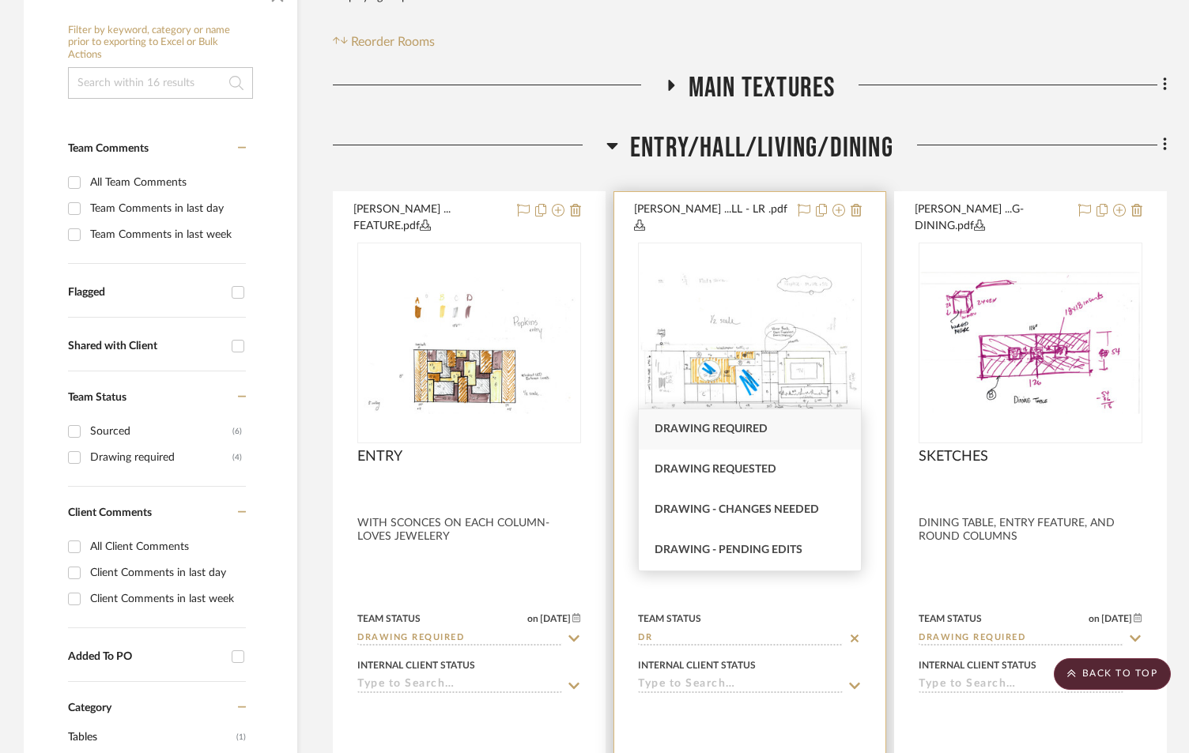
click at [729, 417] on div "Drawing required" at bounding box center [750, 429] width 222 height 40
type input "[DATE]"
type input "Drawing required"
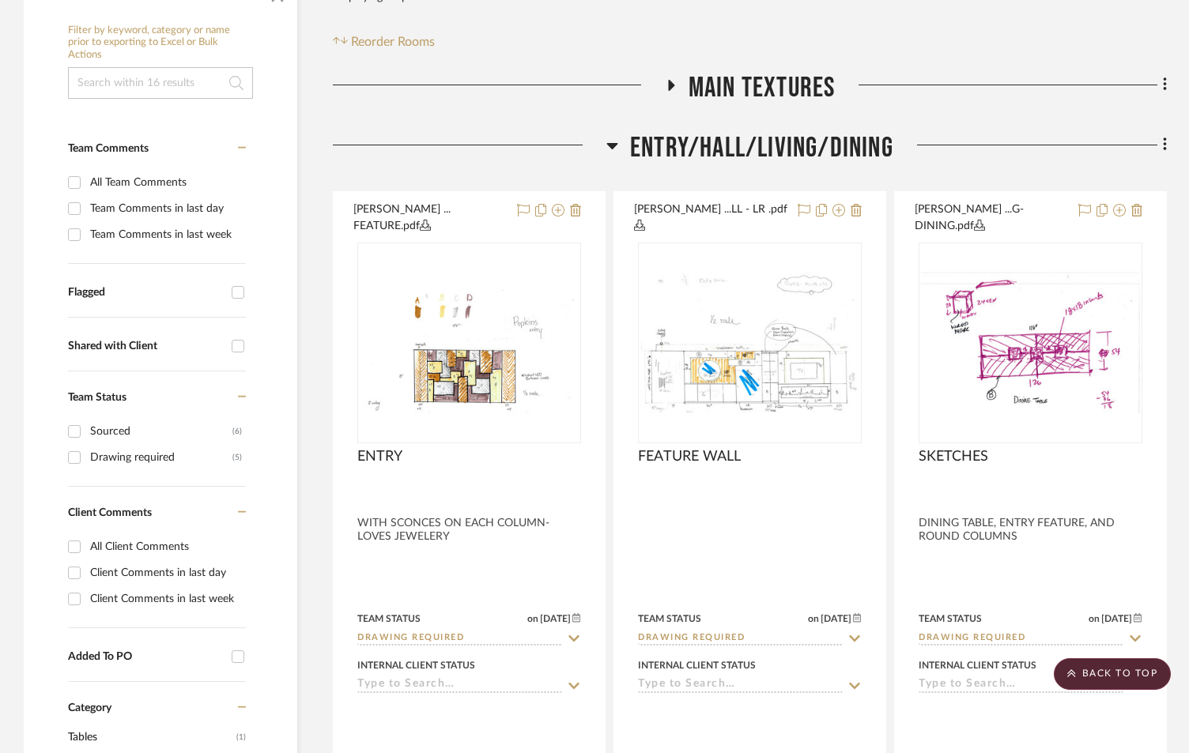
click at [675, 71] on h3 "MAIN TEXTURES" at bounding box center [750, 88] width 171 height 34
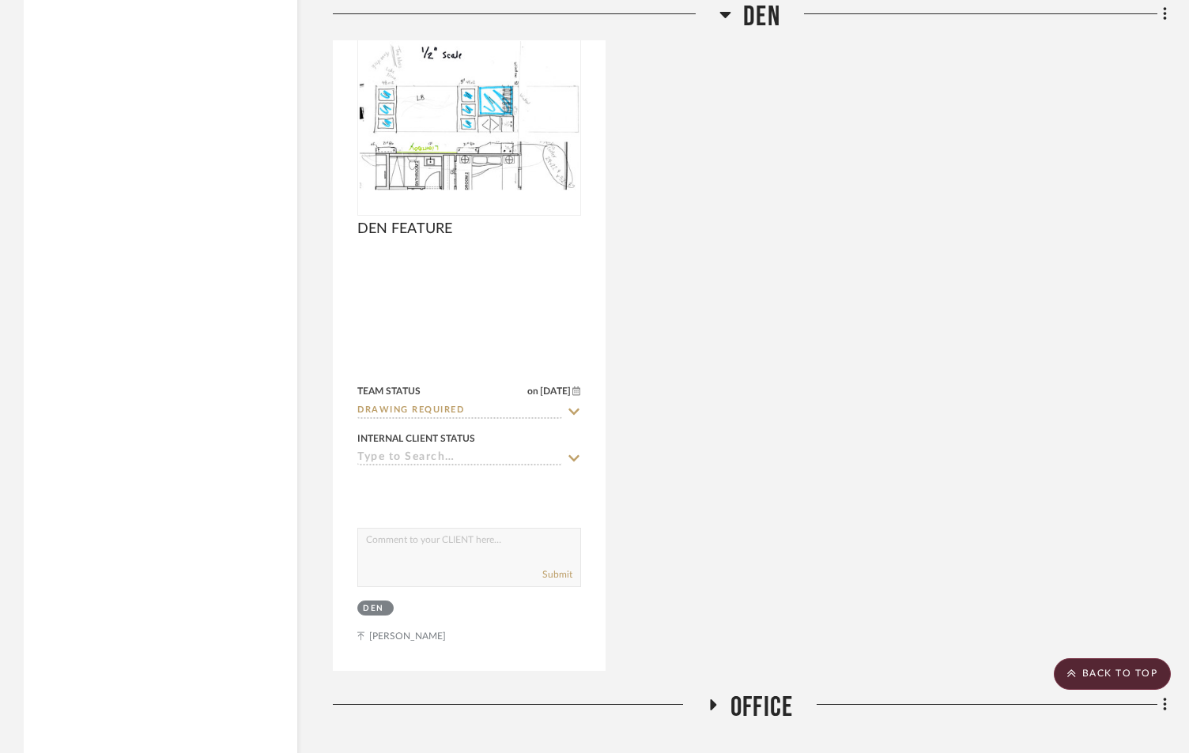
scroll to position [5041, 0]
